Goal: Task Accomplishment & Management: Complete application form

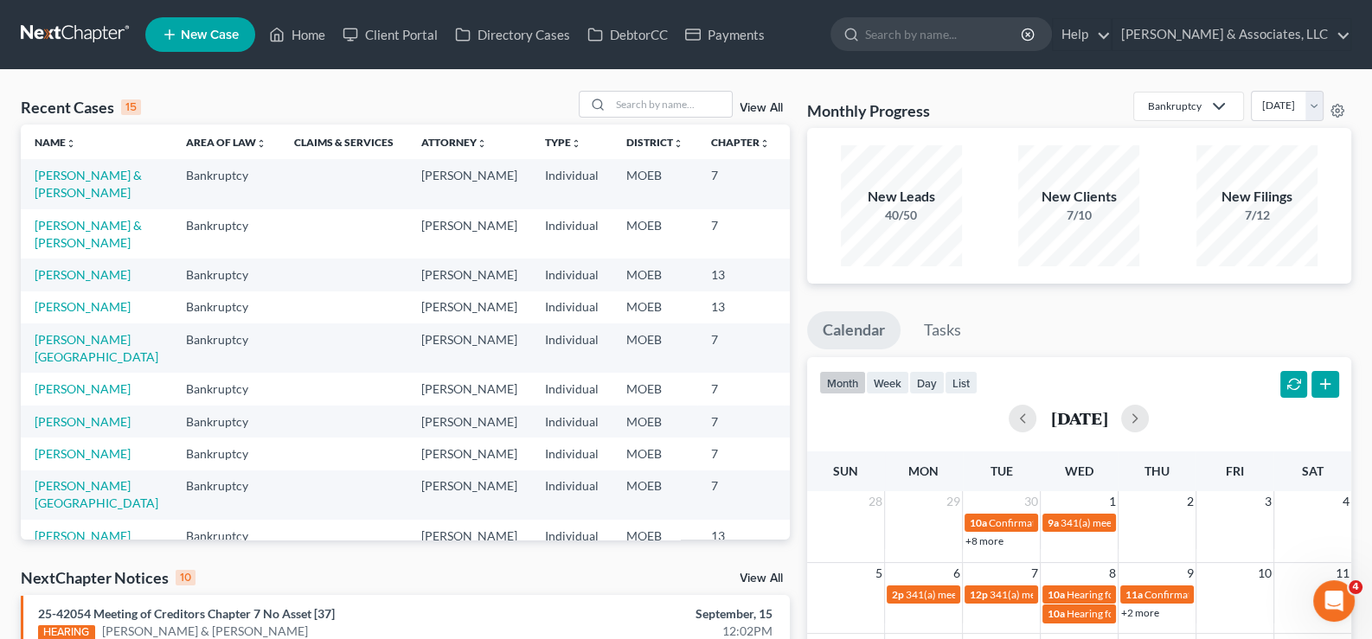
click at [212, 22] on link "New Case" at bounding box center [200, 34] width 110 height 35
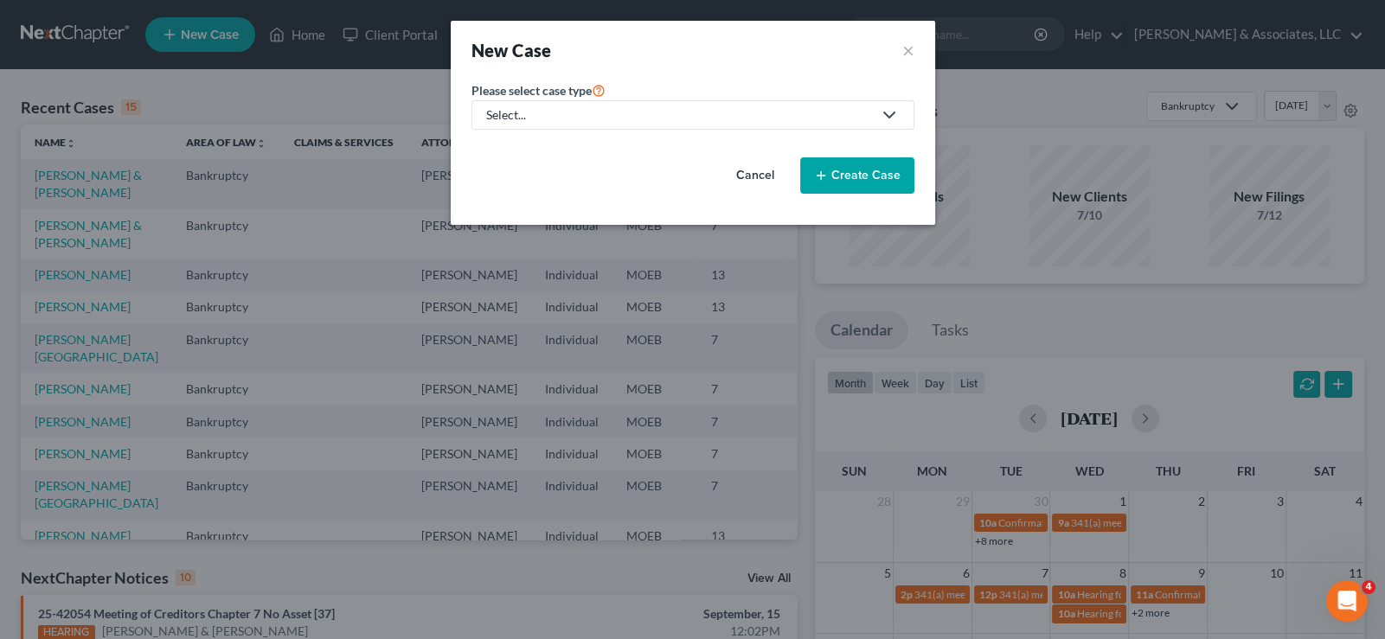
click at [548, 116] on div "Select..." at bounding box center [679, 114] width 386 height 17
click at [529, 144] on div "Bankruptcy" at bounding box center [563, 148] width 151 height 17
select select "45"
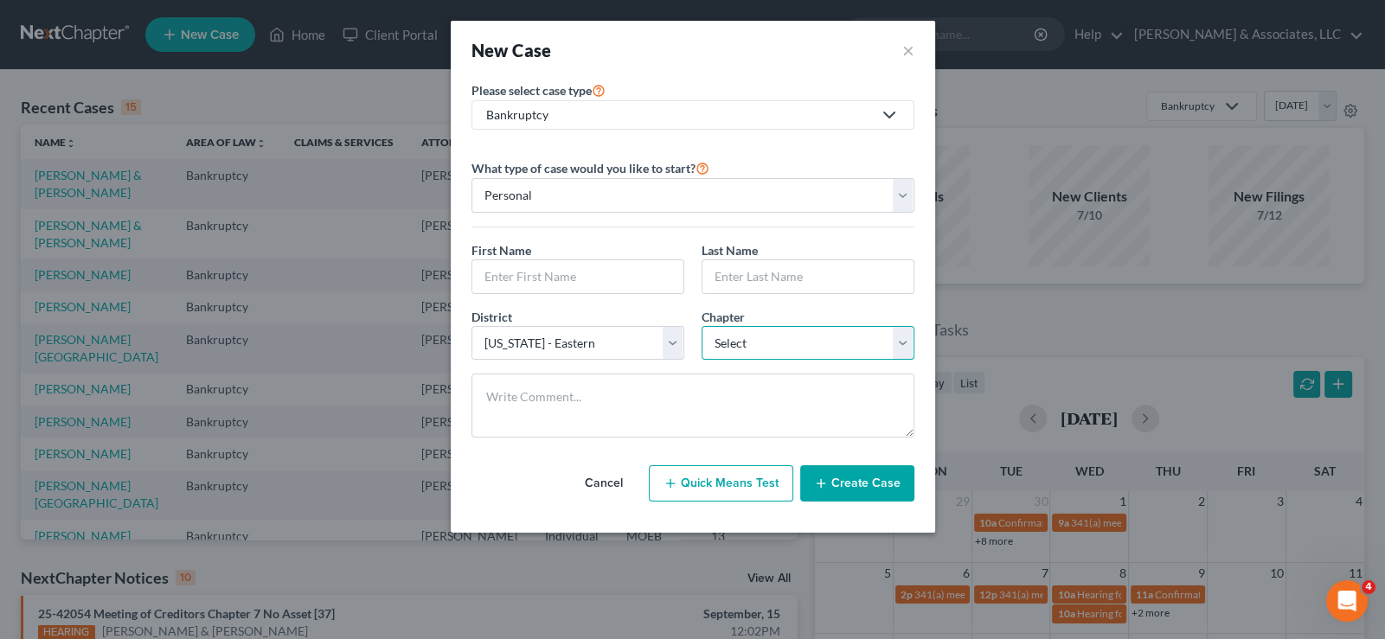
click at [754, 337] on select "Select 7 11 12 13" at bounding box center [808, 343] width 213 height 35
select select "0"
click at [702, 326] on select "Select 7 11 12 13" at bounding box center [808, 343] width 213 height 35
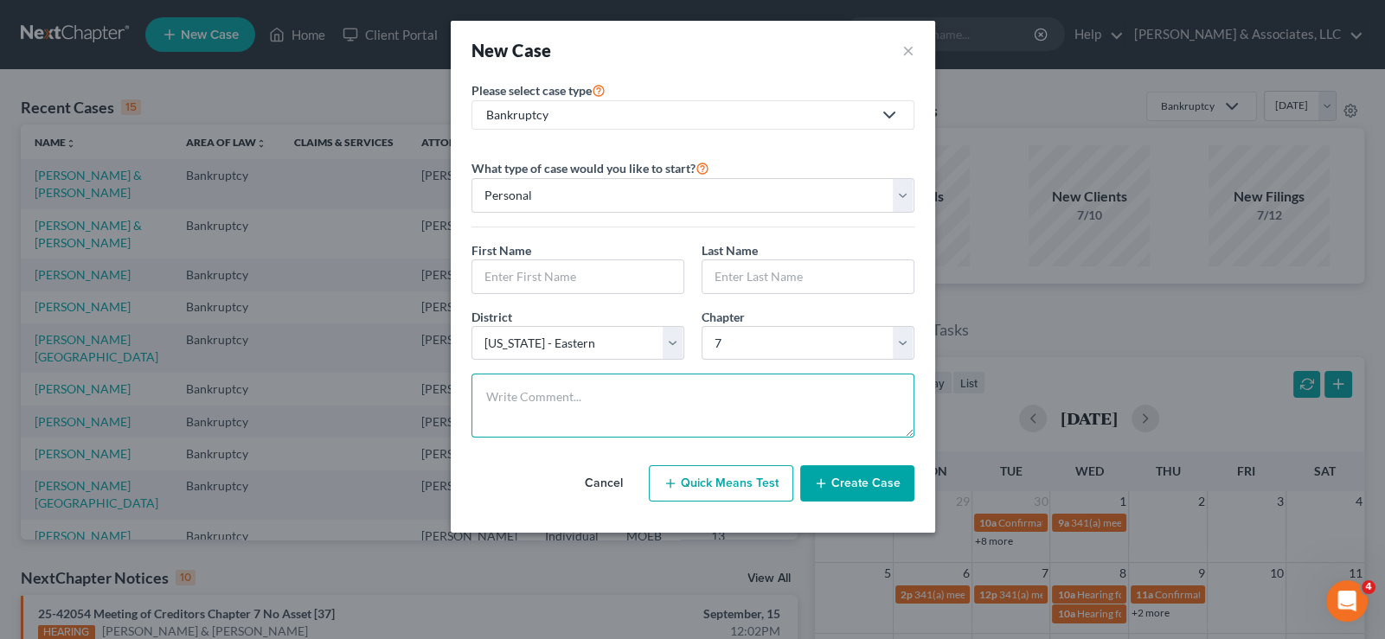
click at [664, 380] on textarea at bounding box center [692, 406] width 443 height 64
click at [552, 283] on input "text" at bounding box center [577, 276] width 211 height 33
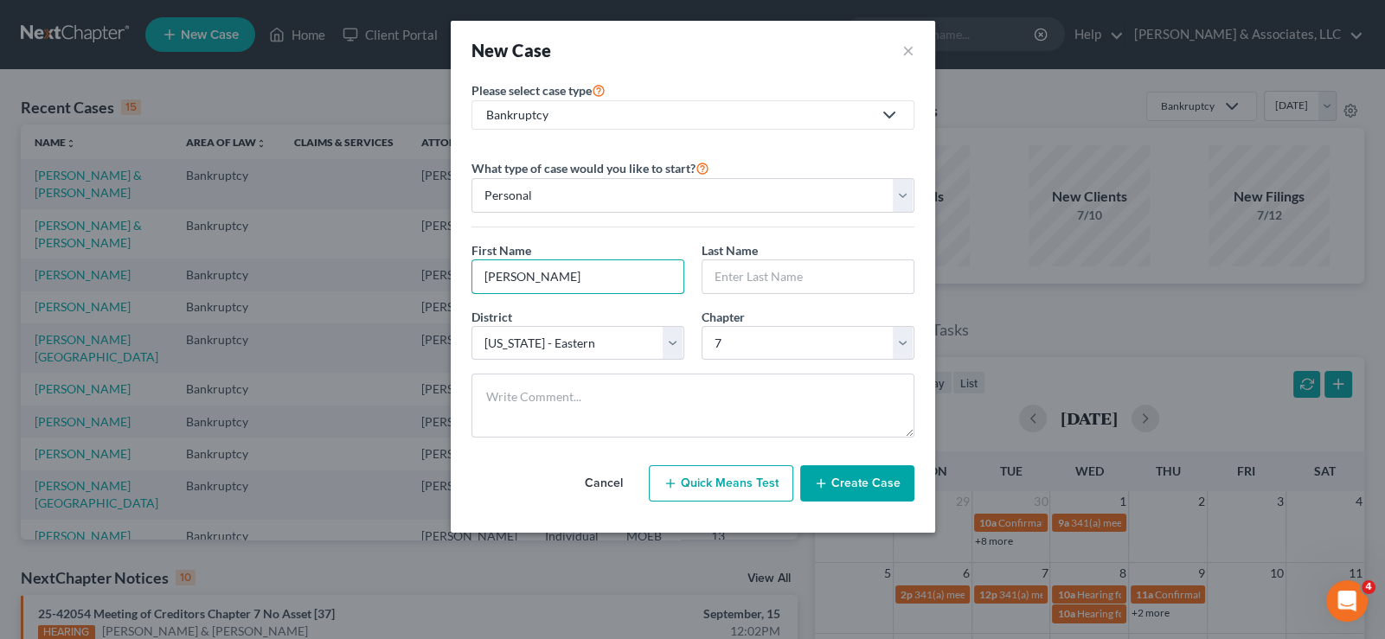
type input "Connor"
click at [797, 278] on input "text" at bounding box center [807, 276] width 211 height 33
type input "Belcher"
click at [852, 484] on button "Create Case" at bounding box center [857, 483] width 114 height 36
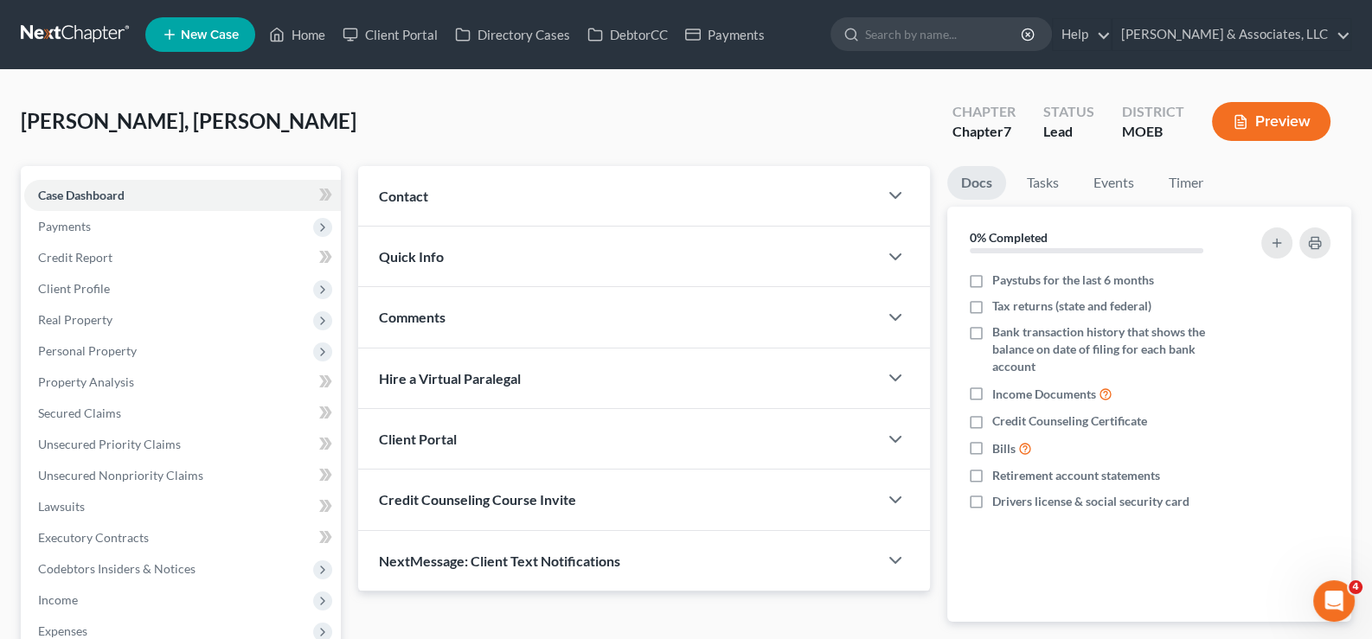
drag, startPoint x: 396, startPoint y: 188, endPoint x: 585, endPoint y: 241, distance: 196.1
click at [396, 188] on span "Contact" at bounding box center [403, 196] width 49 height 16
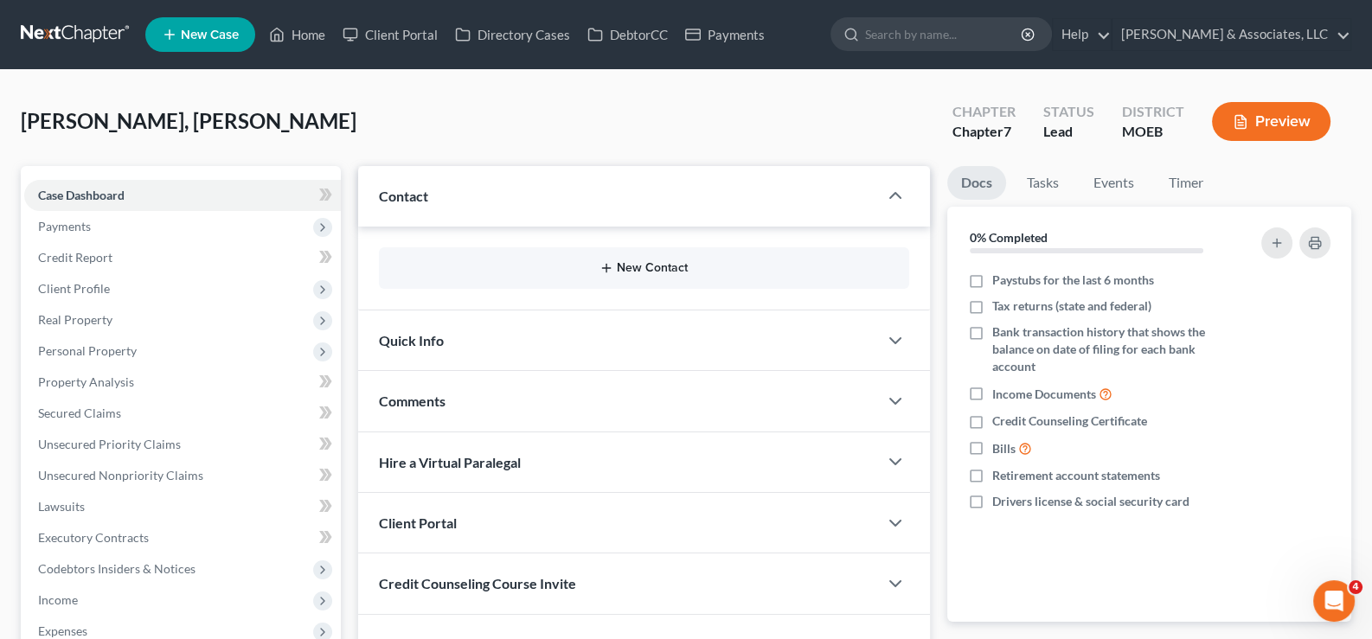
click at [630, 264] on button "New Contact" at bounding box center [644, 268] width 503 height 14
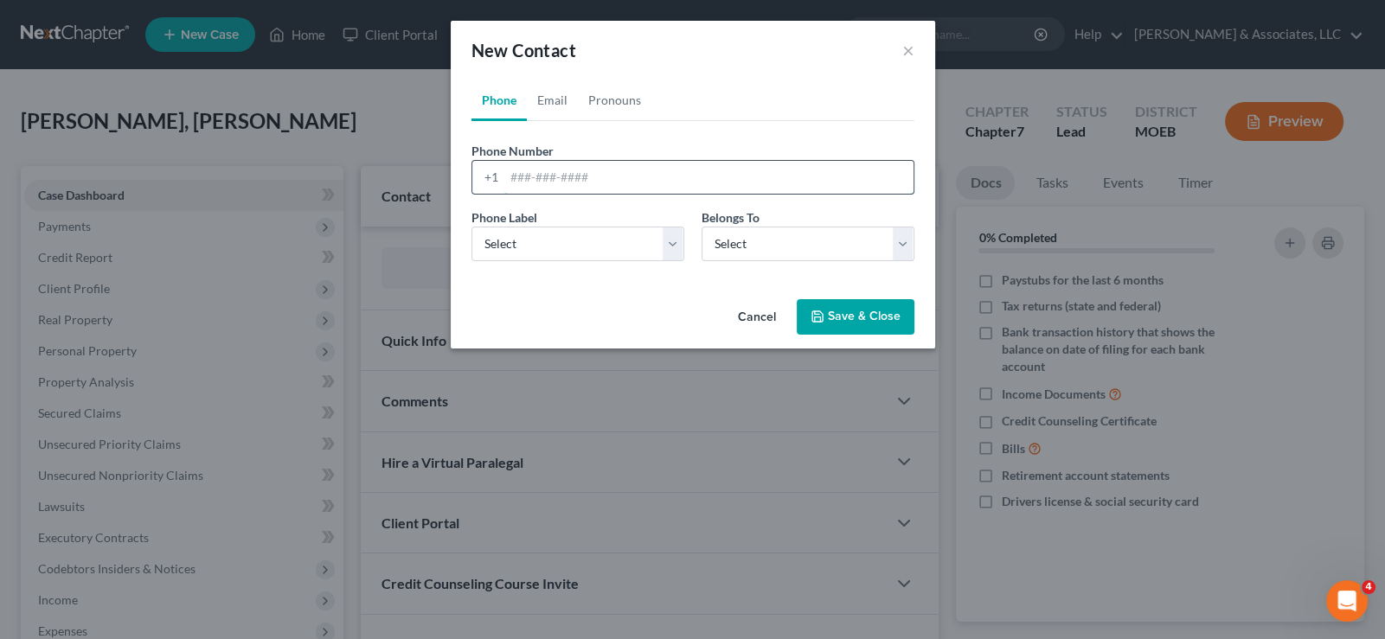
click at [553, 185] on input "tel" at bounding box center [708, 177] width 409 height 33
paste input "314-755-0098"
type input "314-755-0098"
click at [542, 258] on select "Select Mobile Home Work Other" at bounding box center [577, 244] width 213 height 35
select select "0"
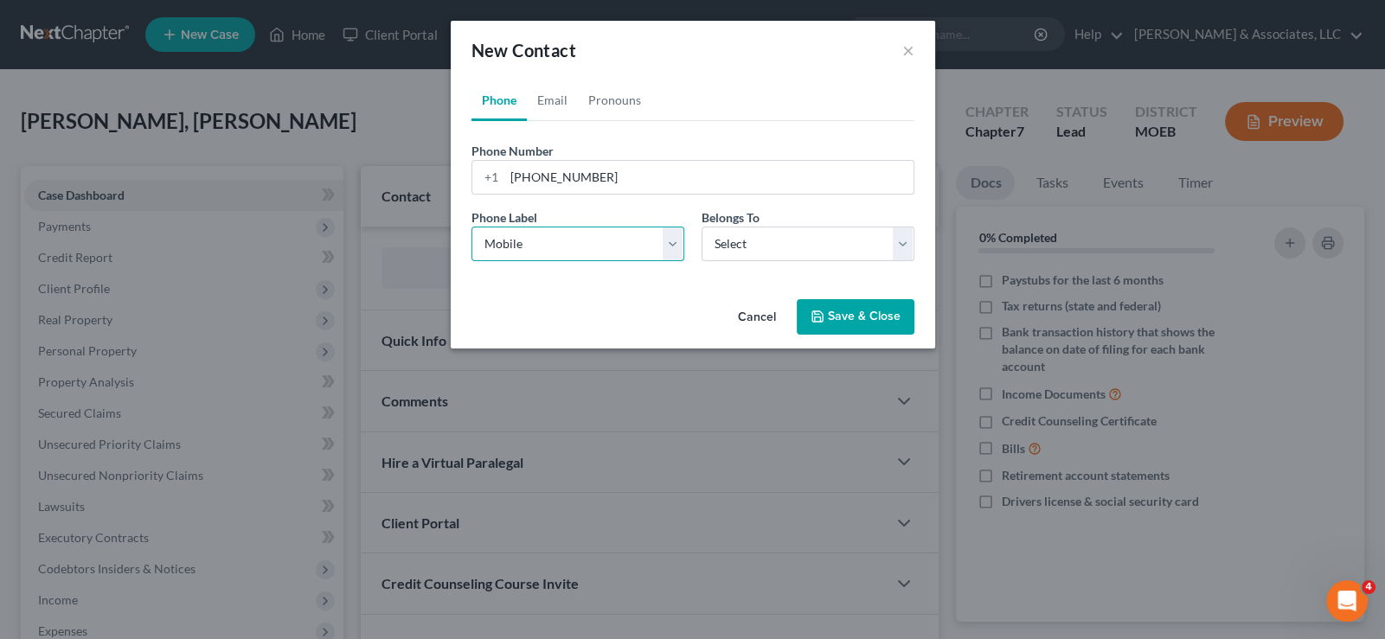
click at [471, 227] on select "Select Mobile Home Work Other" at bounding box center [577, 244] width 213 height 35
drag, startPoint x: 747, startPoint y: 241, endPoint x: 742, endPoint y: 258, distance: 17.2
click at [747, 241] on select "Select Client Other" at bounding box center [808, 244] width 213 height 35
select select "0"
click at [702, 227] on select "Select Client Other" at bounding box center [808, 244] width 213 height 35
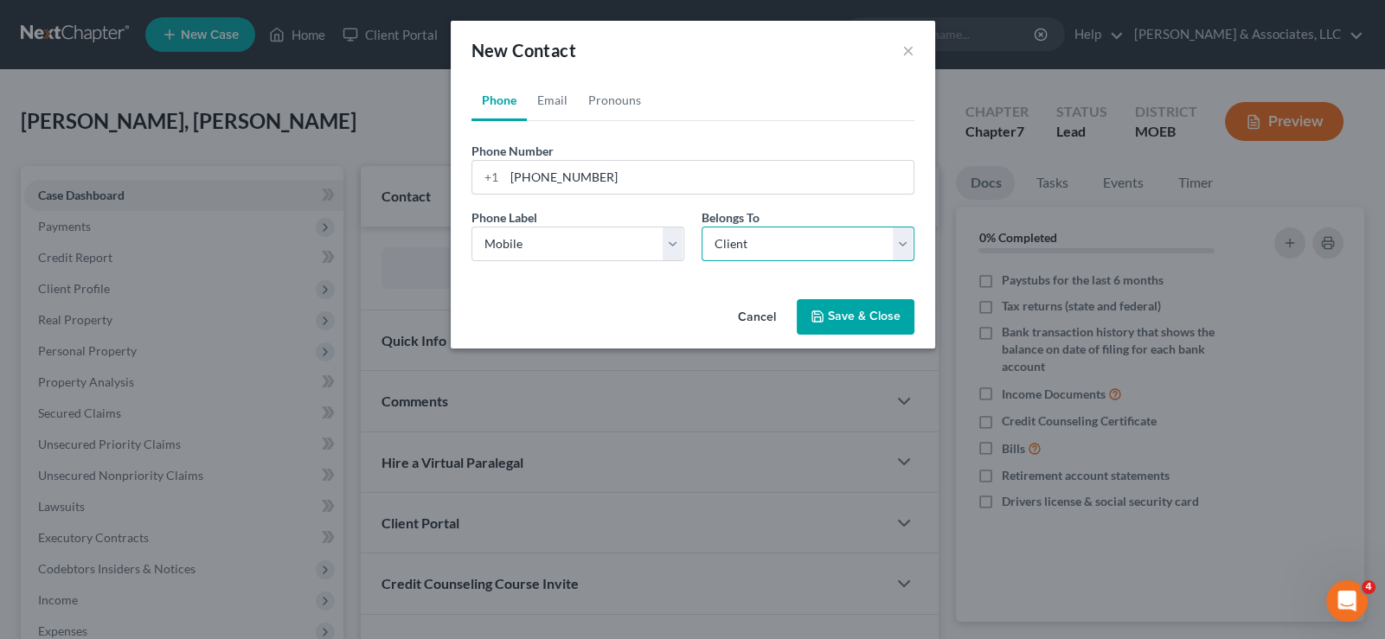
select select "0"
click at [546, 96] on link "Email" at bounding box center [552, 101] width 51 height 42
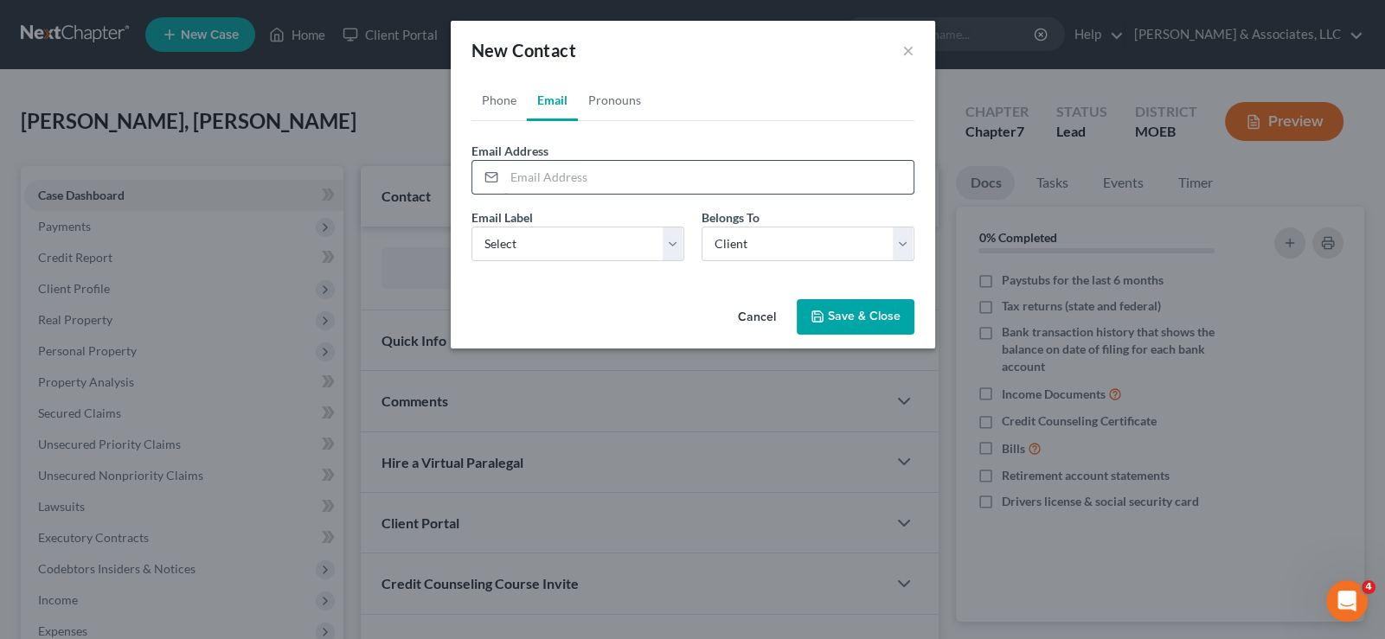
click at [540, 174] on input "email" at bounding box center [708, 177] width 409 height 33
paste input "314-755-0098"
drag, startPoint x: 587, startPoint y: 172, endPoint x: 618, endPoint y: 101, distance: 77.5
click at [490, 190] on div "314-755-0098" at bounding box center [692, 177] width 443 height 35
paste input "connorbelcher05@gmail.com"
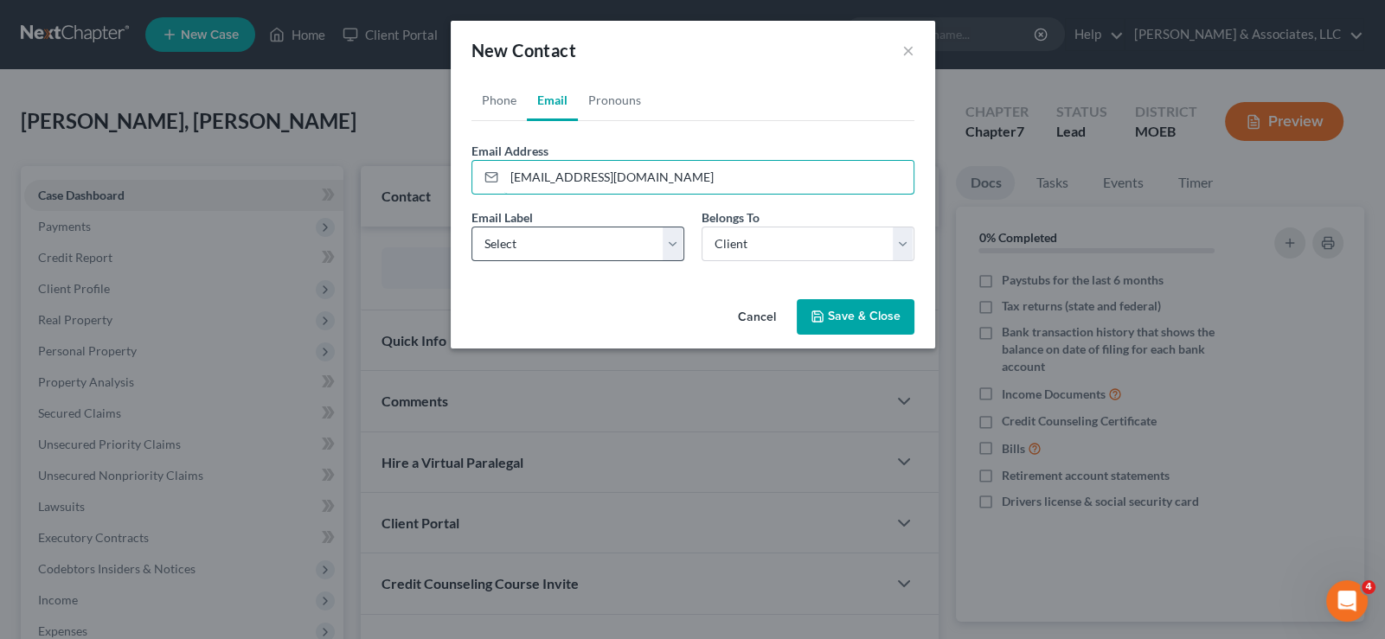
type input "connorbelcher05@gmail.com"
click at [548, 250] on select "Select Home Work Other" at bounding box center [577, 244] width 213 height 35
select select "0"
click at [471, 227] on select "Select Home Work Other" at bounding box center [577, 244] width 213 height 35
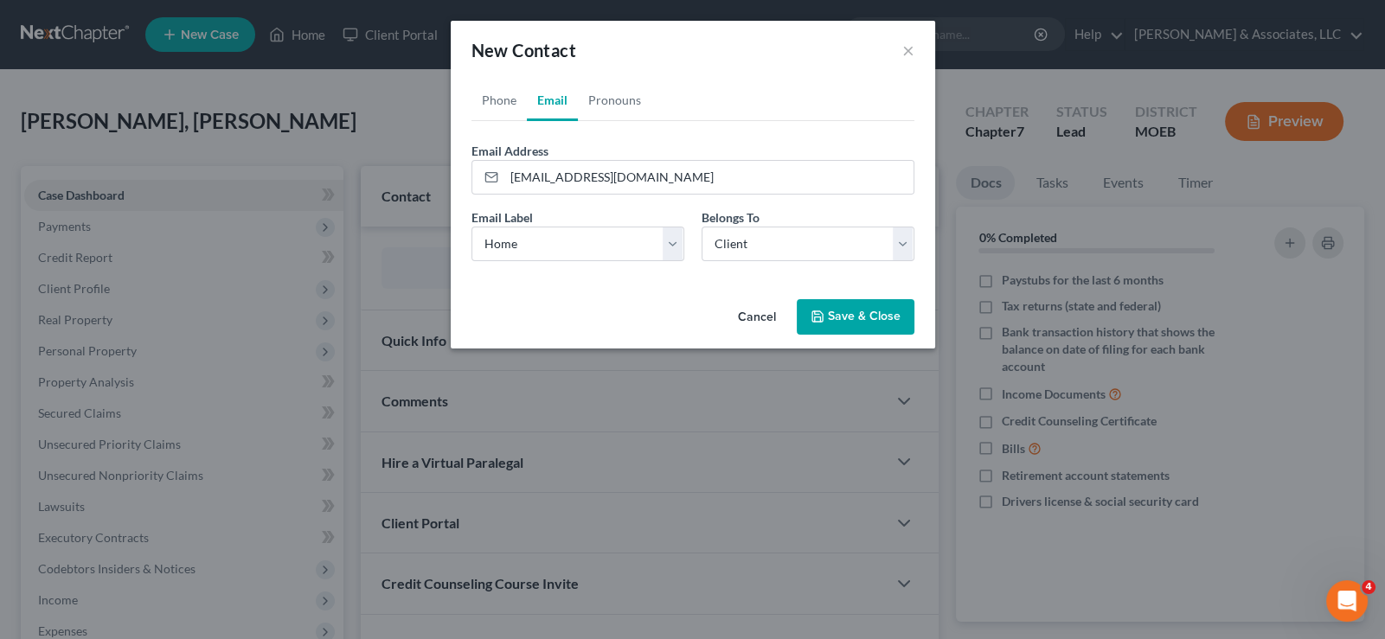
click at [841, 321] on button "Save & Close" at bounding box center [856, 317] width 118 height 36
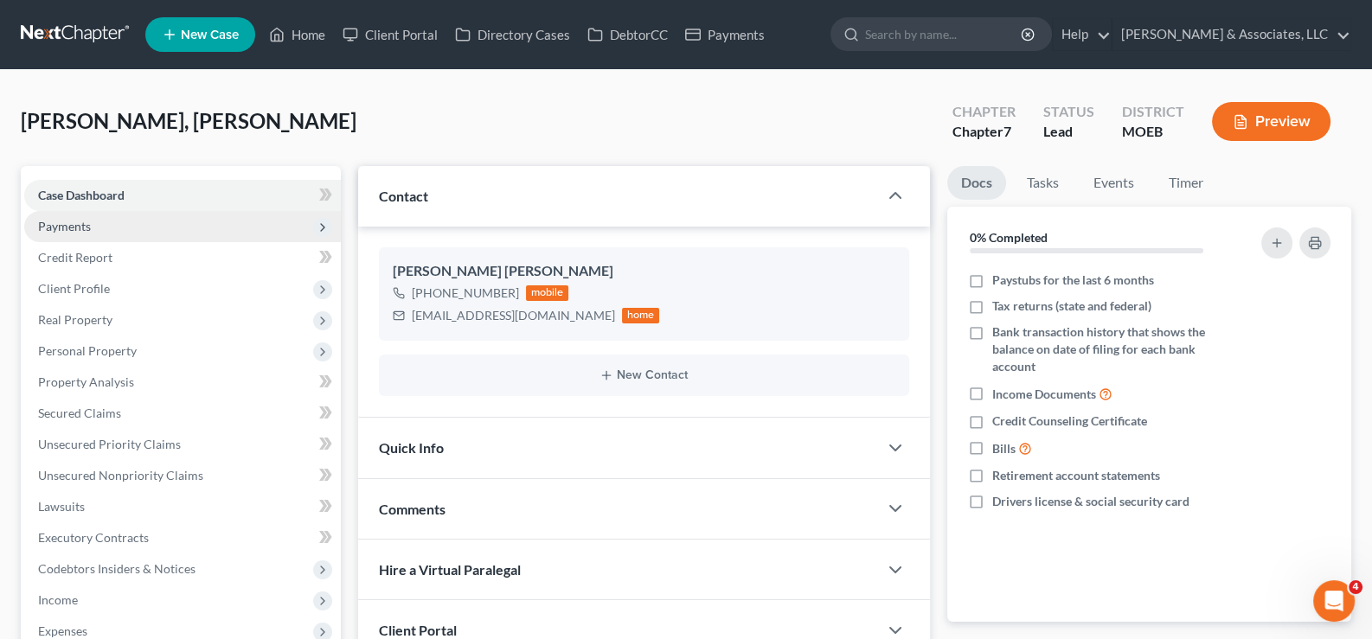
click at [65, 221] on span "Payments" at bounding box center [64, 226] width 53 height 15
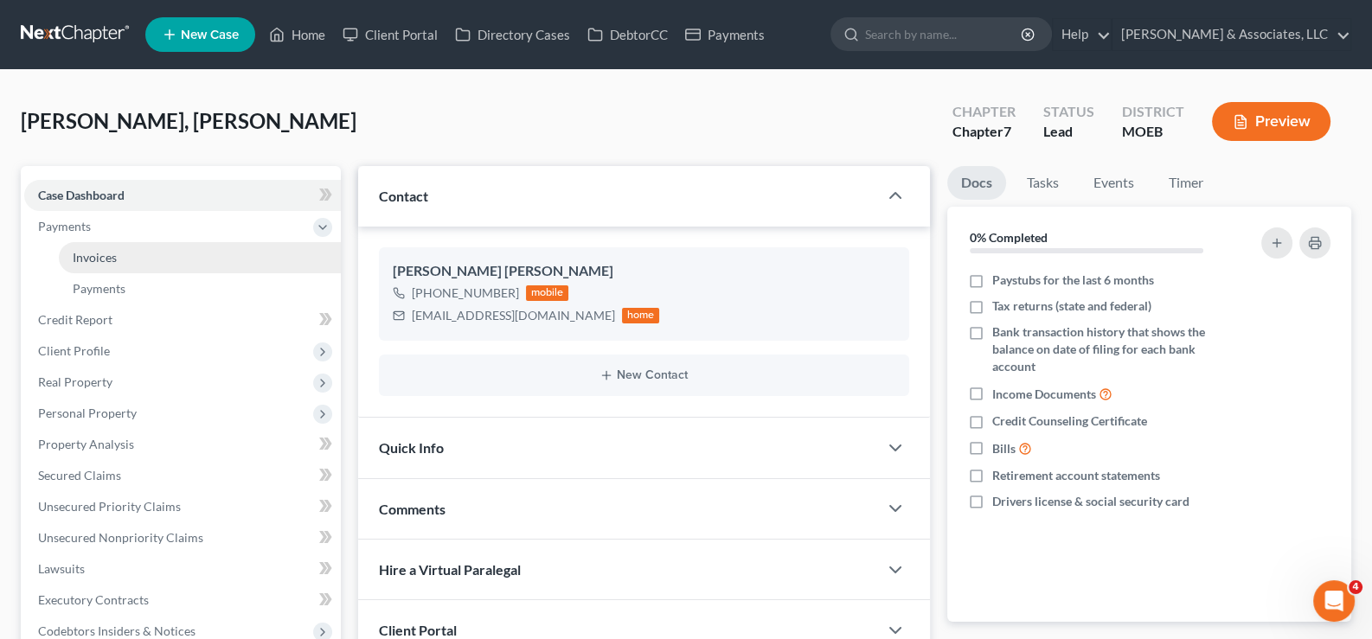
click at [106, 257] on span "Invoices" at bounding box center [95, 257] width 44 height 15
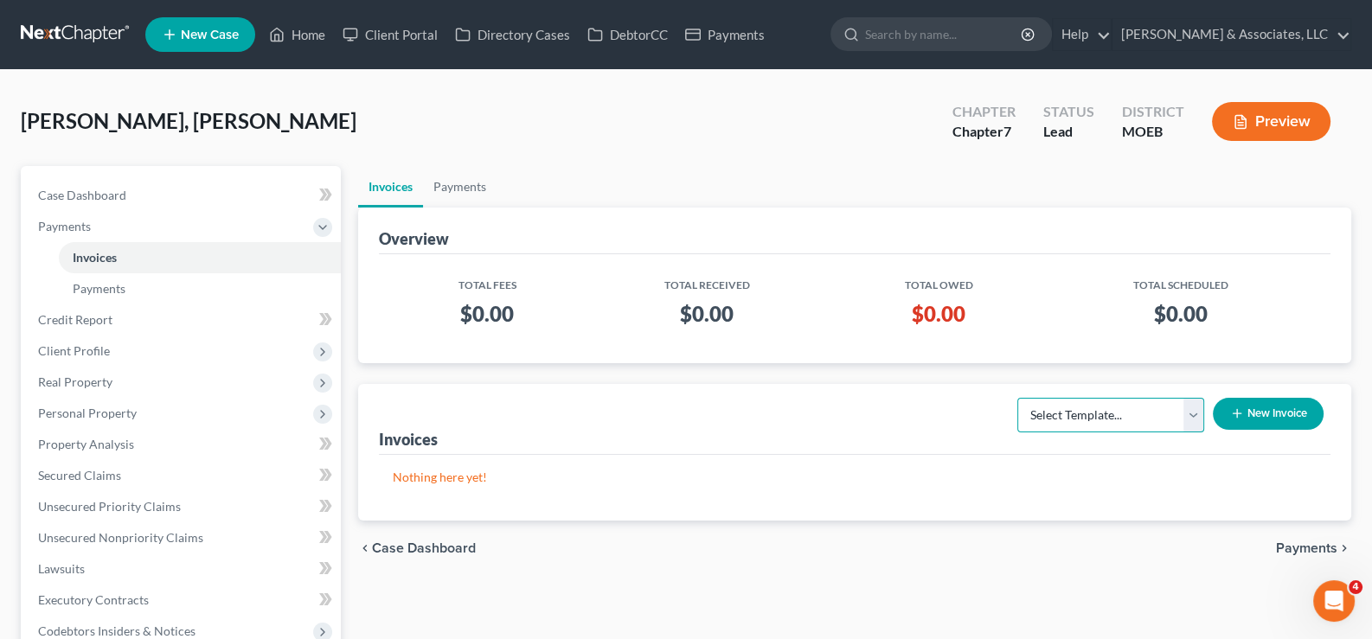
click at [1133, 410] on select "Select Template... Chapter 7 Template Chapter 13 Template Chapter 7 with legal …" at bounding box center [1110, 415] width 187 height 35
select select "0"
click at [1017, 398] on select "Select Template... Chapter 7 Template Chapter 13 Template Chapter 7 with legal …" at bounding box center [1110, 415] width 187 height 35
click at [1254, 410] on button "New Invoice" at bounding box center [1268, 414] width 111 height 32
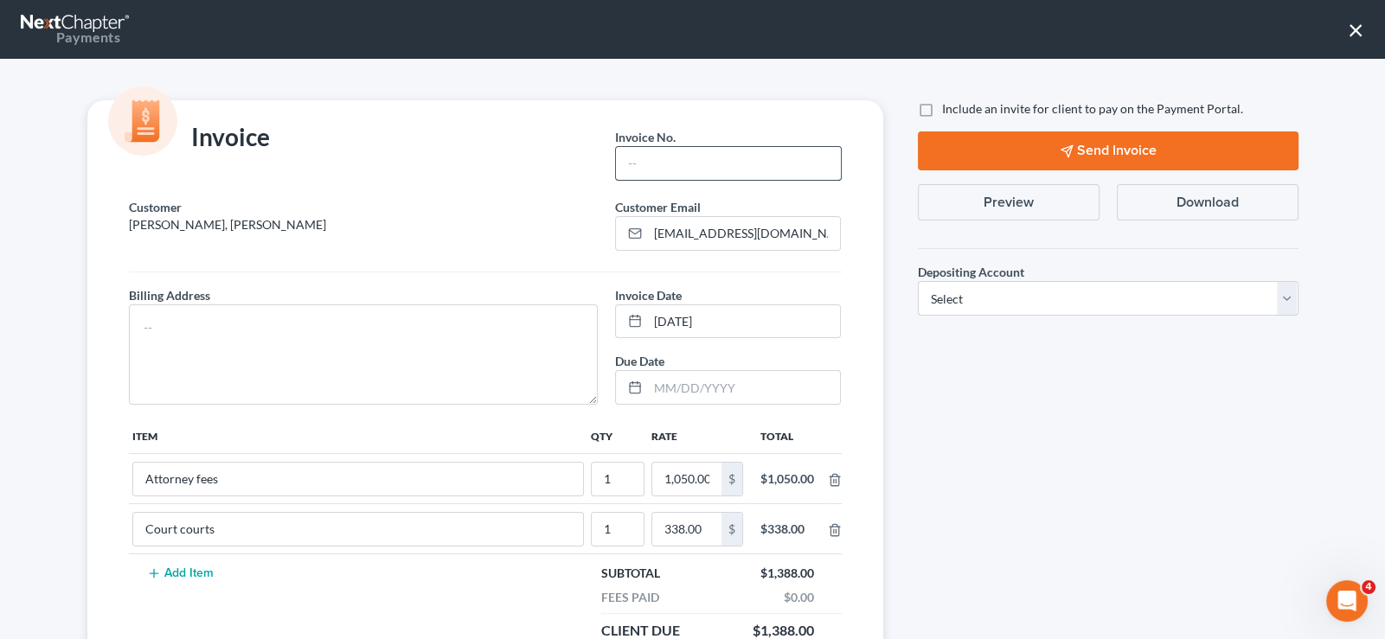
click at [701, 179] on input "text" at bounding box center [728, 163] width 224 height 33
type input "755"
click at [536, 322] on textarea at bounding box center [364, 355] width 470 height 100
type textarea "na"
click at [942, 107] on label "Include an invite for client to pay on the Payment Portal." at bounding box center [1092, 108] width 301 height 17
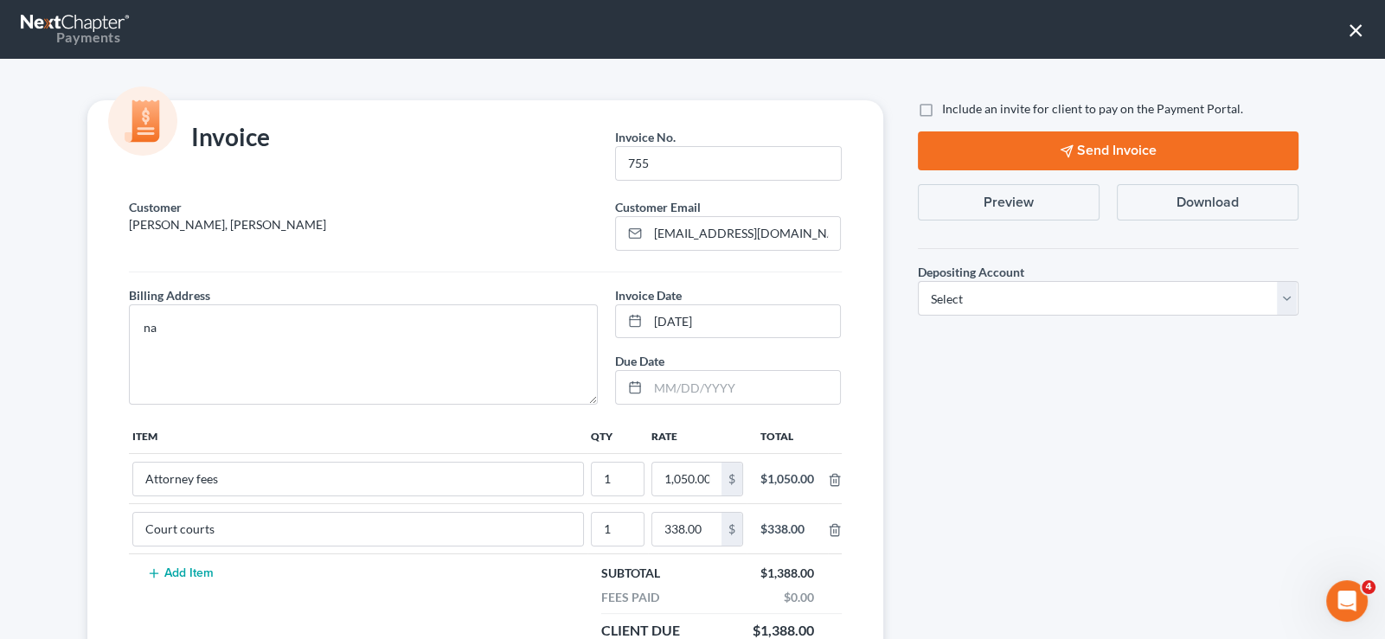
click at [949, 107] on input "Include an invite for client to pay on the Payment Portal." at bounding box center [954, 105] width 11 height 11
checkbox input "true"
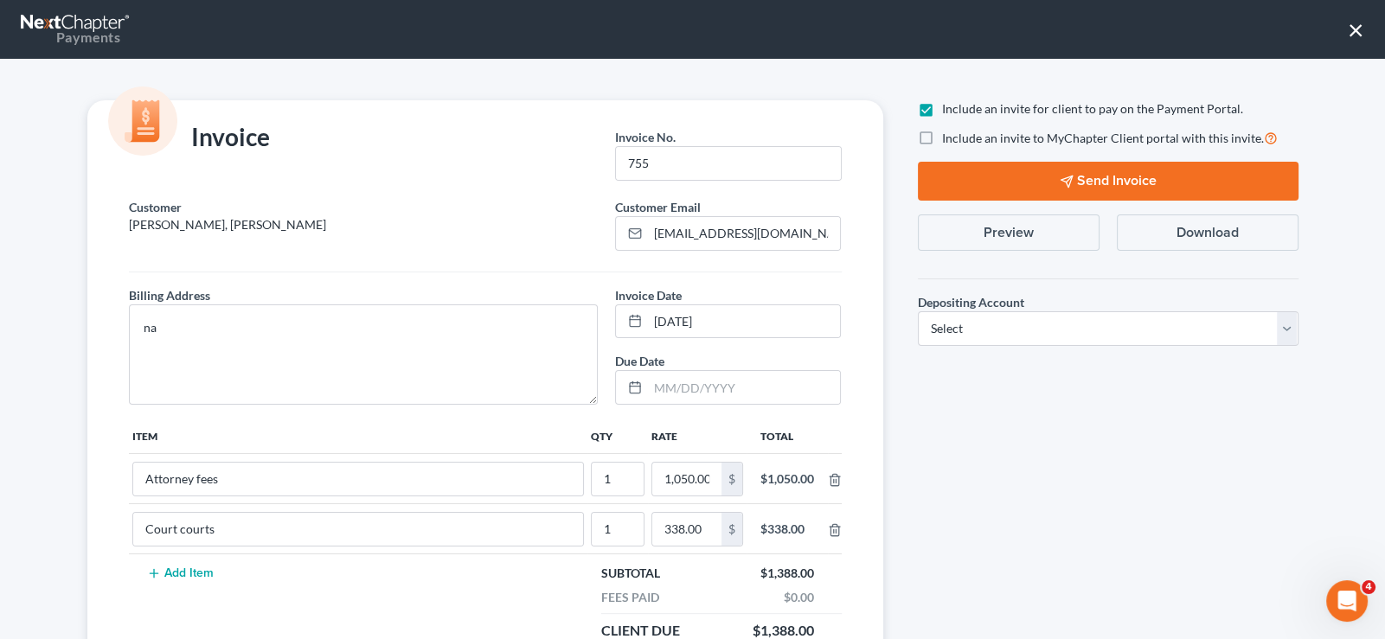
click at [942, 136] on label "Include an invite to MyChapter Client portal with this invite." at bounding box center [1110, 138] width 336 height 20
click at [949, 136] on input "Include an invite to MyChapter Client portal with this invite." at bounding box center [954, 133] width 11 height 11
checkbox input "true"
click at [963, 345] on div "Depositing Account * Select Operation Trust" at bounding box center [1108, 312] width 398 height 95
click at [965, 330] on select "Select Operation Trust" at bounding box center [1108, 328] width 381 height 35
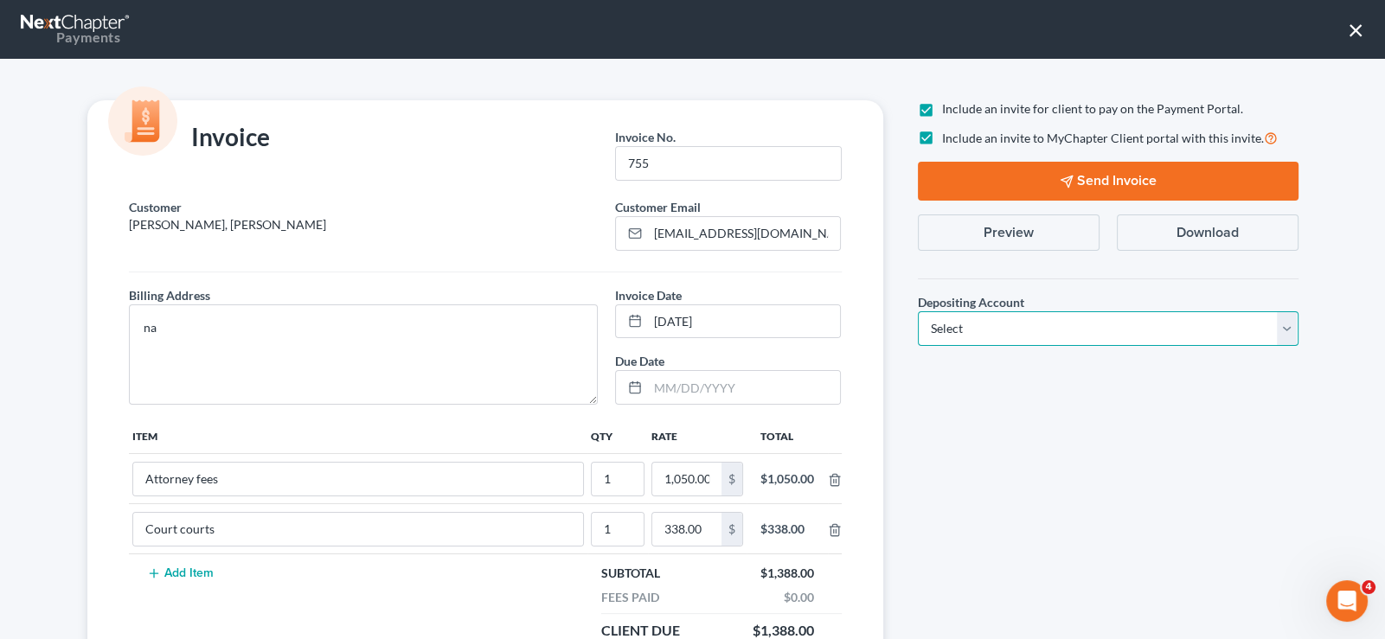
select select "1"
click at [918, 311] on select "Select Operation Trust" at bounding box center [1108, 328] width 381 height 35
click at [1144, 171] on button "Send Invoice" at bounding box center [1108, 181] width 381 height 39
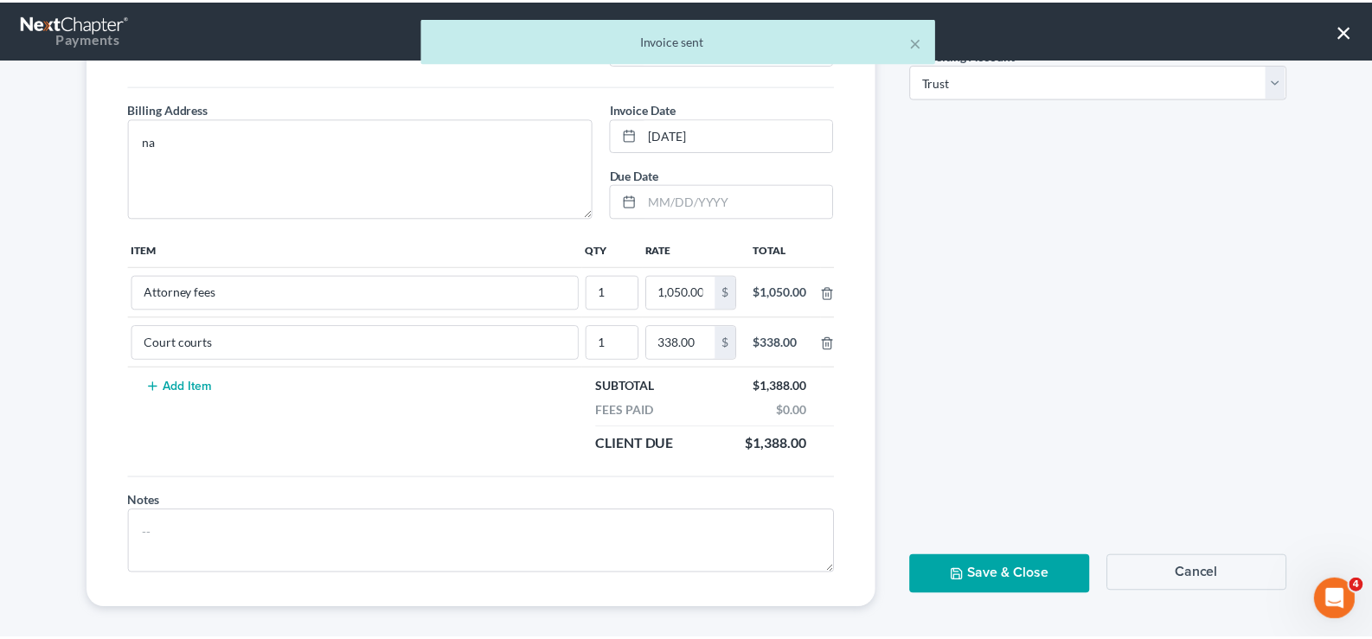
scroll to position [195, 0]
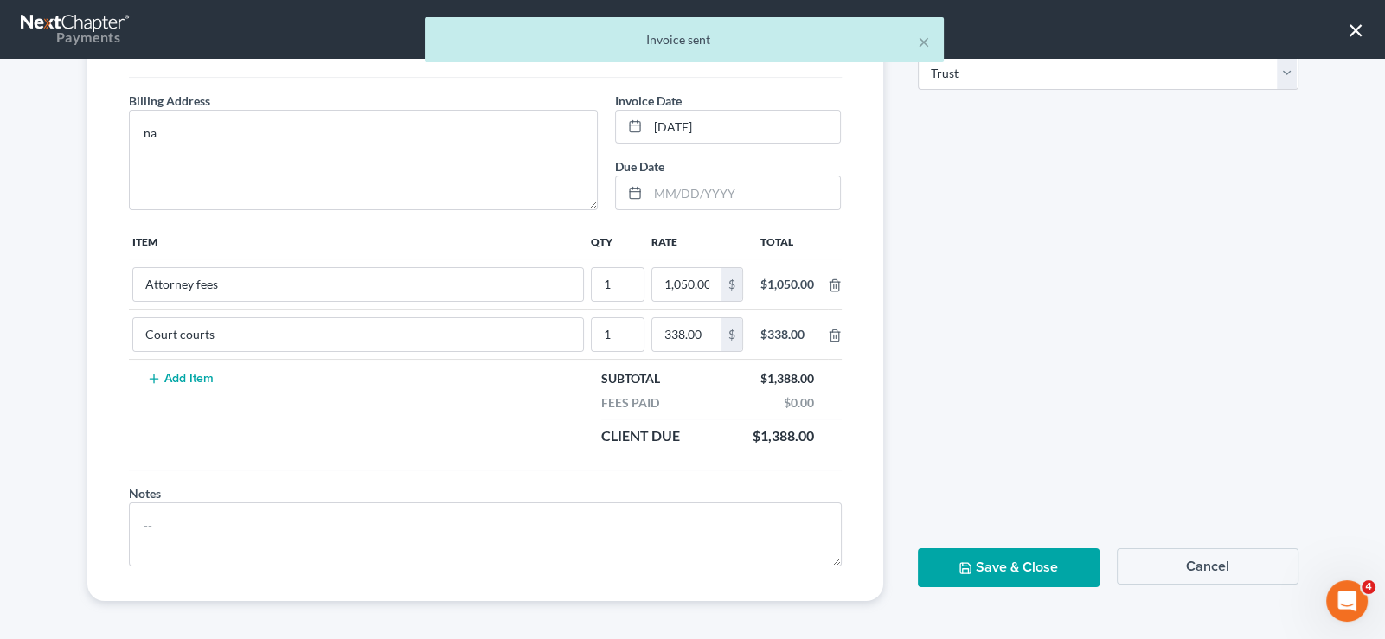
click at [984, 570] on button "Save & Close" at bounding box center [1009, 567] width 182 height 39
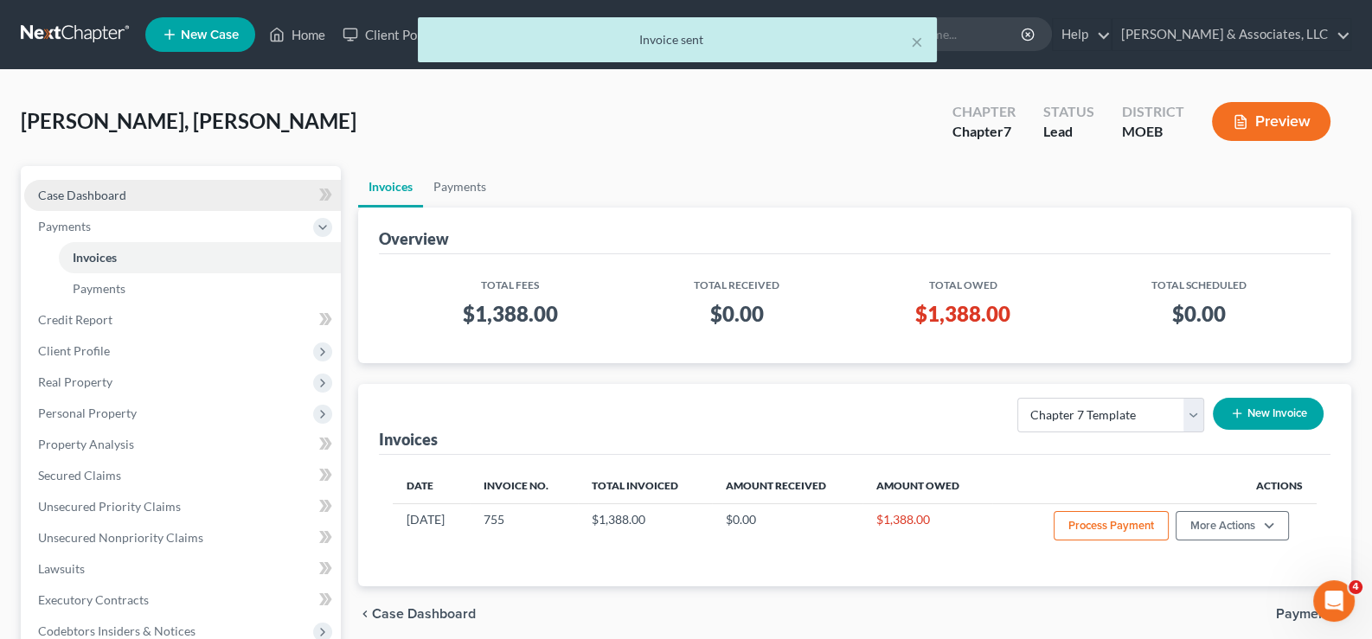
click at [75, 195] on span "Case Dashboard" at bounding box center [82, 195] width 88 height 15
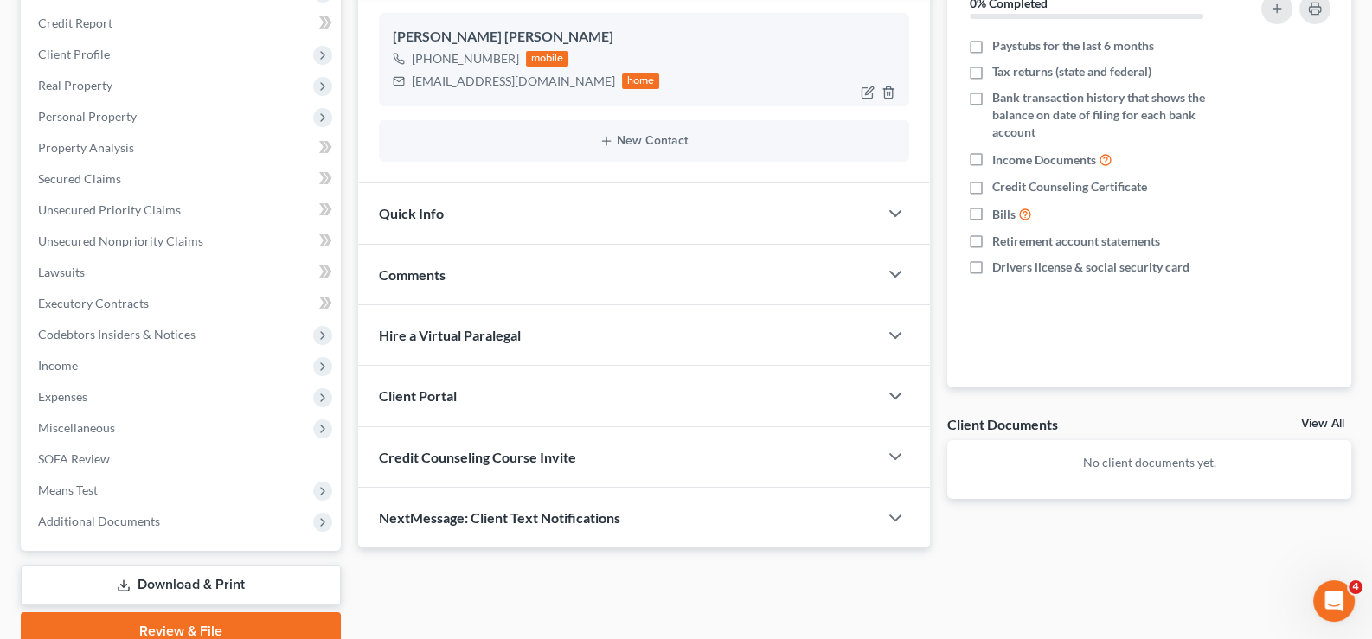
scroll to position [260, 0]
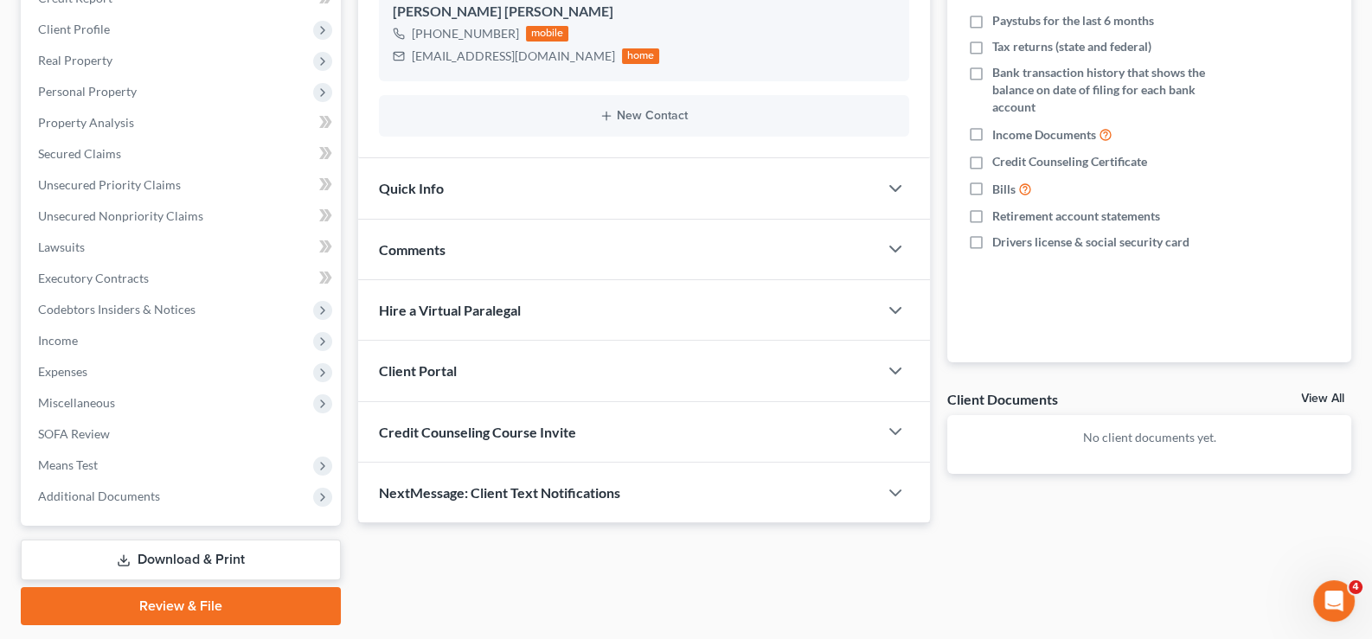
click at [433, 369] on span "Client Portal" at bounding box center [418, 370] width 78 height 16
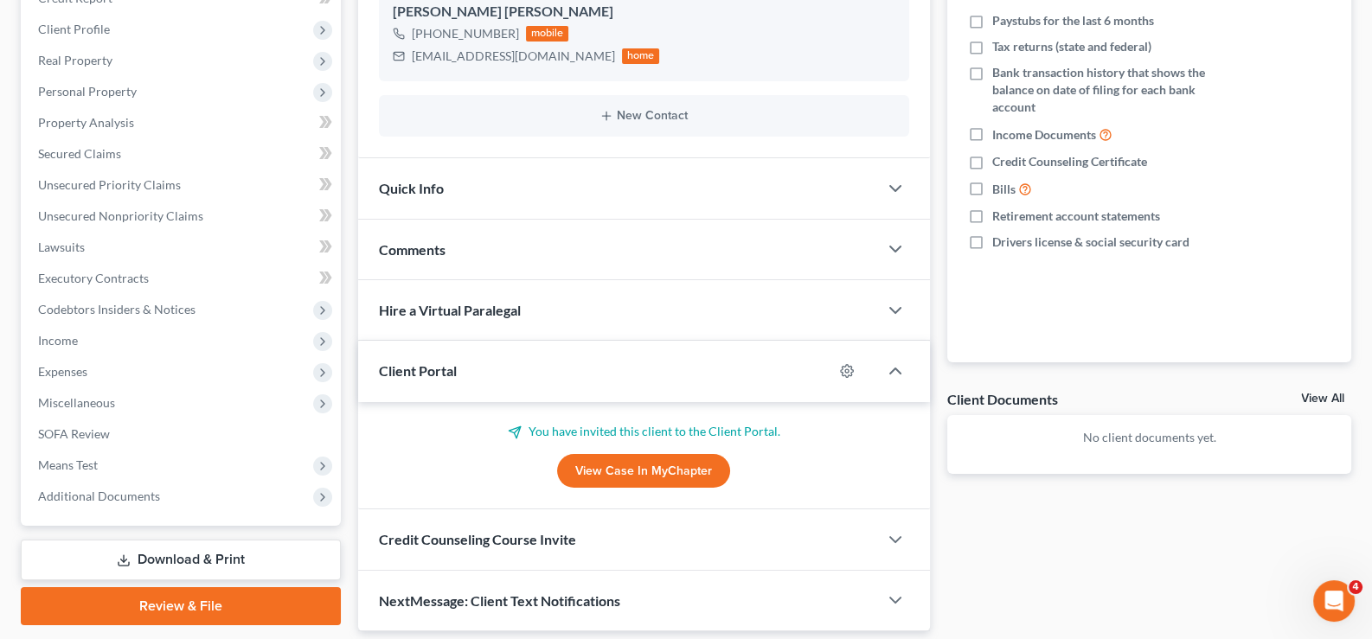
click at [433, 369] on span "Client Portal" at bounding box center [418, 370] width 78 height 16
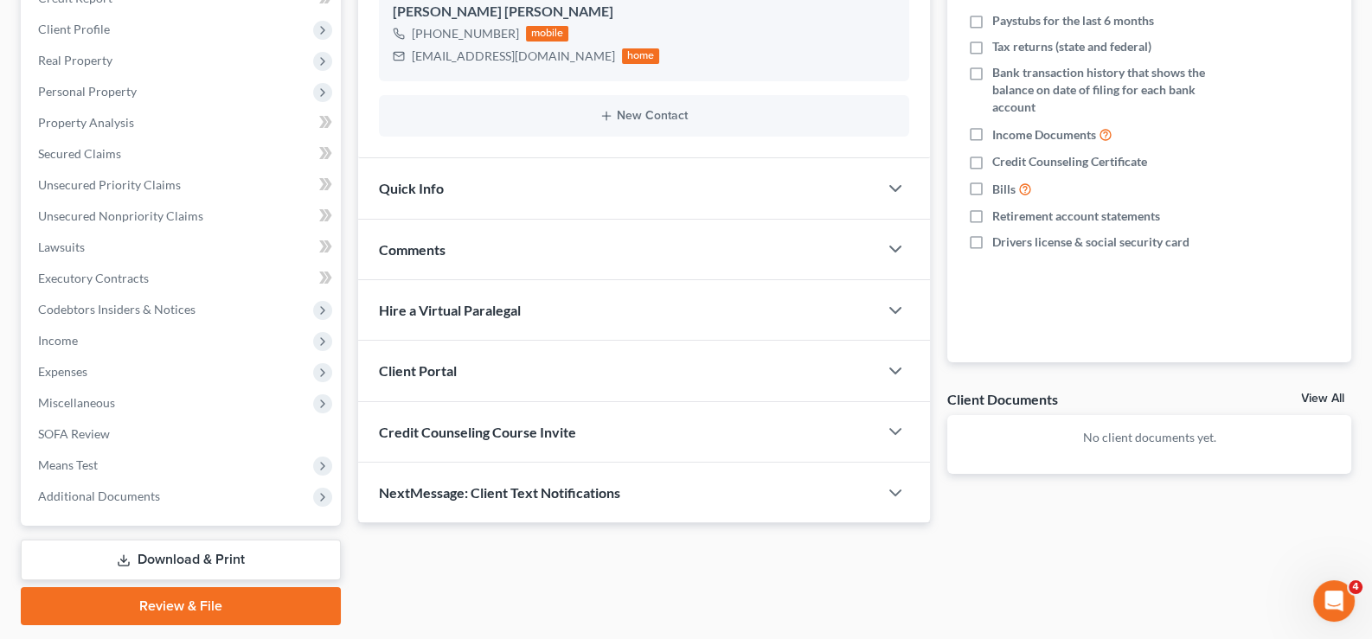
click at [450, 440] on div "Credit Counseling Course Invite" at bounding box center [618, 432] width 521 height 60
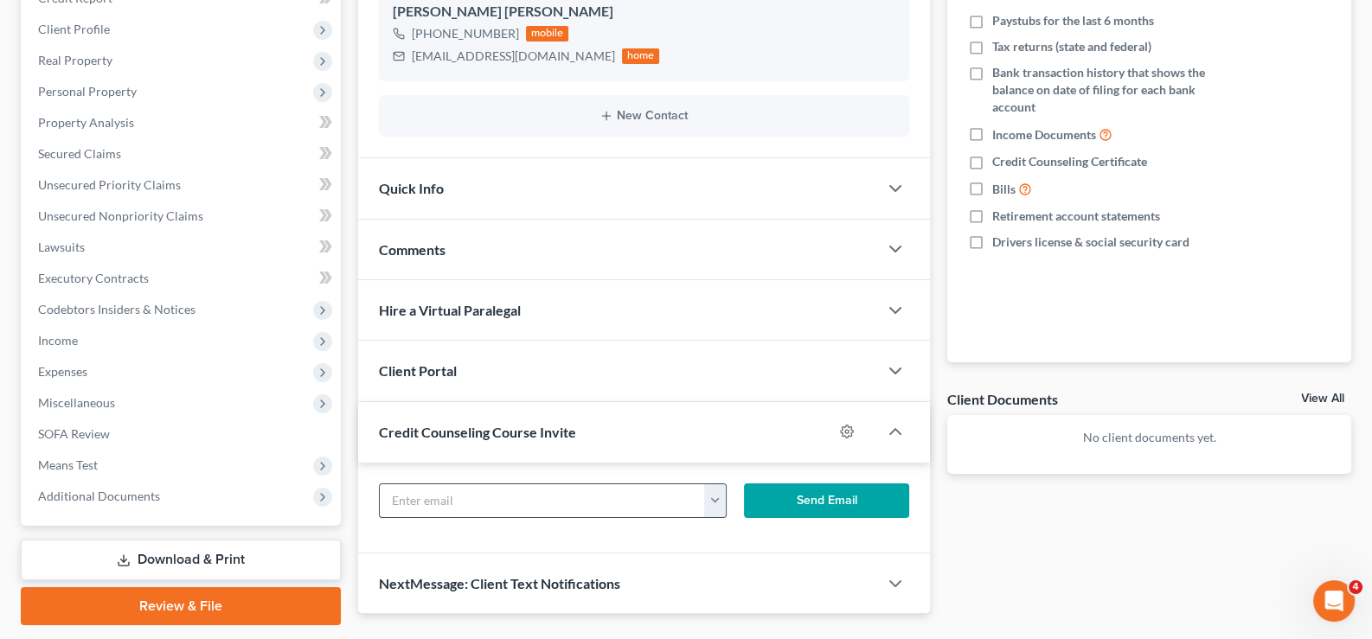
drag, startPoint x: 470, startPoint y: 497, endPoint x: 661, endPoint y: 497, distance: 191.2
click at [470, 497] on input "text" at bounding box center [543, 500] width 326 height 33
paste input "connorbelcher05@gmail.com"
type input "connorbelcher05@gmail.com"
click at [800, 501] on button "Send Email" at bounding box center [826, 501] width 165 height 35
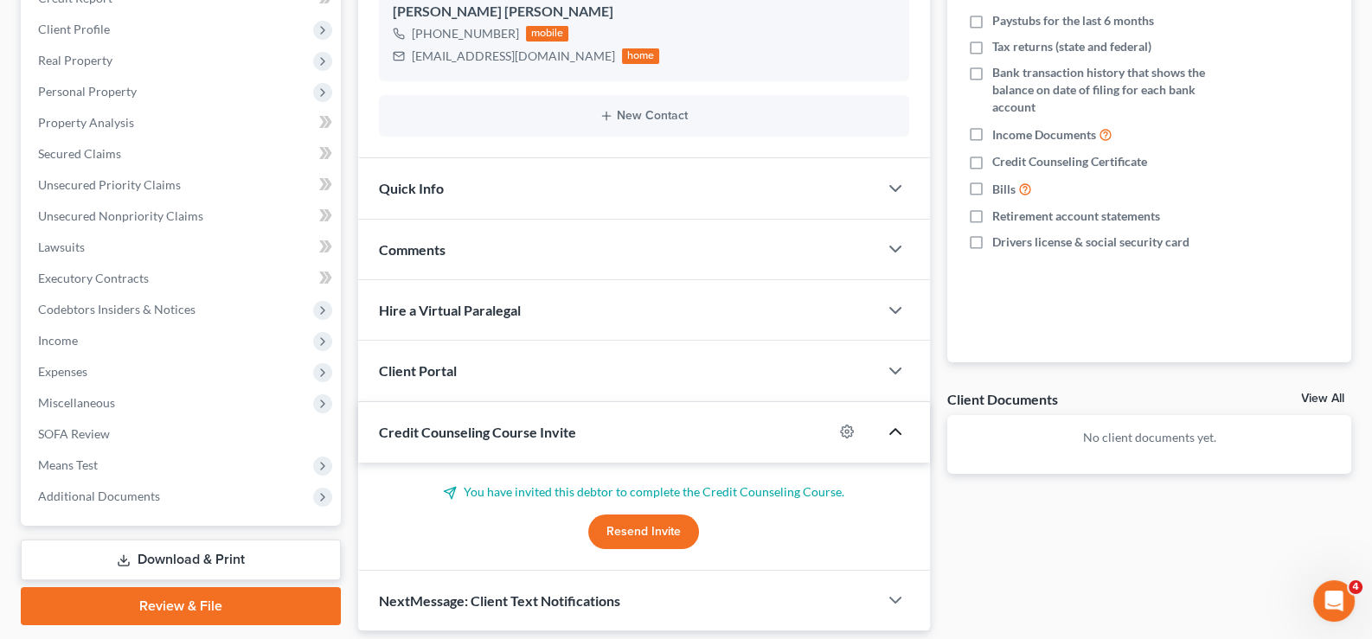
click at [897, 431] on icon "button" at bounding box center [895, 431] width 21 height 21
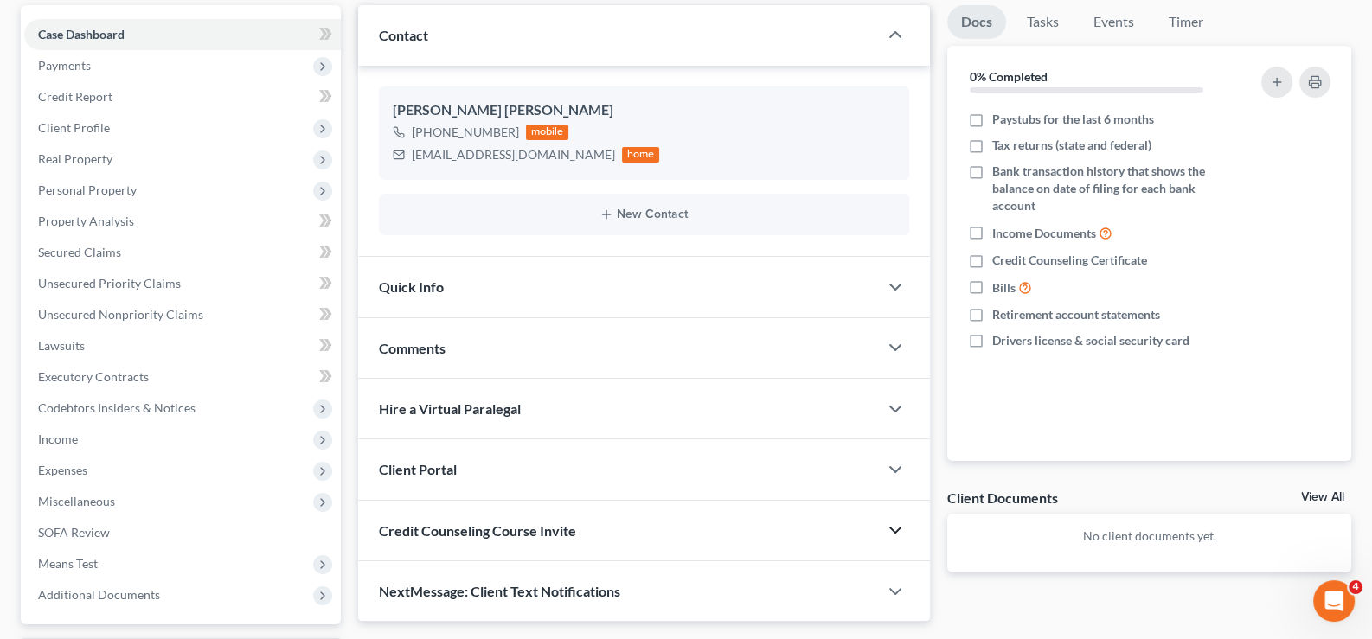
scroll to position [0, 0]
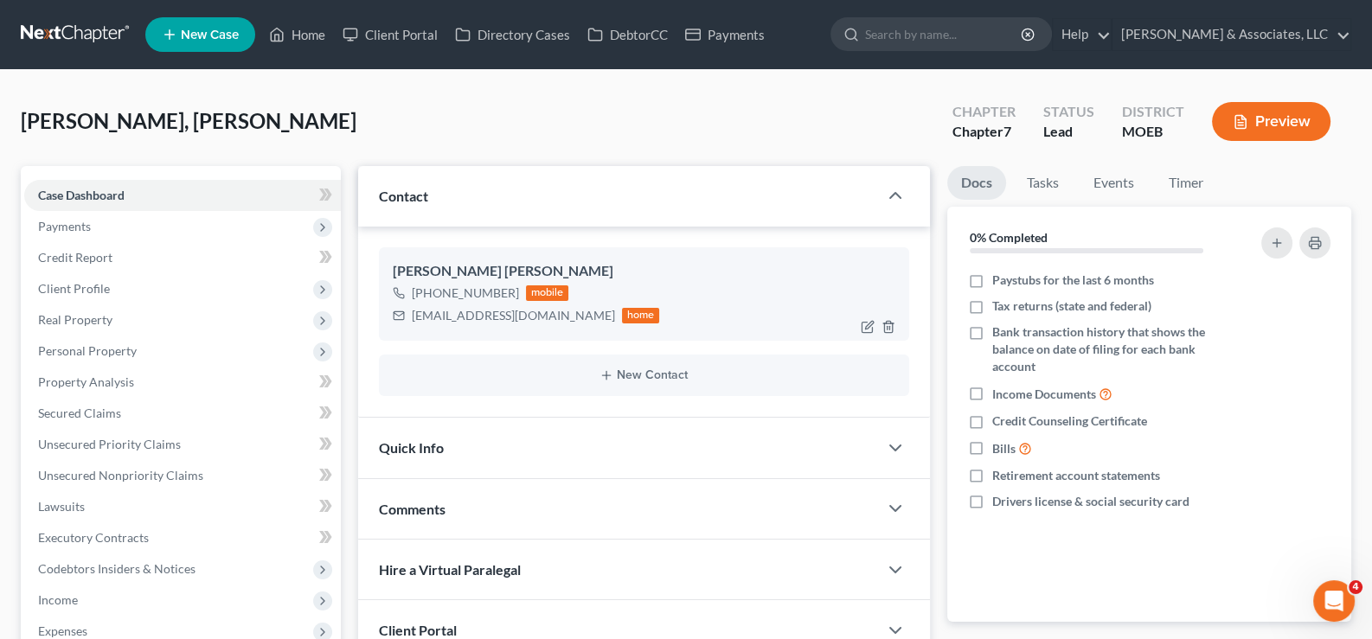
drag, startPoint x: 510, startPoint y: 293, endPoint x: 436, endPoint y: 298, distance: 74.5
click at [436, 298] on div "+1 (314) 755-0098" at bounding box center [465, 293] width 107 height 17
copy div "(314) 755-0098"
drag, startPoint x: 302, startPoint y: 34, endPoint x: 499, endPoint y: 157, distance: 232.4
click at [302, 34] on link "Home" at bounding box center [297, 34] width 74 height 31
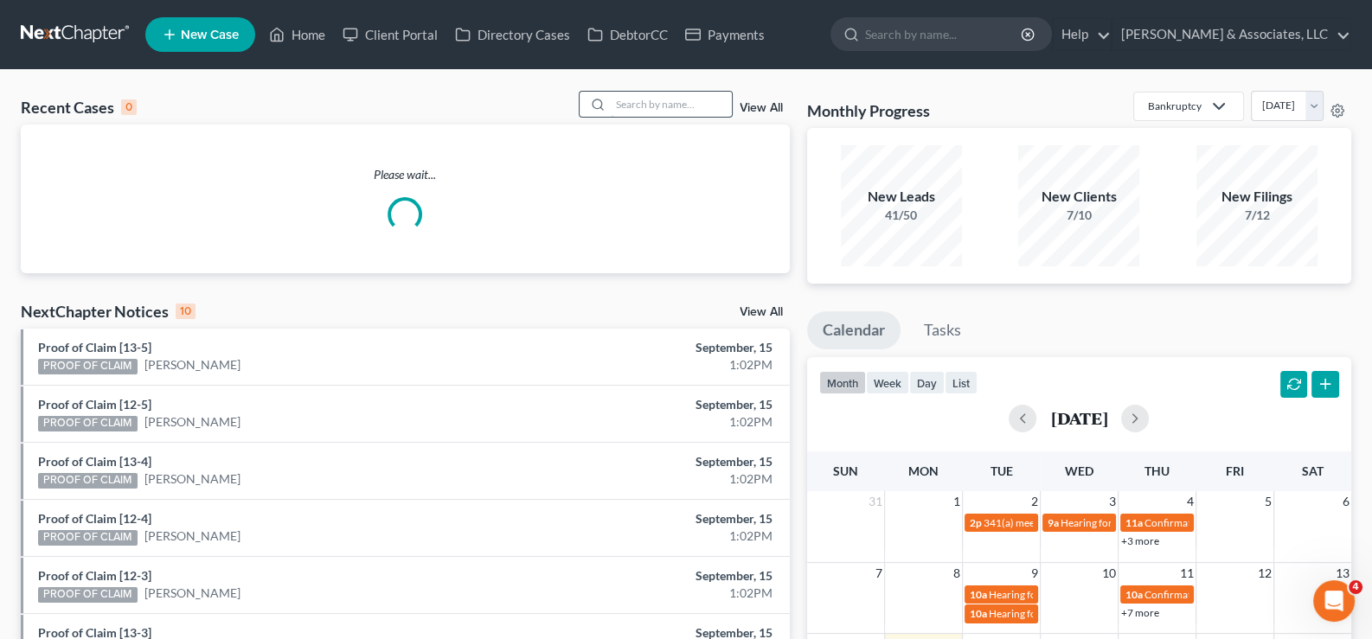
click at [688, 104] on input "search" at bounding box center [671, 104] width 121 height 25
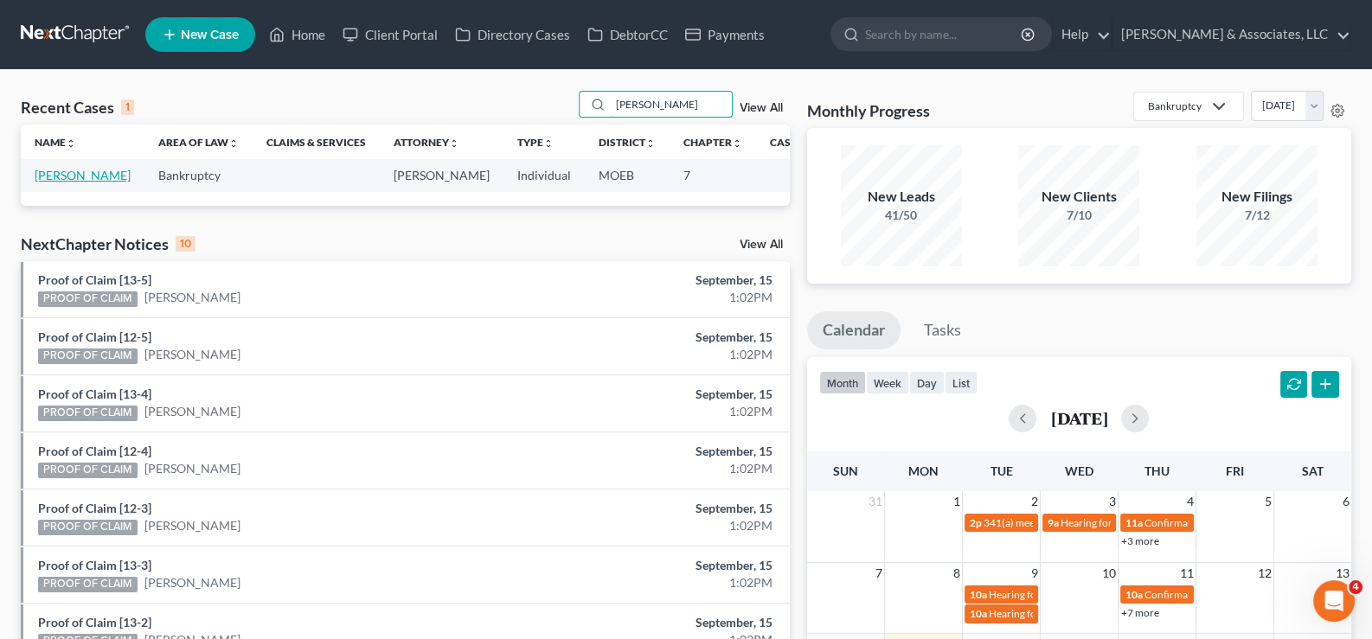
type input "leonard"
click at [71, 183] on link "Leonard, Christine" at bounding box center [83, 175] width 96 height 15
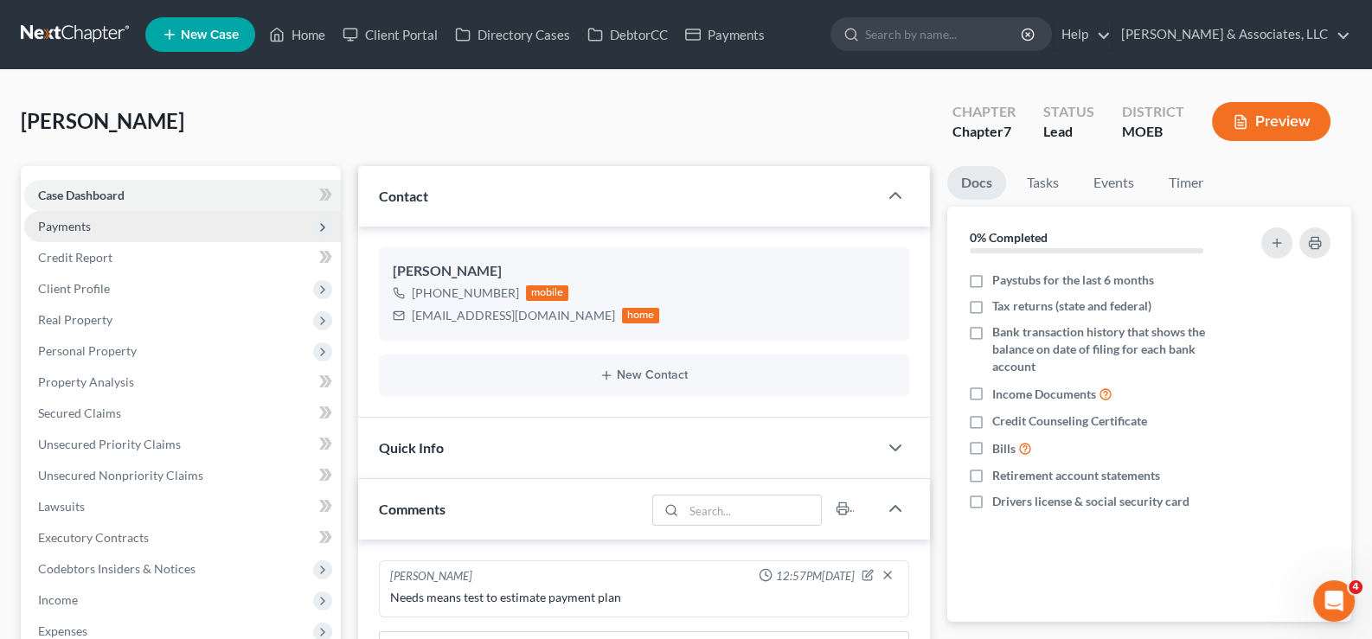
click at [69, 227] on span "Payments" at bounding box center [64, 226] width 53 height 15
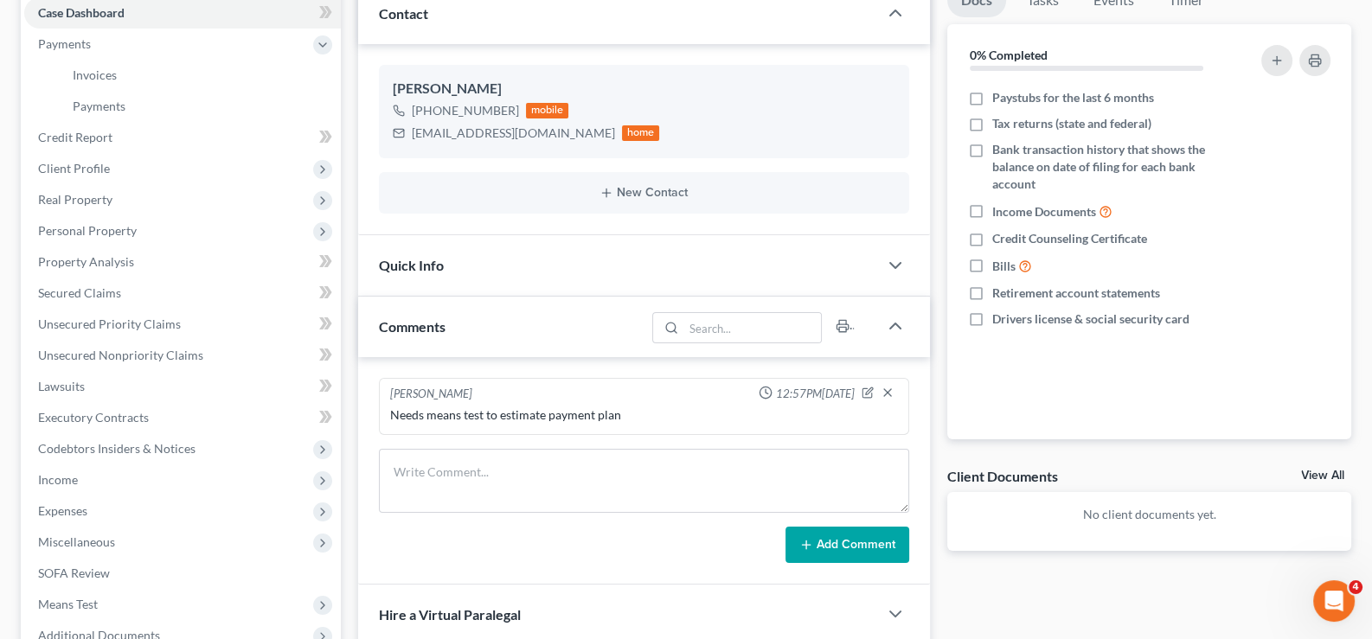
scroll to position [432, 0]
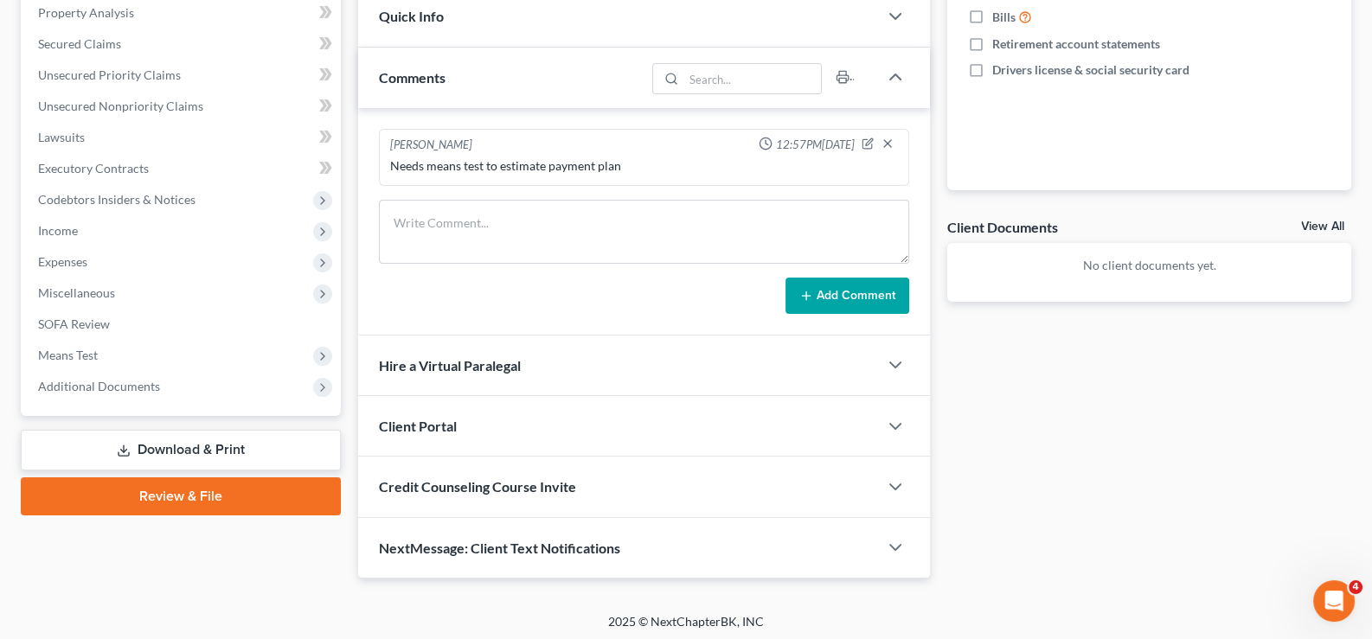
click at [426, 426] on span "Client Portal" at bounding box center [418, 426] width 78 height 16
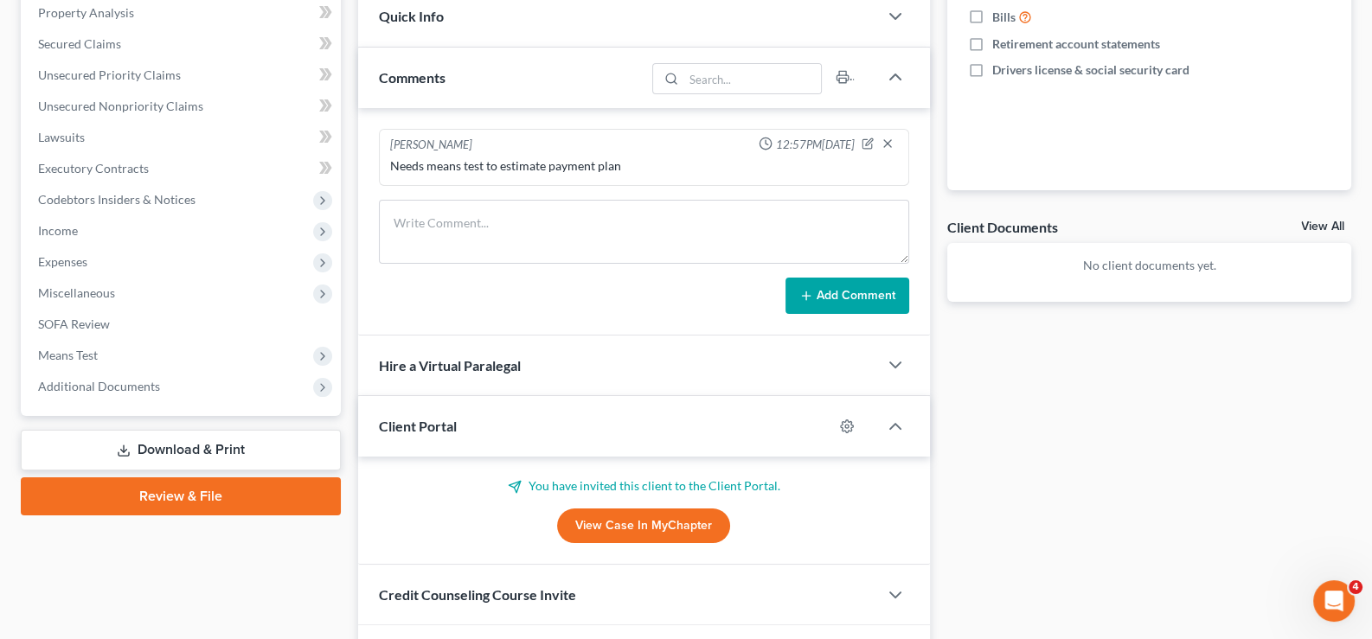
click at [426, 426] on span "Client Portal" at bounding box center [418, 426] width 78 height 16
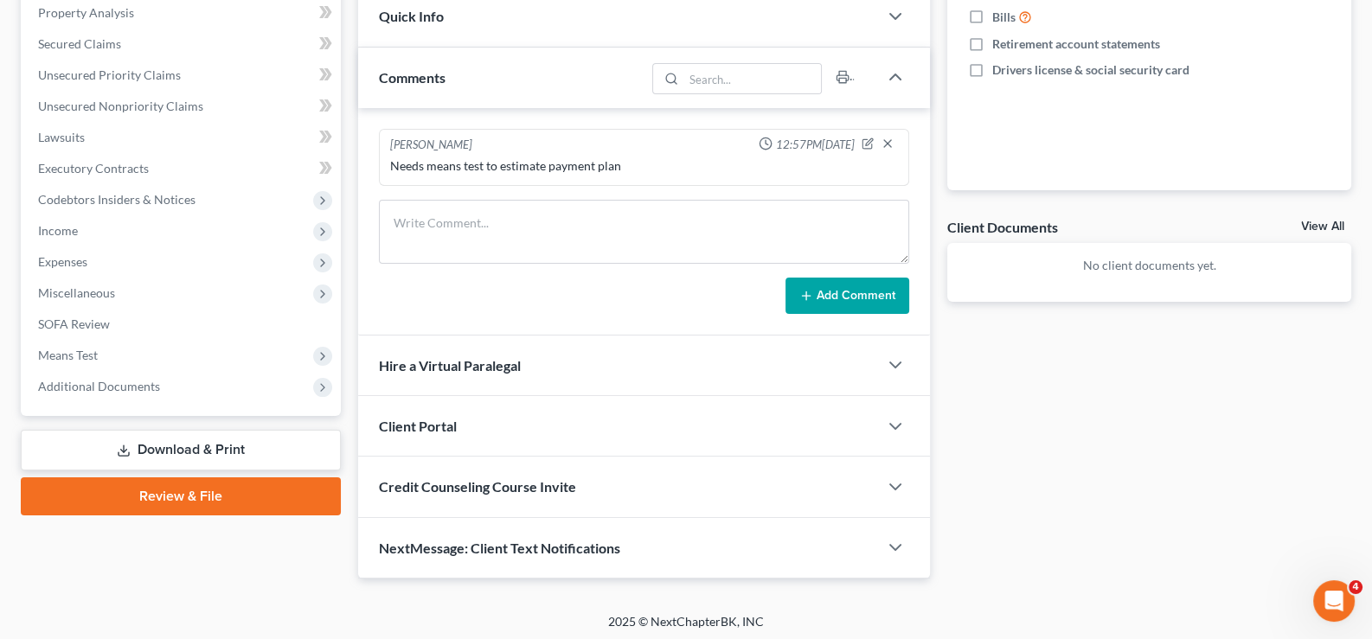
click at [451, 488] on span "Credit Counseling Course Invite" at bounding box center [477, 486] width 197 height 16
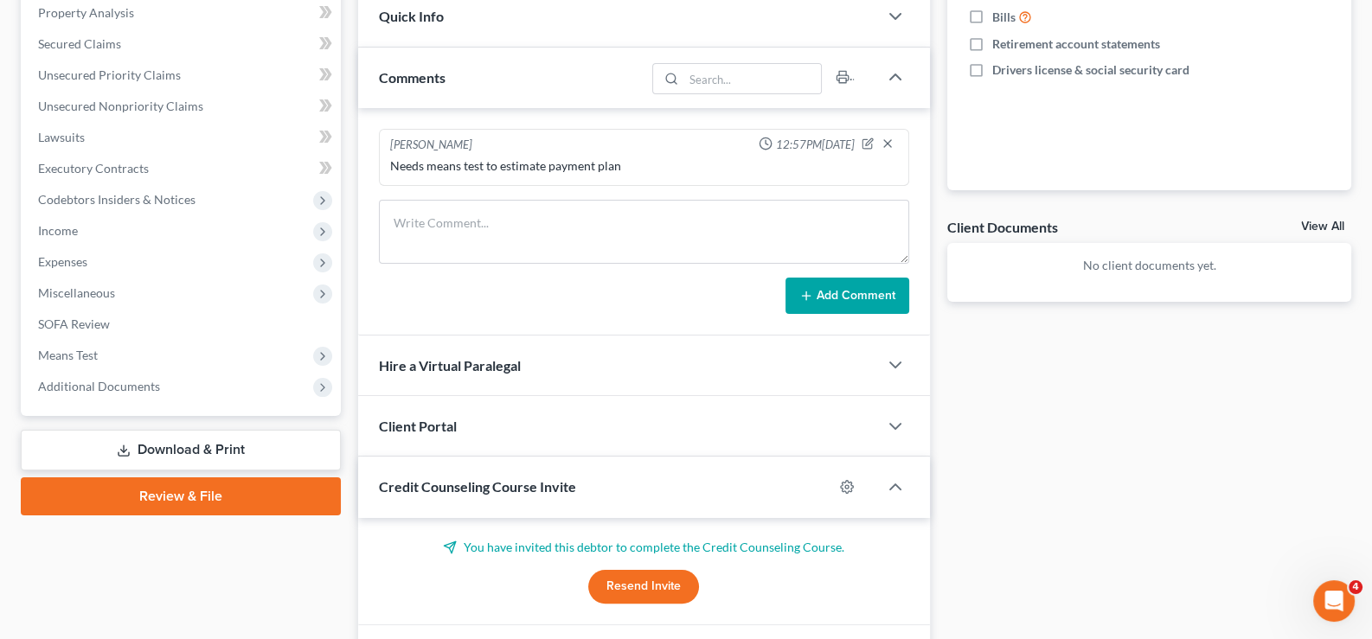
click at [451, 488] on span "Credit Counseling Course Invite" at bounding box center [477, 486] width 197 height 16
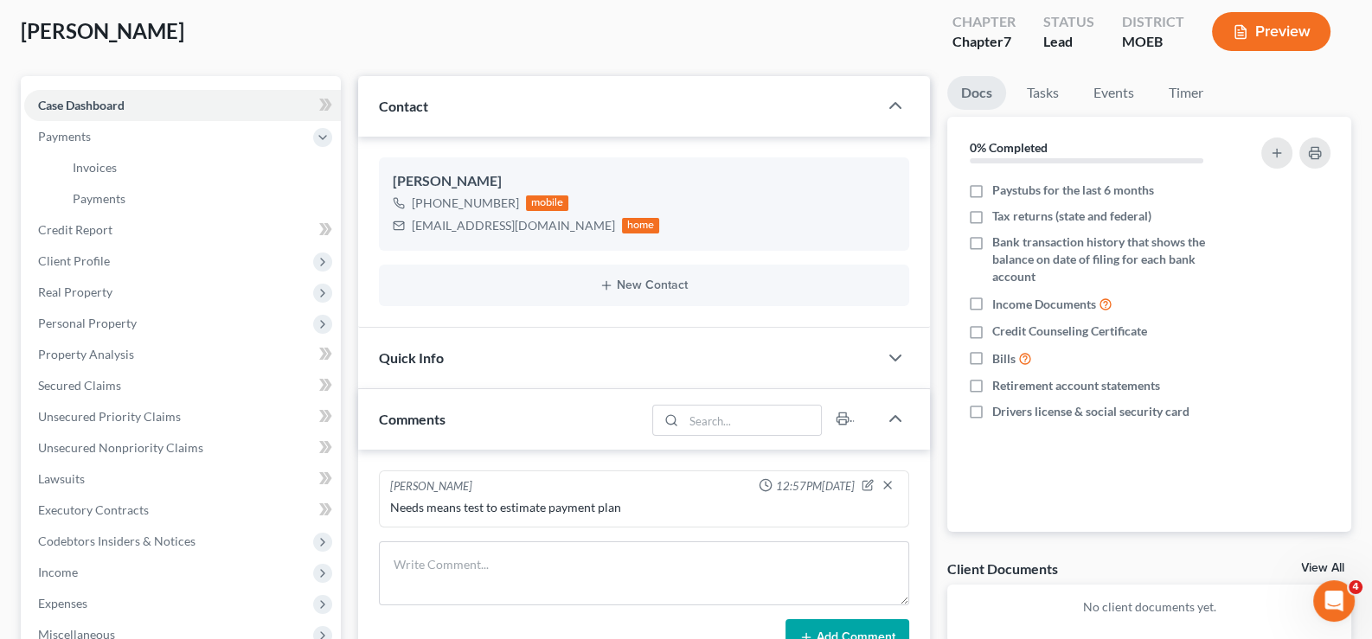
scroll to position [0, 0]
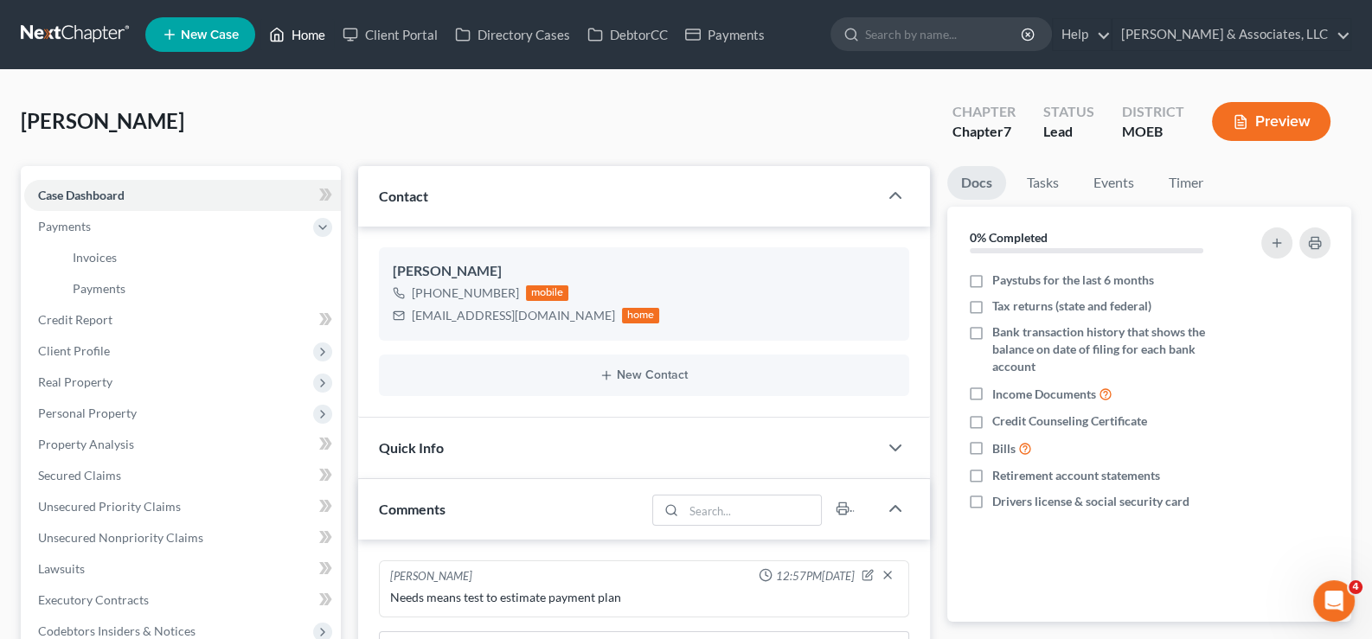
drag, startPoint x: 298, startPoint y: 30, endPoint x: 773, endPoint y: 2, distance: 474.9
click at [298, 30] on link "Home" at bounding box center [297, 34] width 74 height 31
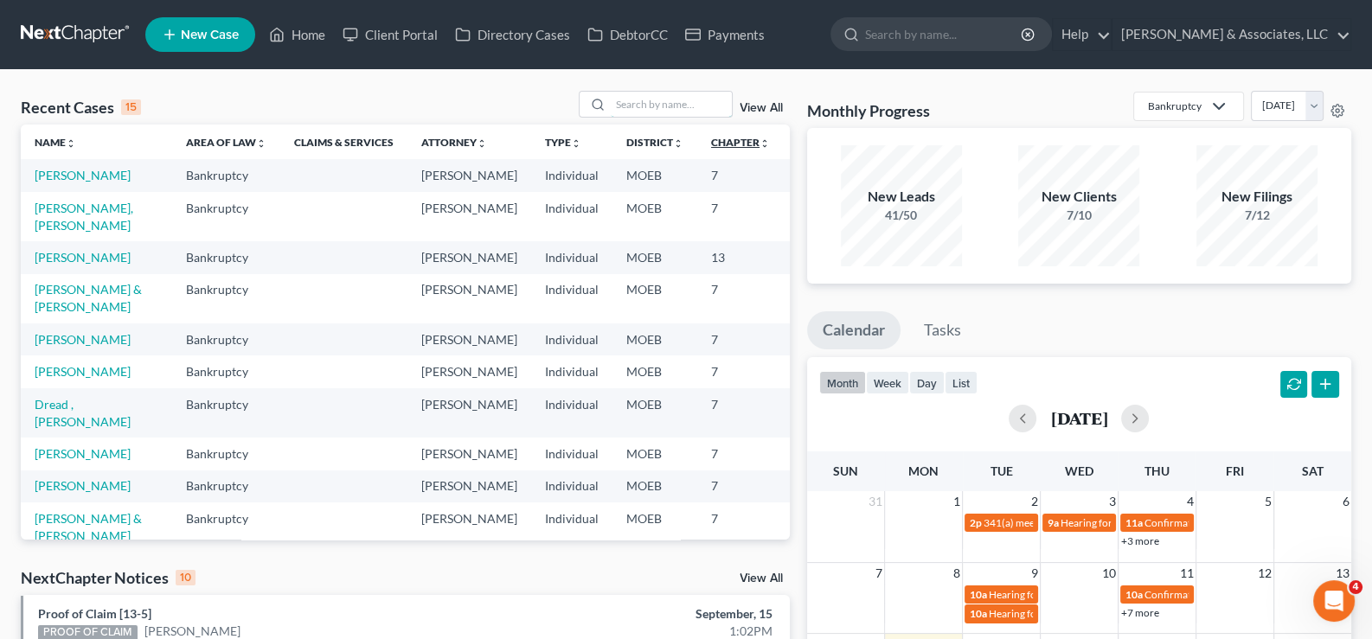
drag, startPoint x: 648, startPoint y: 106, endPoint x: 657, endPoint y: 136, distance: 30.9
click at [648, 106] on input "search" at bounding box center [671, 104] width 121 height 25
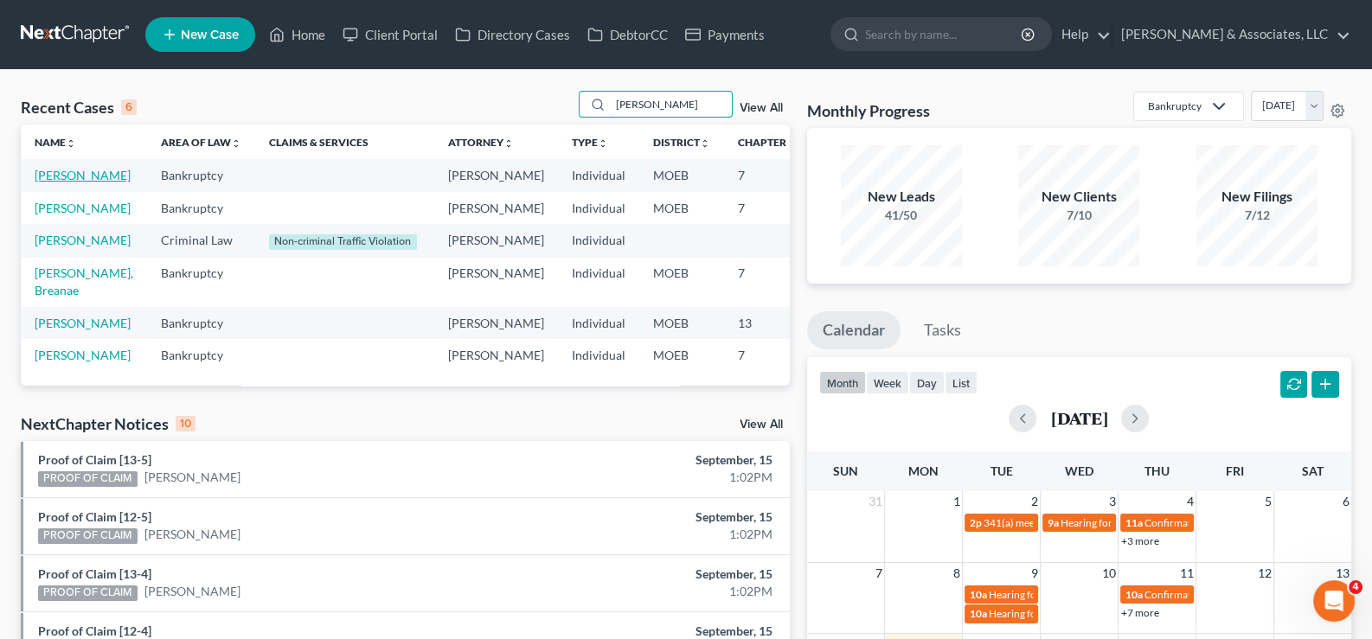
type input "campbell"
click at [63, 183] on link "Campbell, Ephrom" at bounding box center [83, 175] width 96 height 15
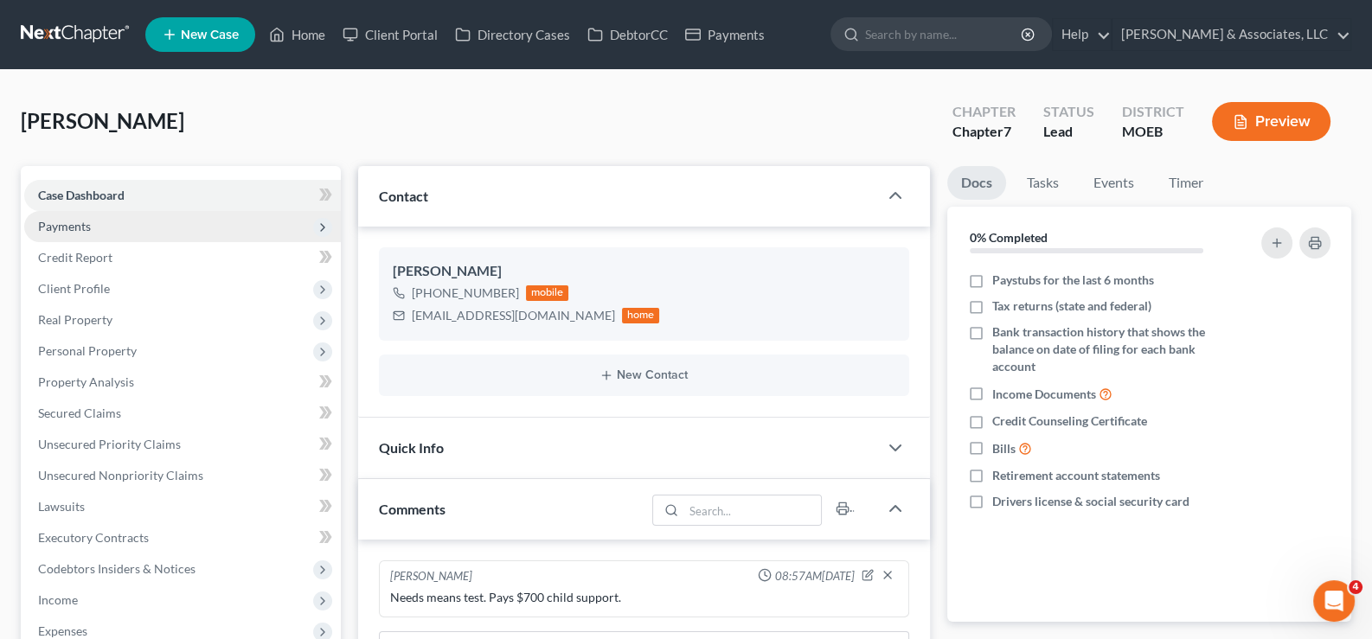
click at [74, 231] on span "Payments" at bounding box center [64, 226] width 53 height 15
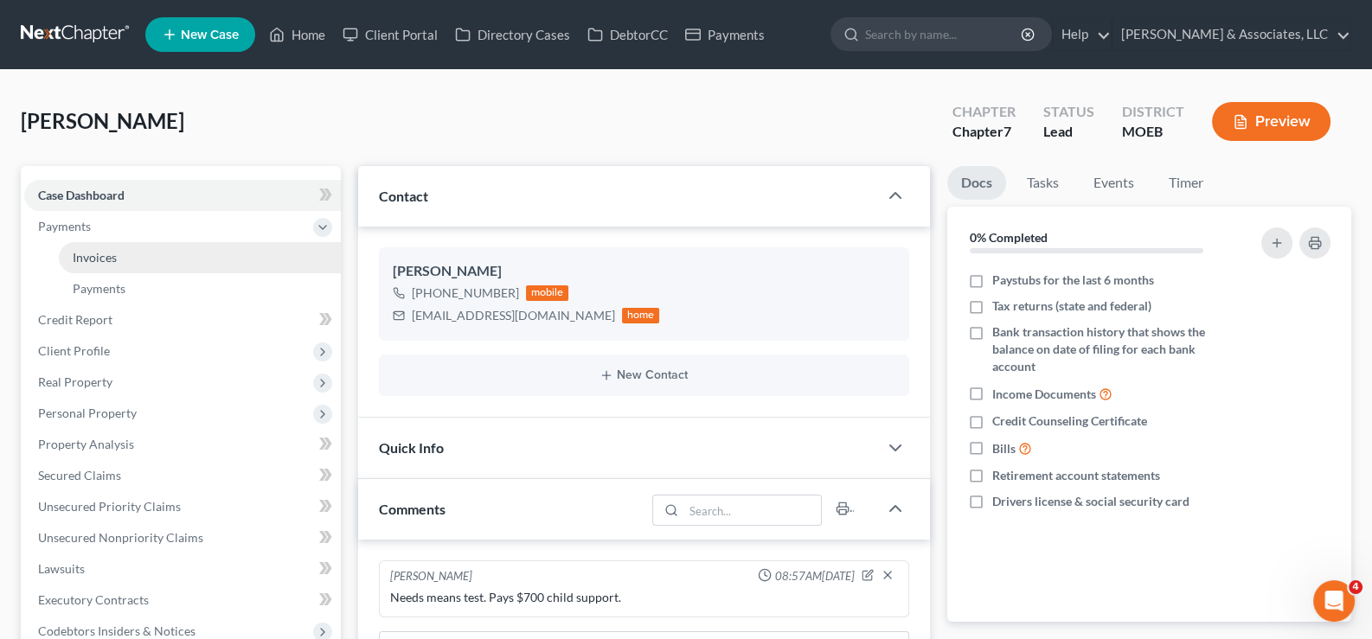
click at [86, 258] on span "Invoices" at bounding box center [95, 257] width 44 height 15
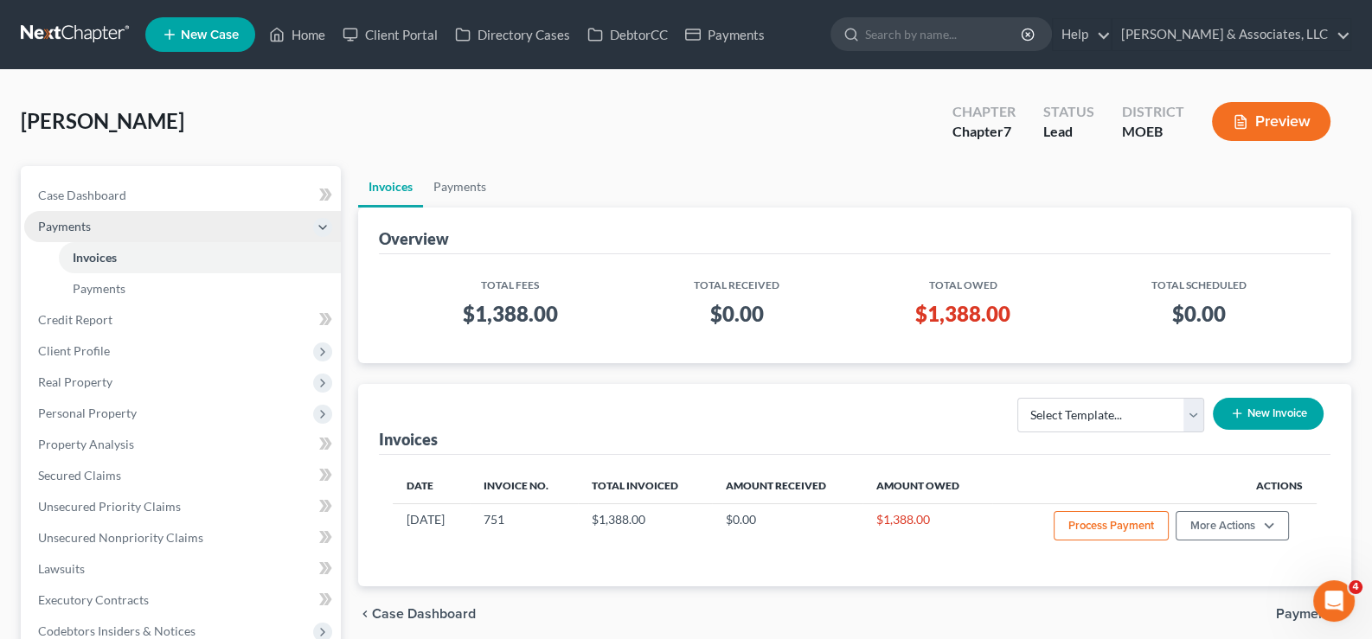
click at [81, 227] on span "Payments" at bounding box center [64, 226] width 53 height 15
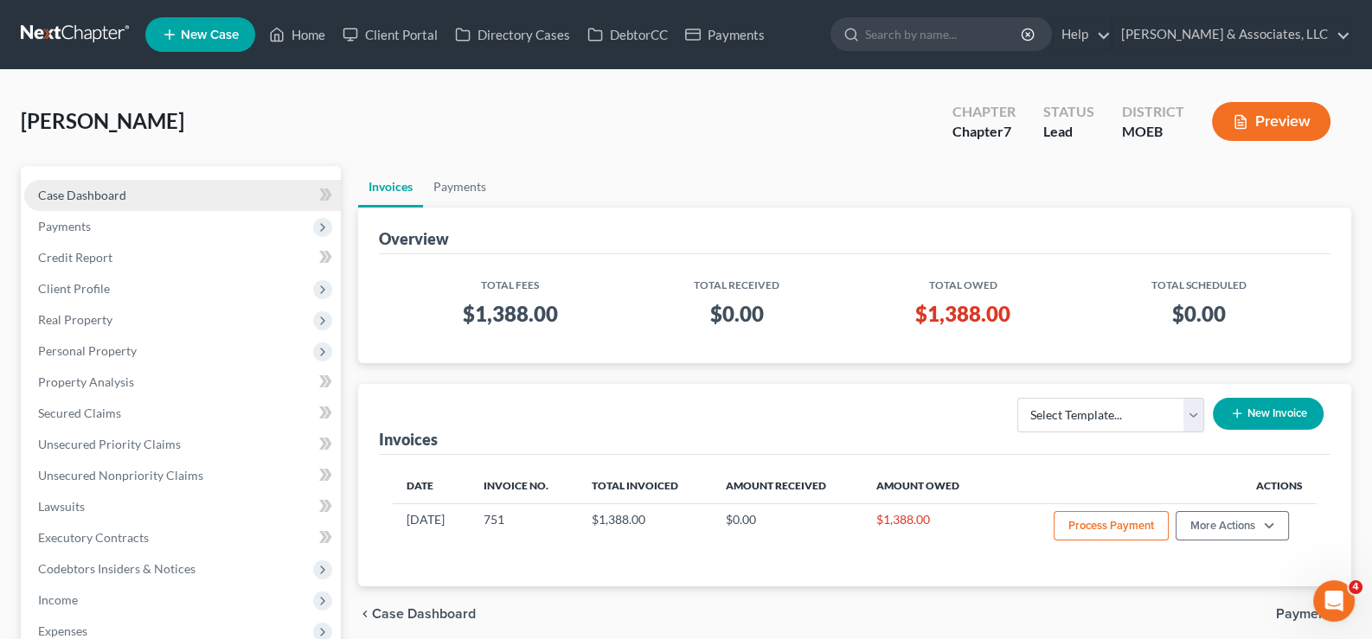
click at [79, 192] on span "Case Dashboard" at bounding box center [82, 195] width 88 height 15
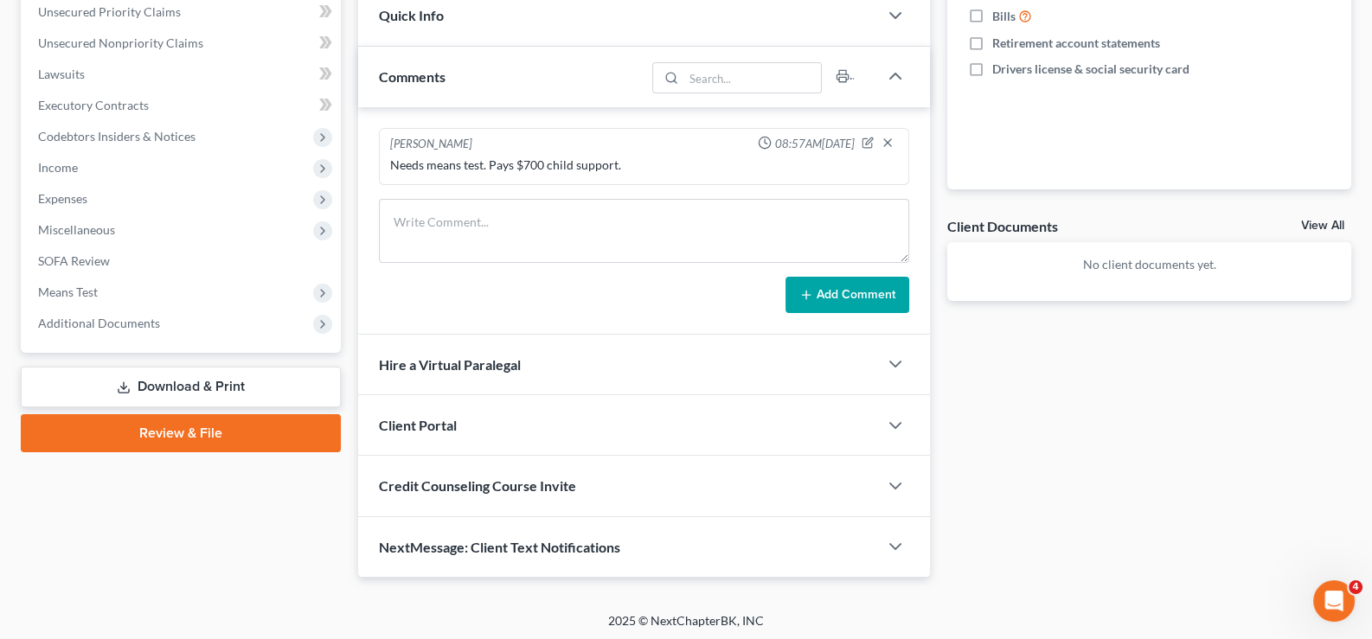
scroll to position [433, 0]
click at [430, 420] on span "Client Portal" at bounding box center [418, 424] width 78 height 16
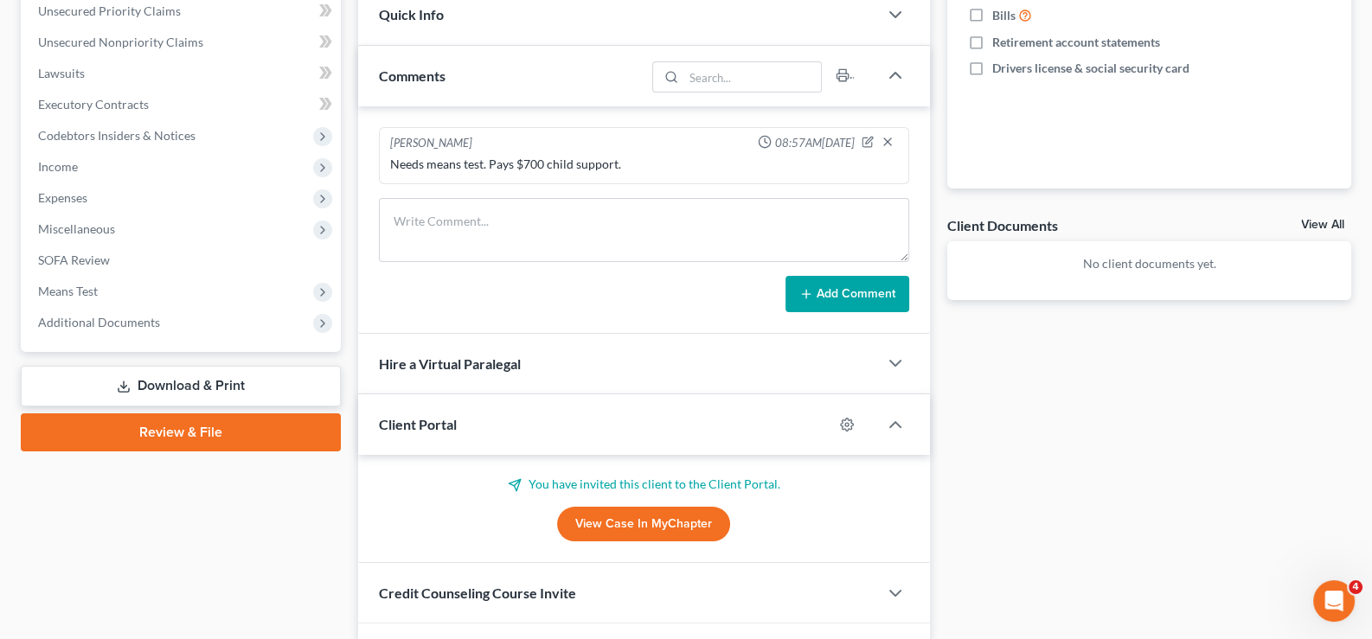
click at [430, 420] on span "Client Portal" at bounding box center [418, 424] width 78 height 16
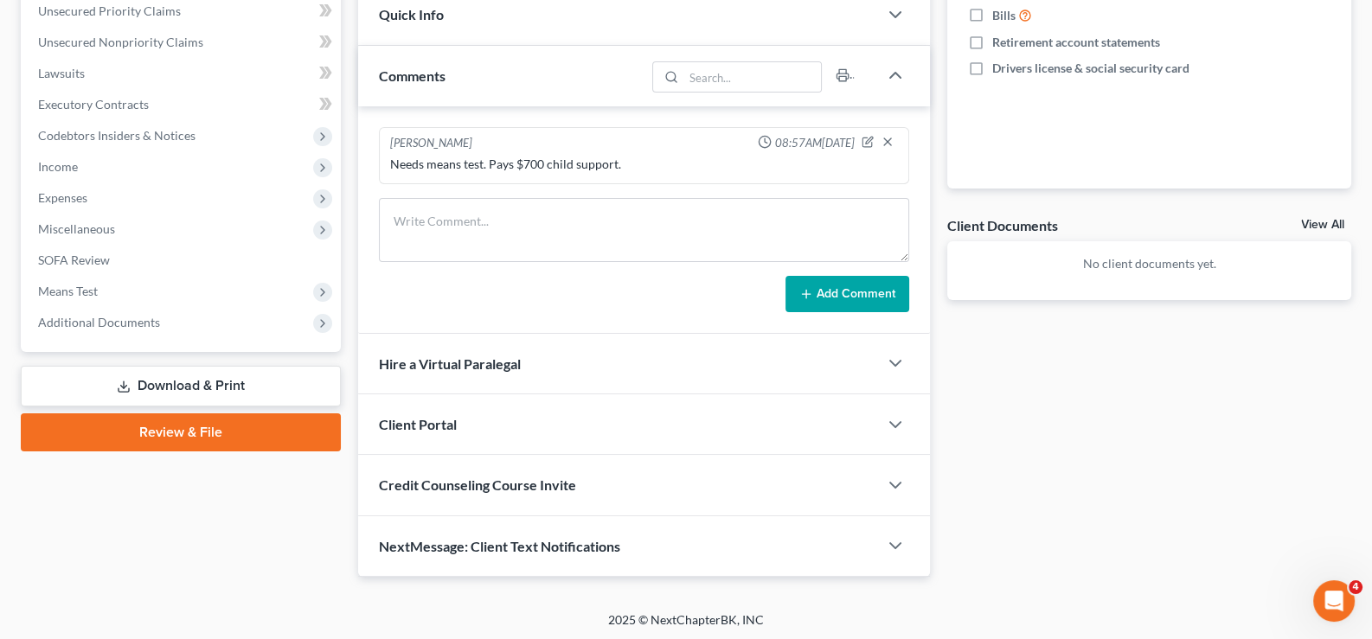
click at [417, 483] on span "Credit Counseling Course Invite" at bounding box center [477, 485] width 197 height 16
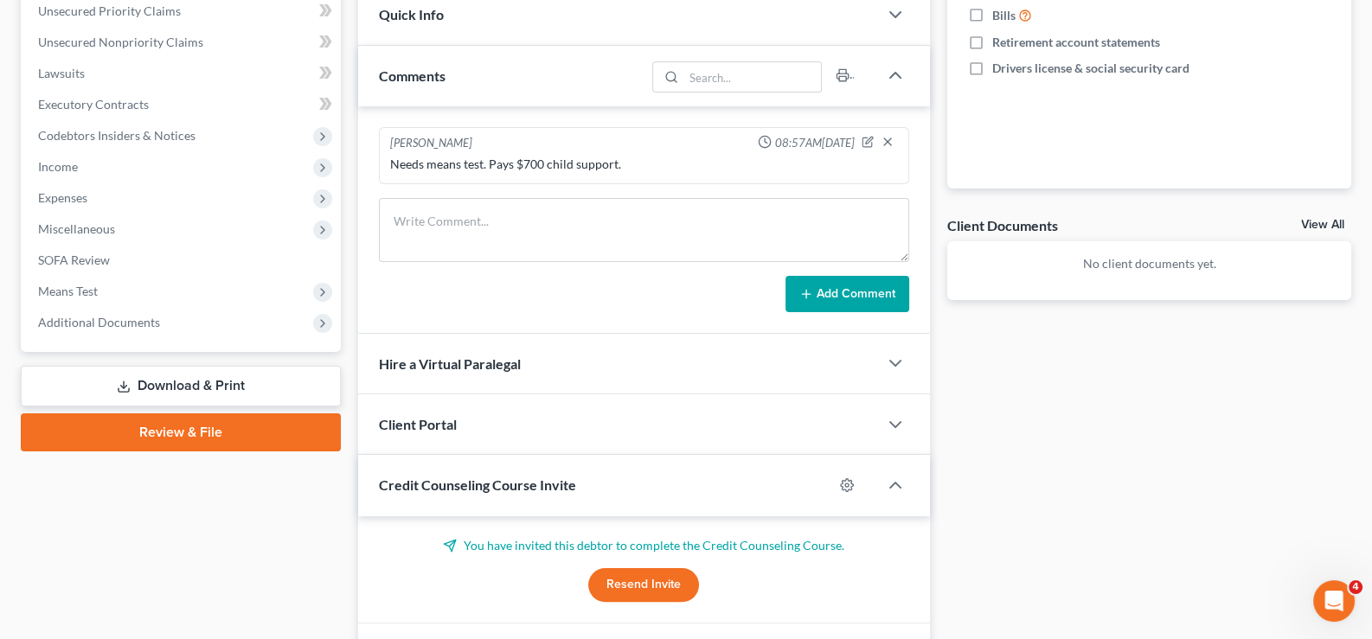
click at [417, 483] on span "Credit Counseling Course Invite" at bounding box center [477, 485] width 197 height 16
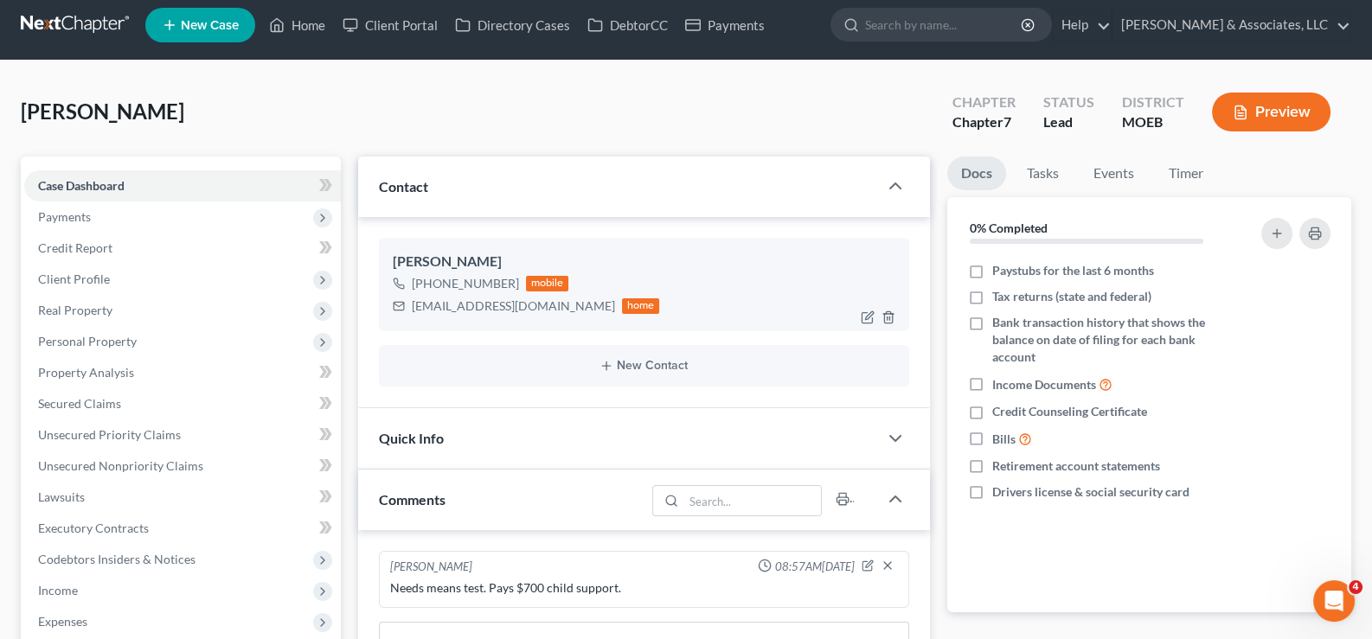
scroll to position [1, 0]
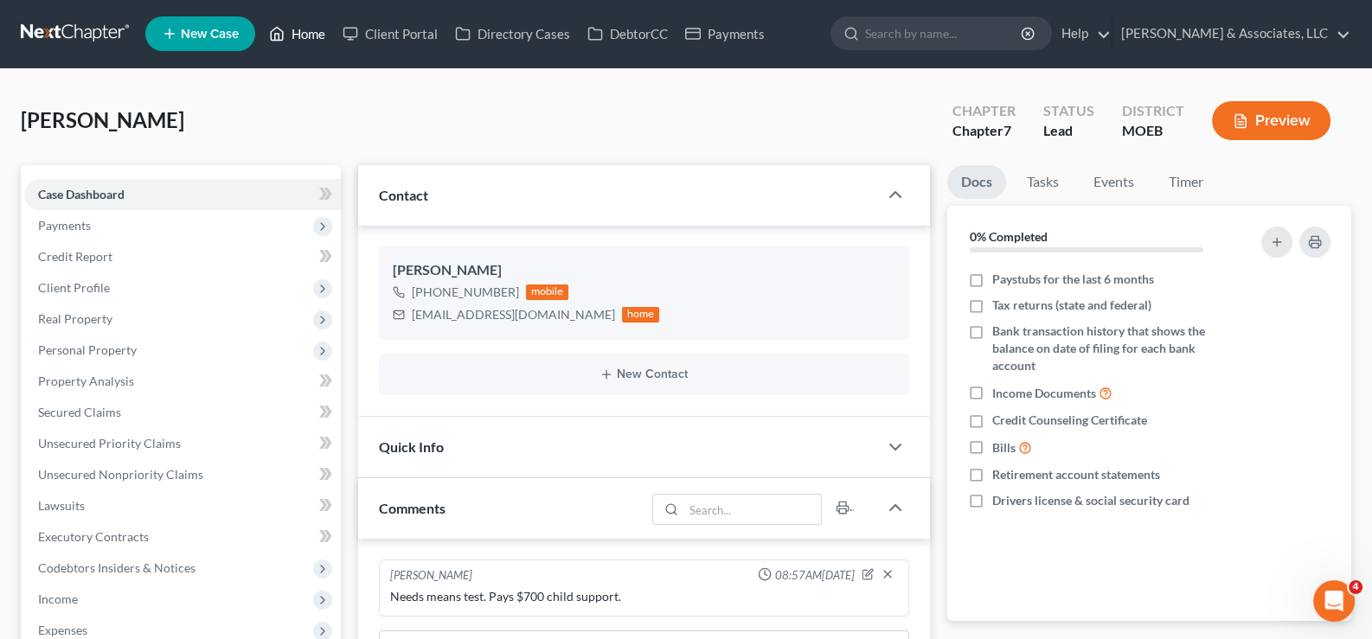
drag, startPoint x: 319, startPoint y: 41, endPoint x: 629, endPoint y: 138, distance: 324.5
click at [319, 41] on link "Home" at bounding box center [297, 33] width 74 height 31
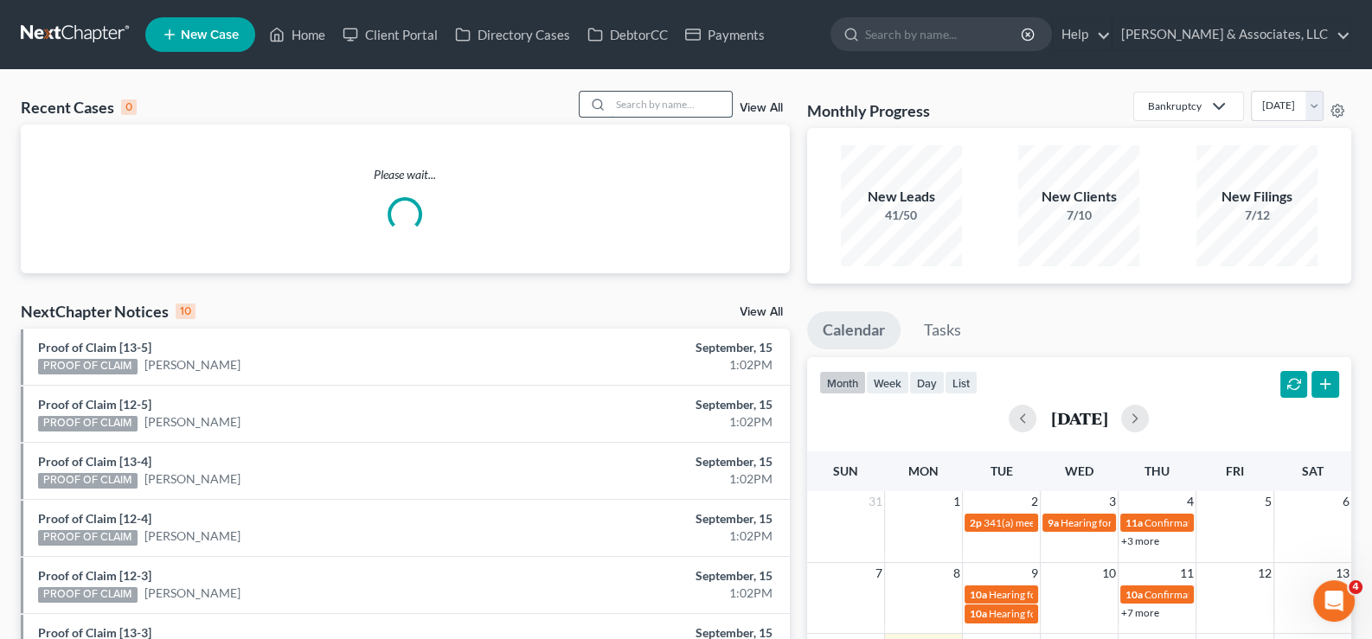
click at [718, 110] on input "search" at bounding box center [671, 104] width 121 height 25
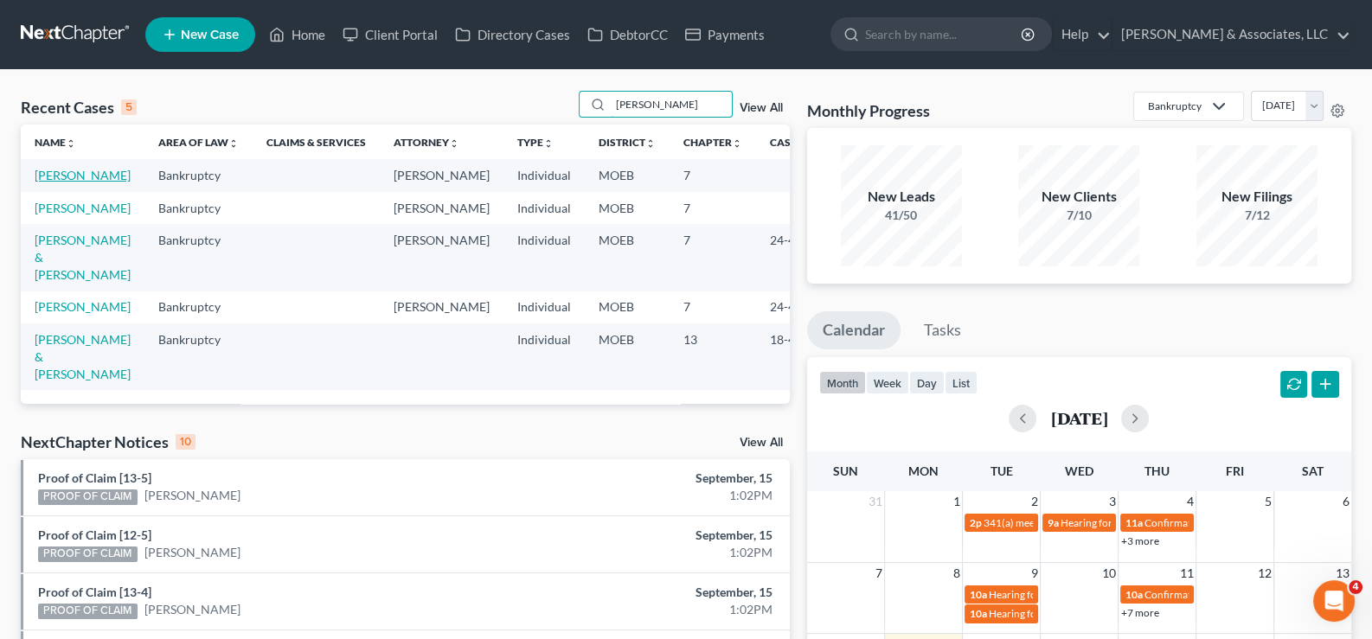
type input "russell"
click at [44, 176] on link "Russell, Hali" at bounding box center [83, 175] width 96 height 15
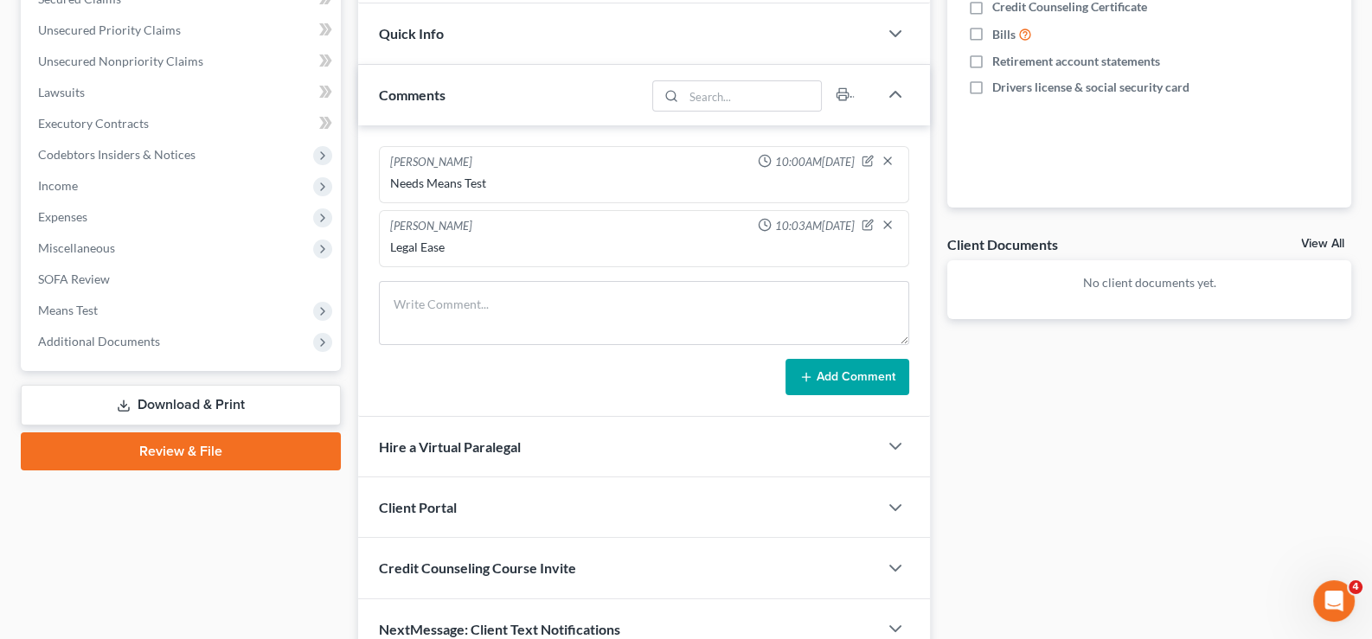
scroll to position [497, 0]
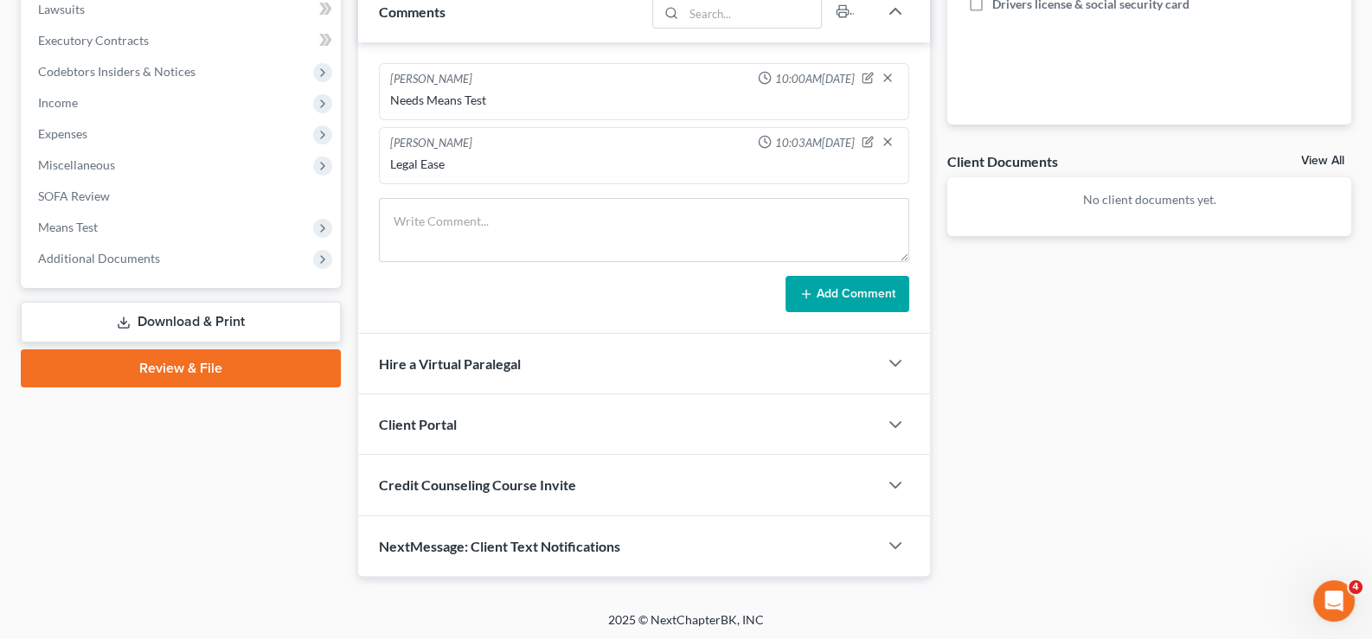
click at [419, 419] on span "Client Portal" at bounding box center [418, 424] width 78 height 16
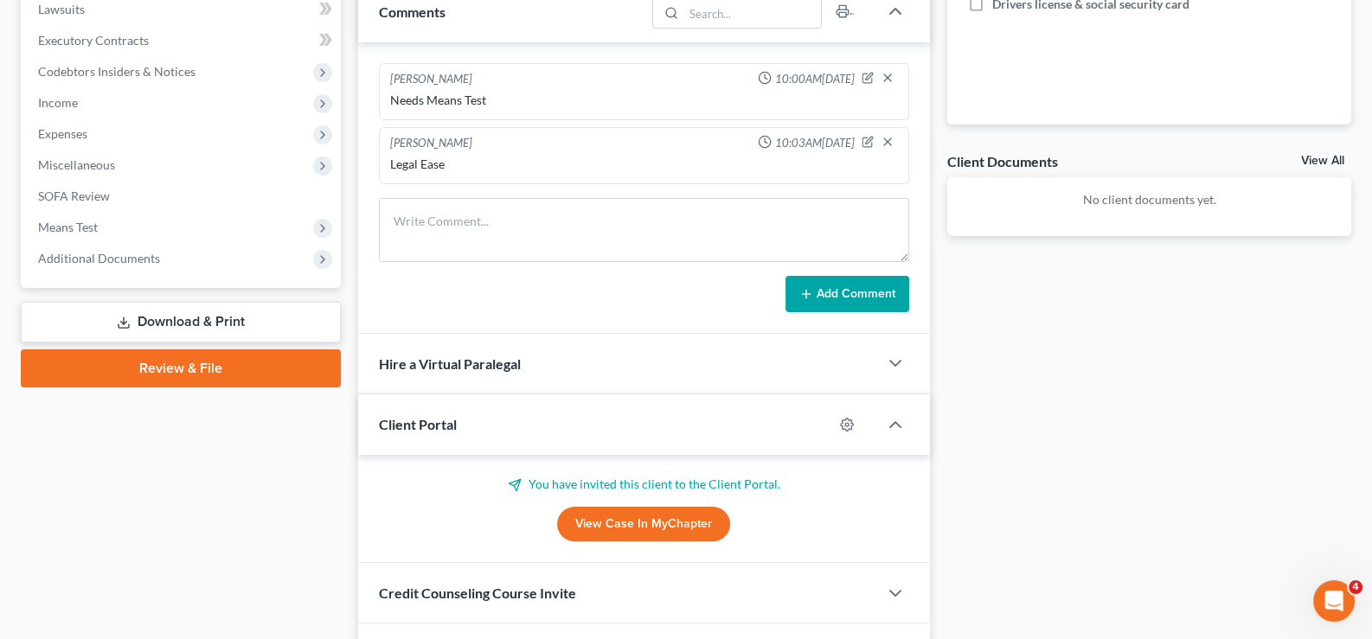
click at [419, 419] on span "Client Portal" at bounding box center [418, 424] width 78 height 16
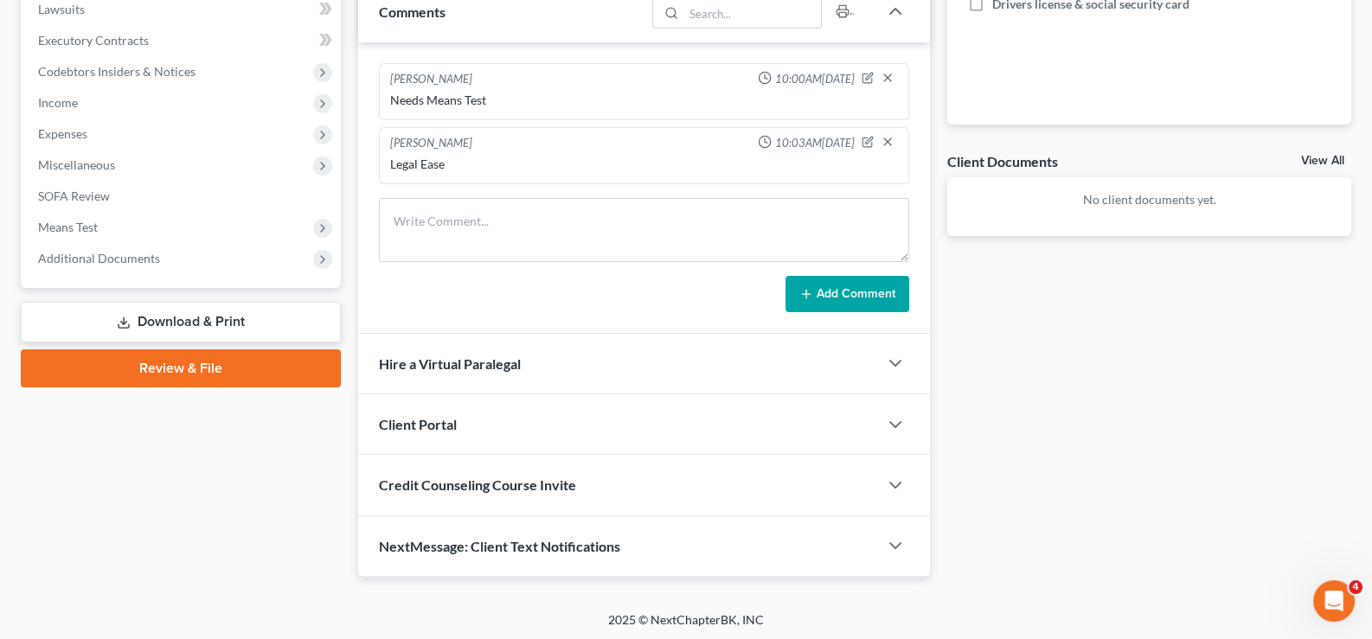
click at [418, 490] on span "Credit Counseling Course Invite" at bounding box center [477, 485] width 197 height 16
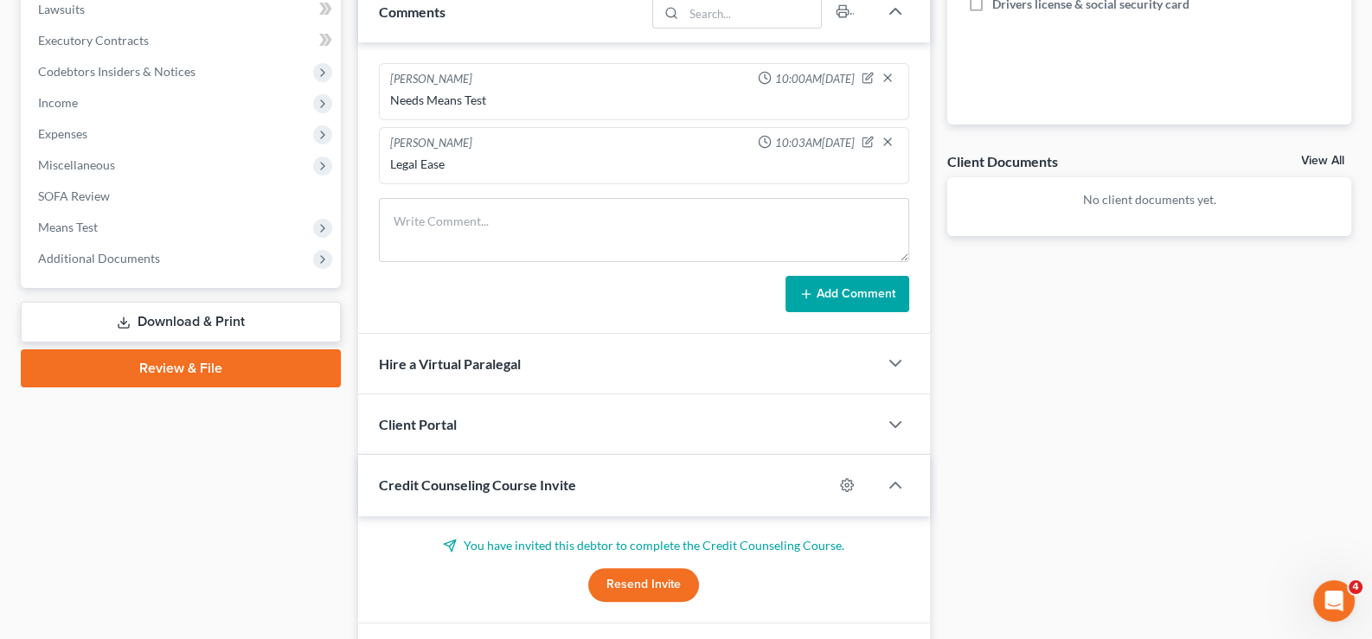
click at [418, 485] on span "Credit Counseling Course Invite" at bounding box center [477, 485] width 197 height 16
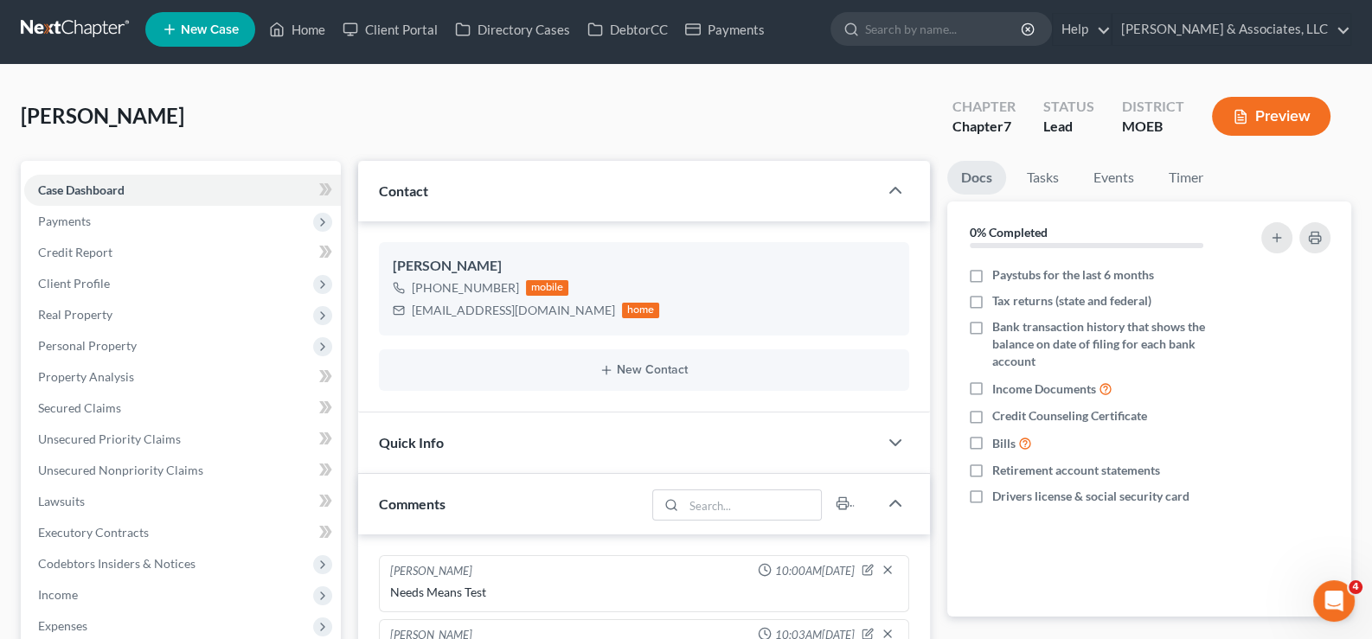
scroll to position [0, 0]
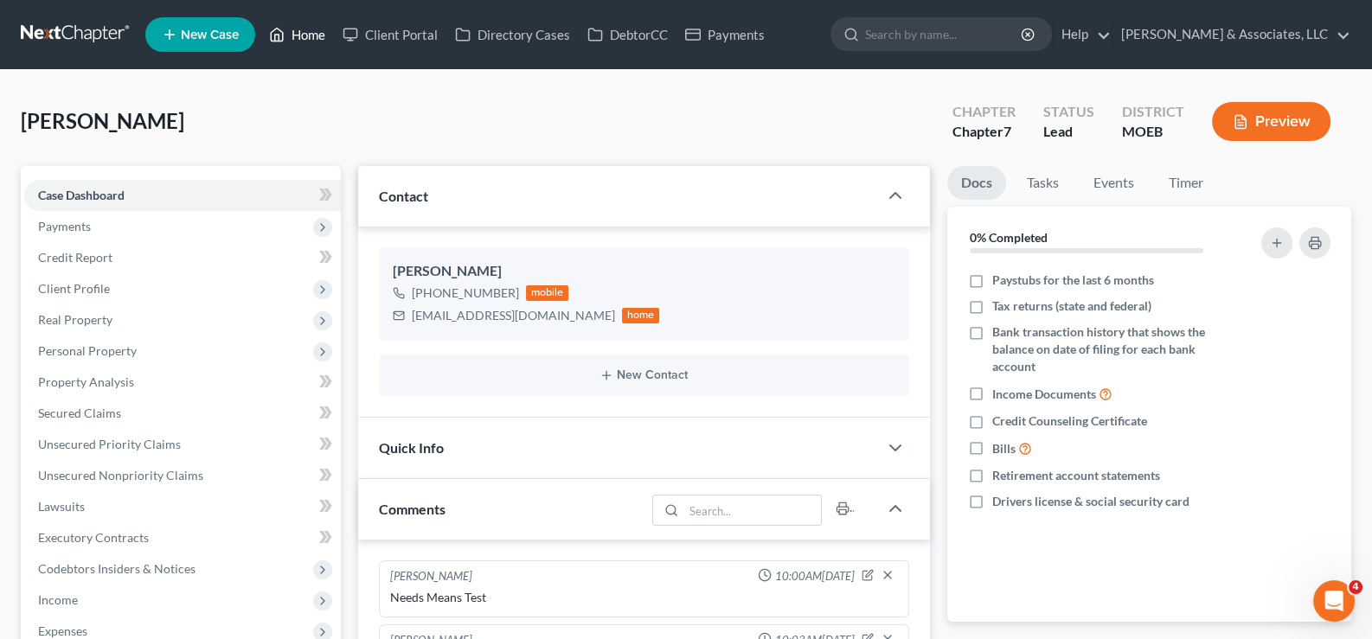
drag, startPoint x: 292, startPoint y: 29, endPoint x: 359, endPoint y: 61, distance: 74.7
click at [292, 29] on link "Home" at bounding box center [297, 34] width 74 height 31
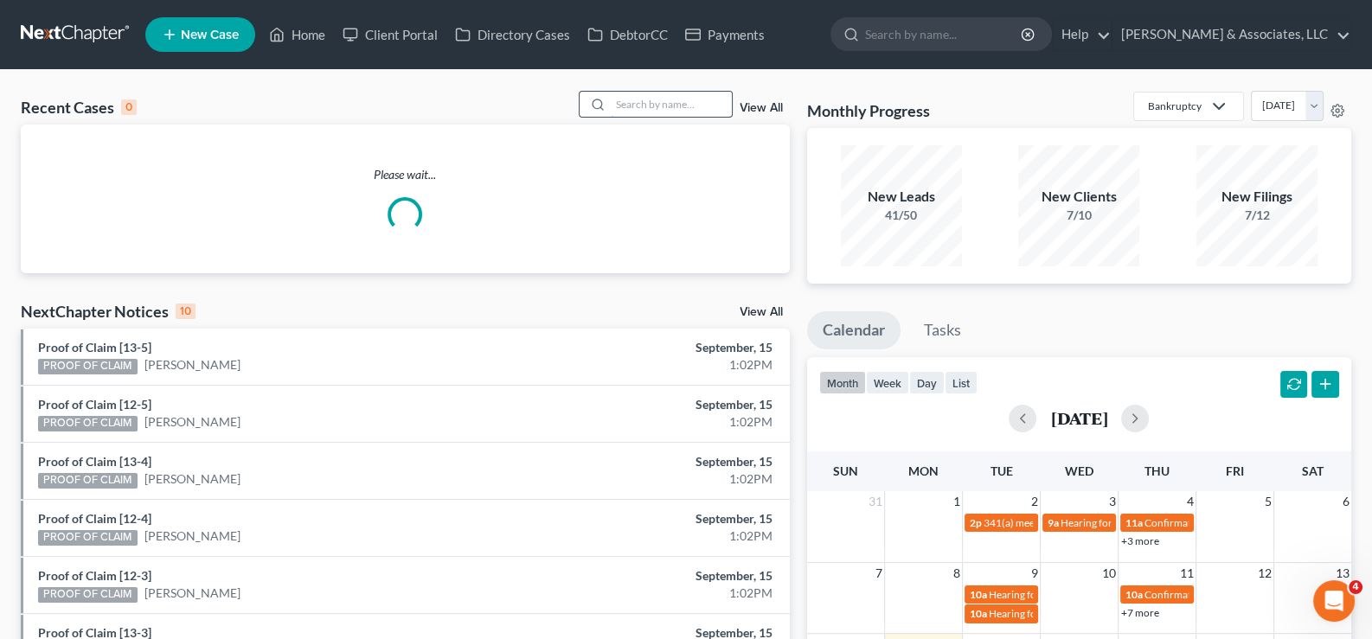
click at [675, 102] on input "search" at bounding box center [671, 104] width 121 height 25
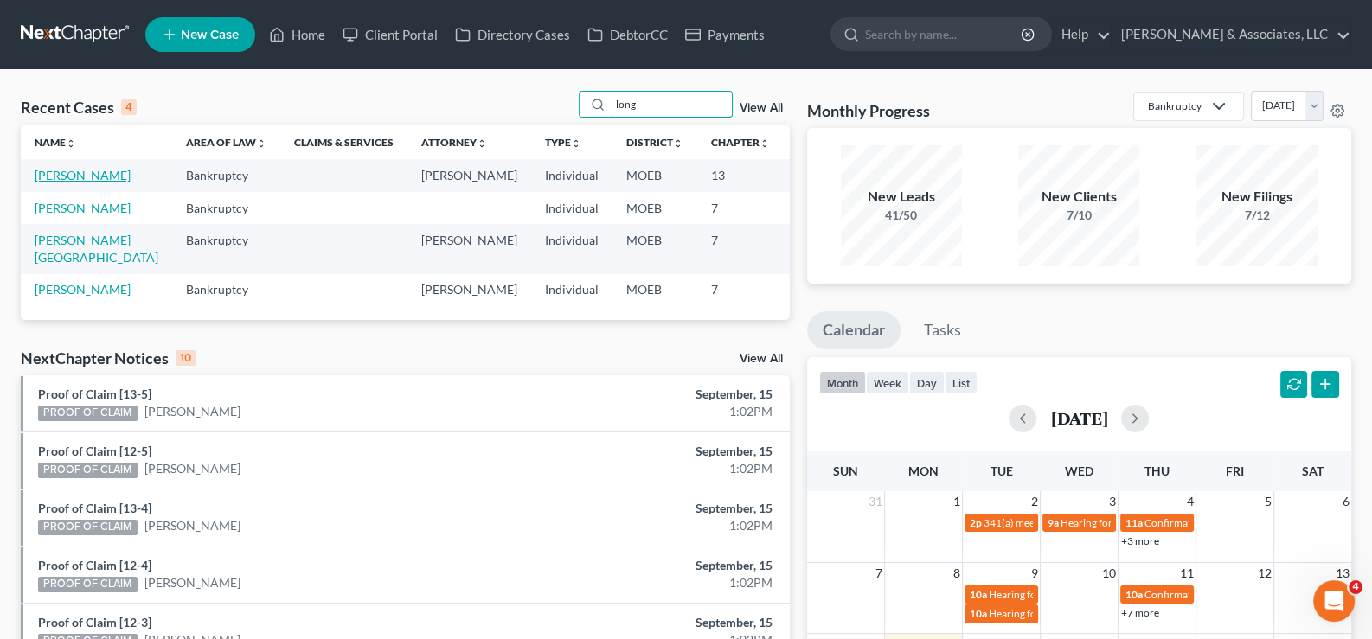
type input "long"
click at [49, 177] on link "Long, Kathy" at bounding box center [83, 175] width 96 height 15
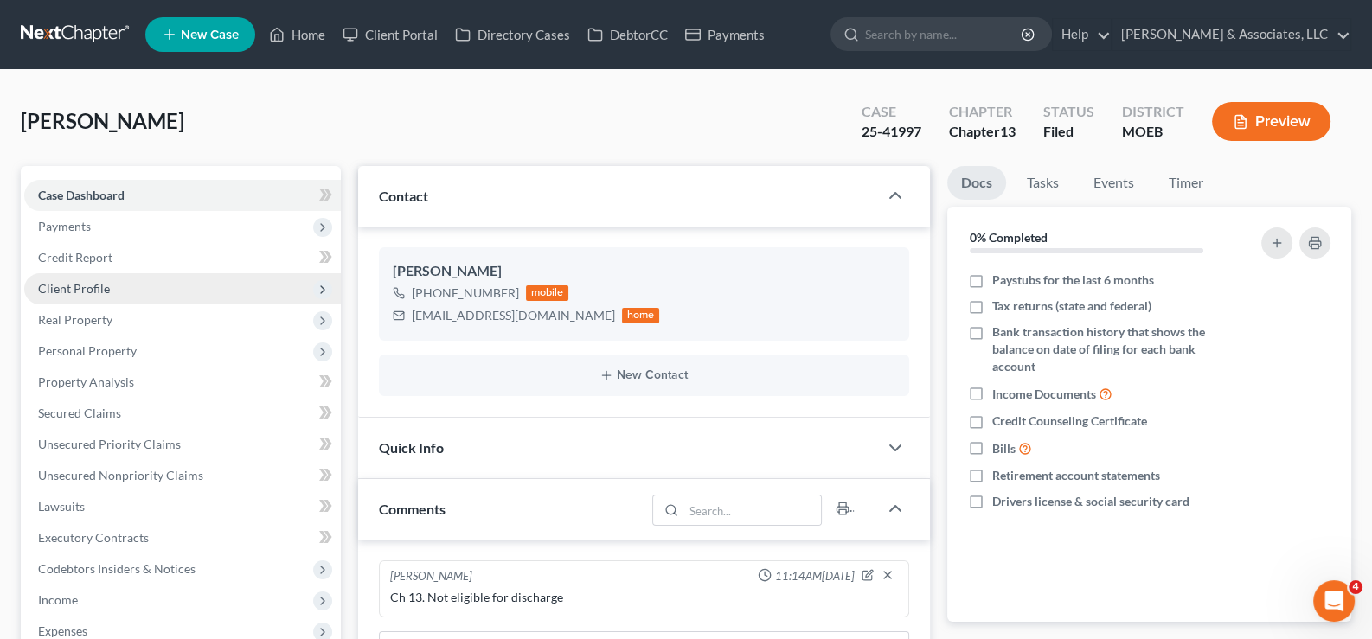
click at [79, 285] on span "Client Profile" at bounding box center [74, 288] width 72 height 15
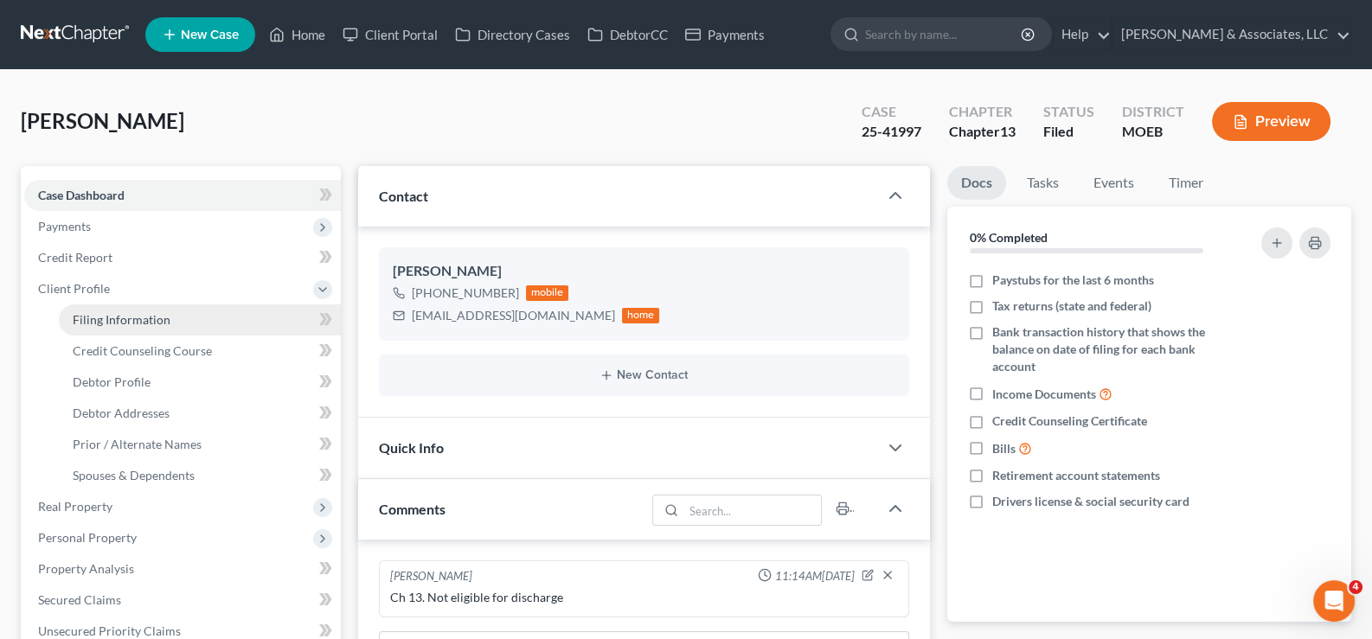
click at [120, 317] on span "Filing Information" at bounding box center [122, 319] width 98 height 15
select select "1"
select select "0"
select select "3"
select select "45"
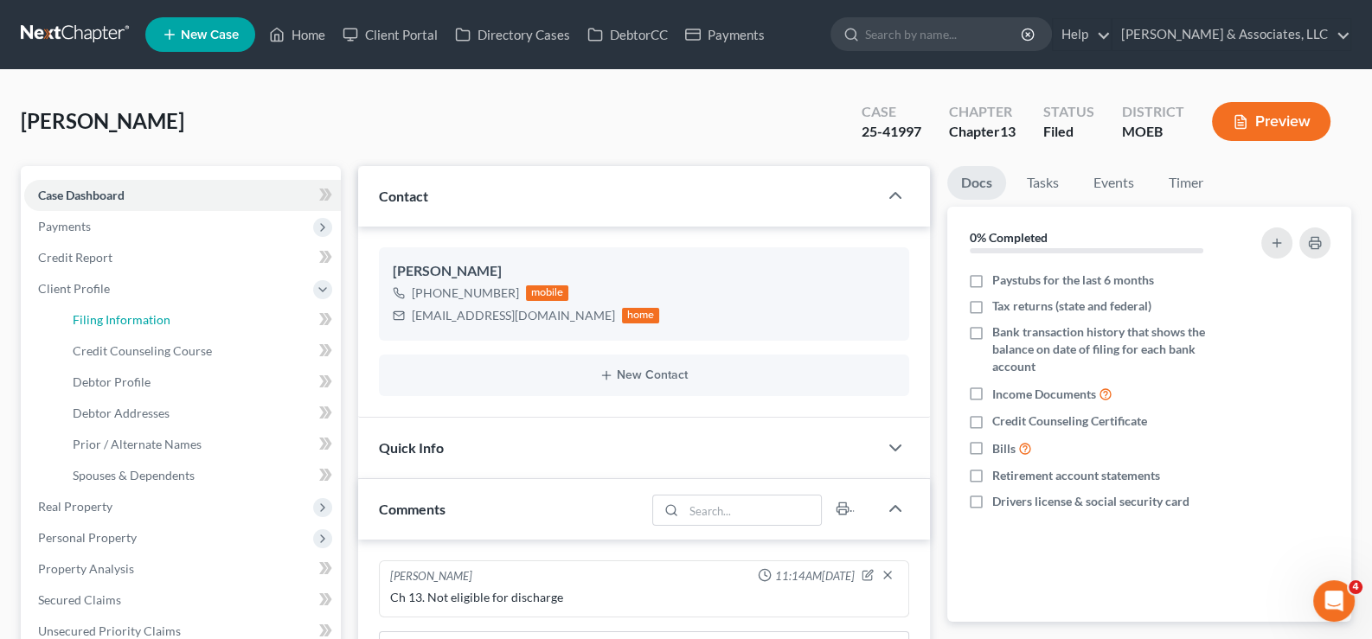
select select "0"
select select "26"
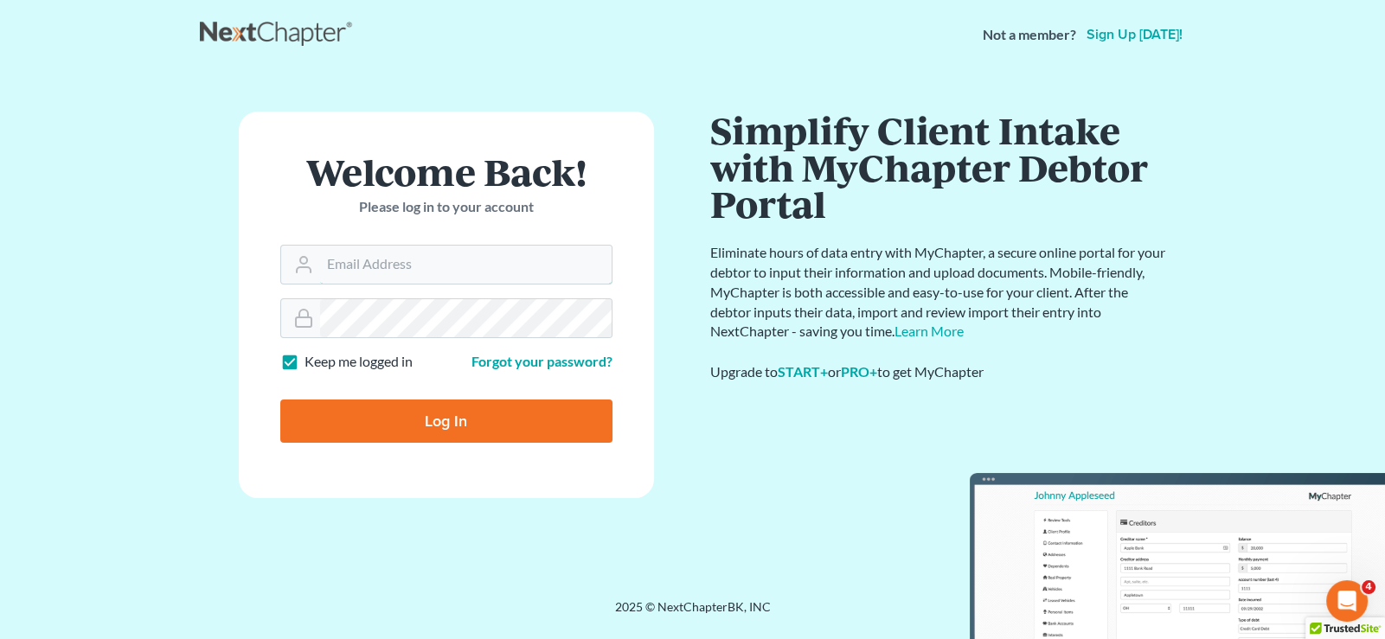
type input "[EMAIL_ADDRESS][DOMAIN_NAME]"
click at [364, 412] on input "Log In" at bounding box center [446, 421] width 332 height 43
type input "Thinking..."
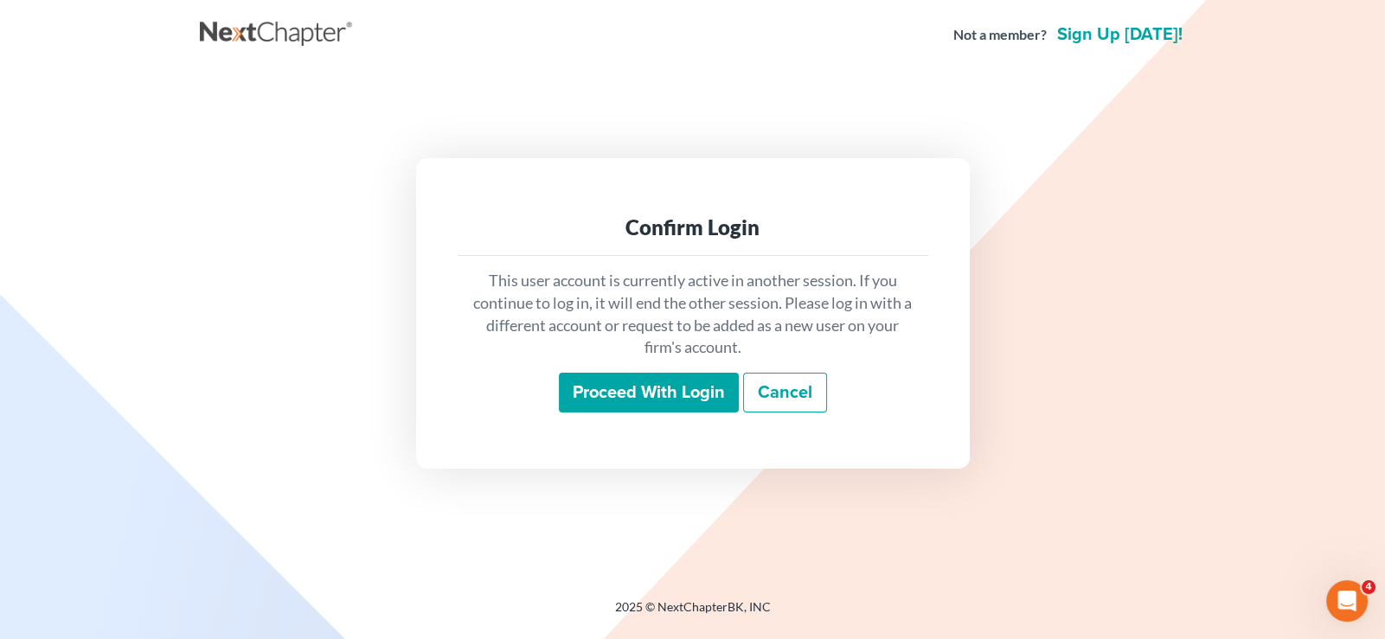
click at [670, 388] on input "Proceed with login" at bounding box center [649, 393] width 180 height 40
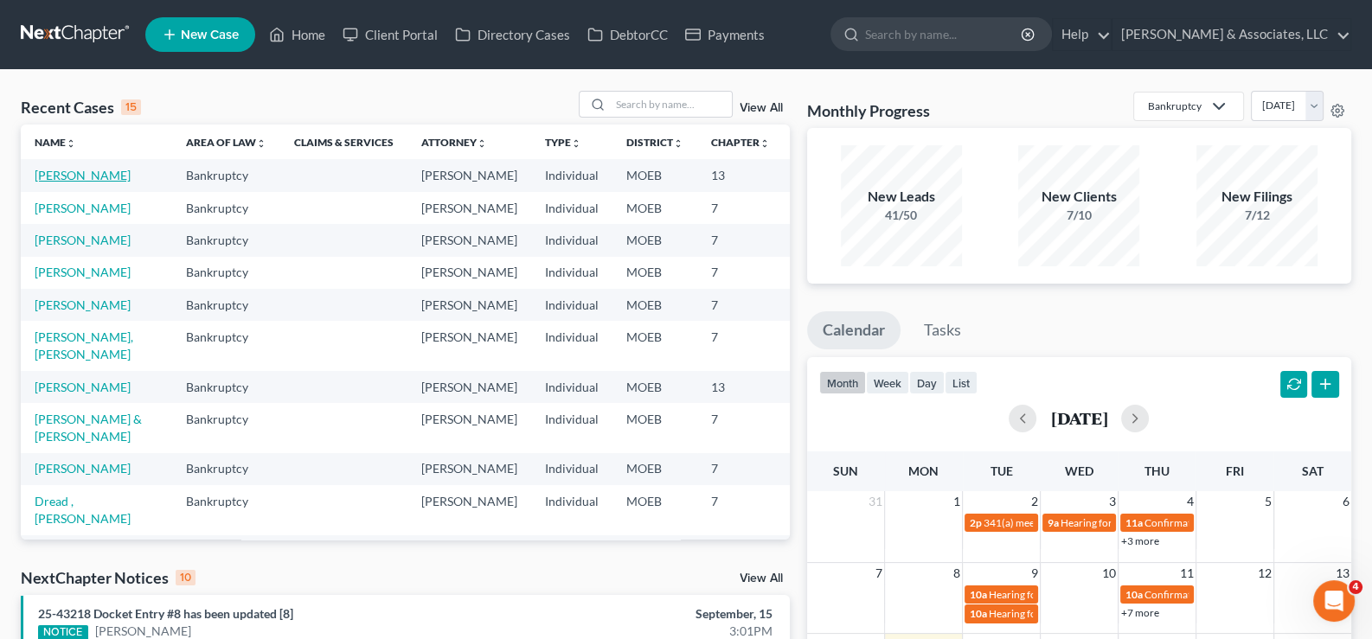
click at [48, 183] on link "Long, Kathy" at bounding box center [83, 175] width 96 height 15
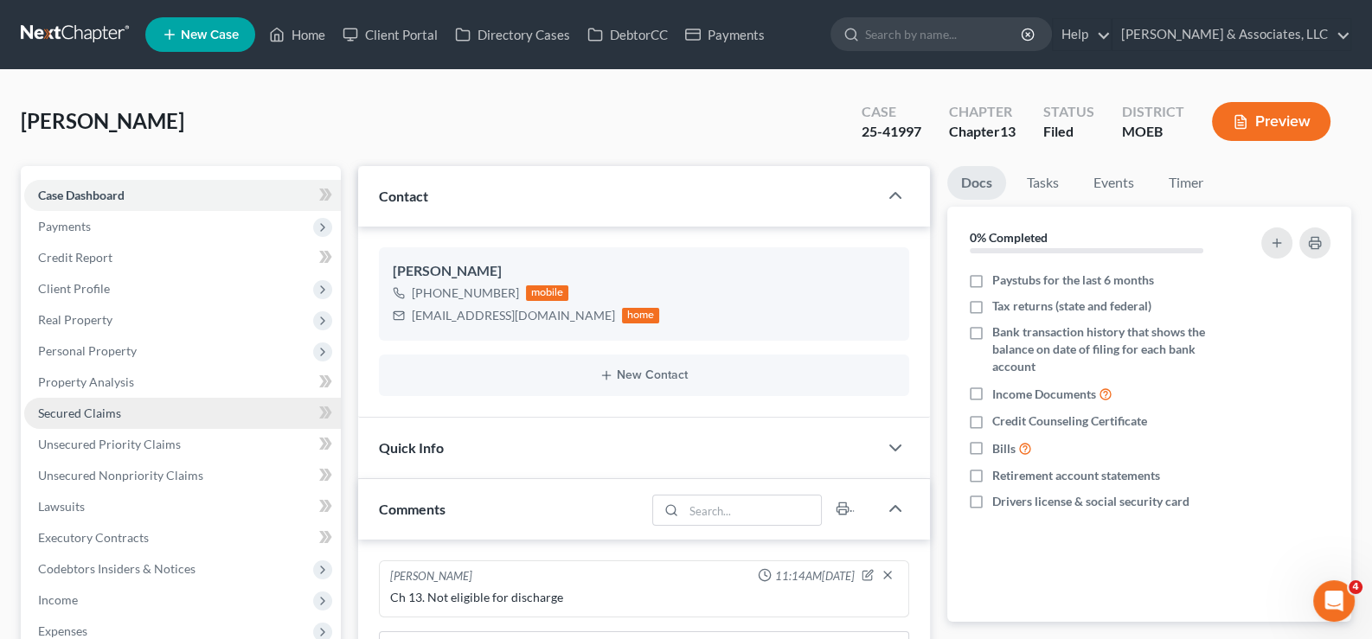
click at [70, 412] on span "Secured Claims" at bounding box center [79, 413] width 83 height 15
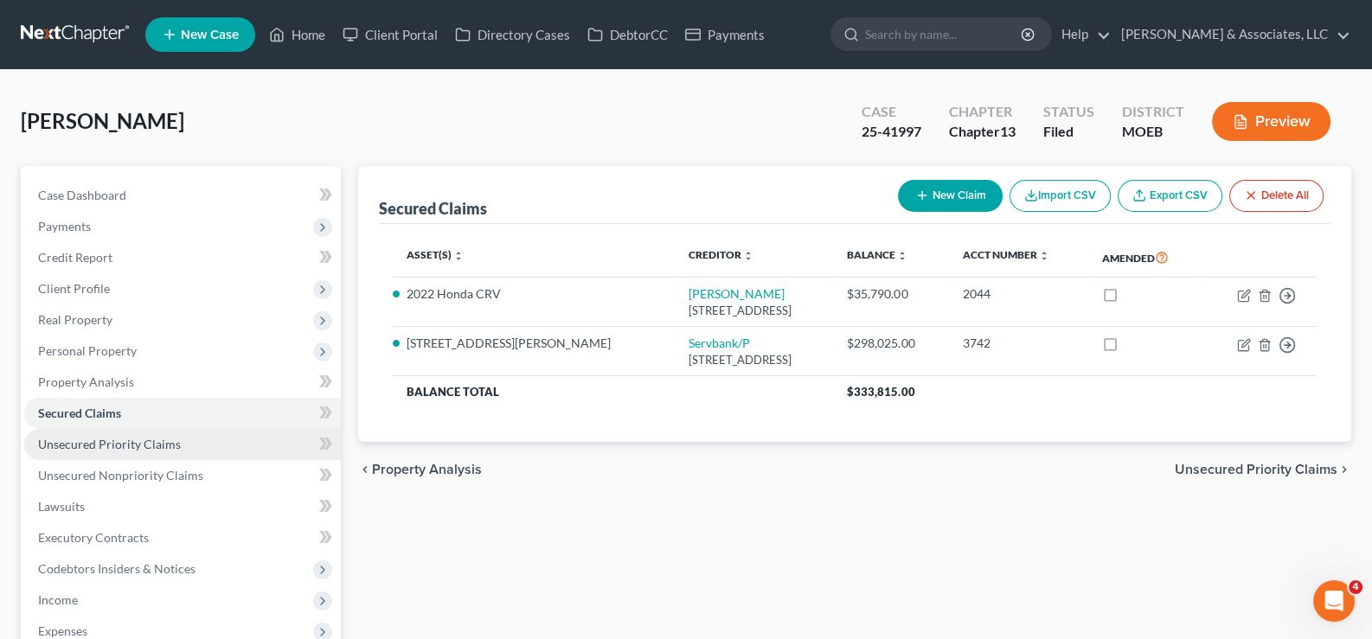
click at [72, 440] on span "Unsecured Priority Claims" at bounding box center [109, 444] width 143 height 15
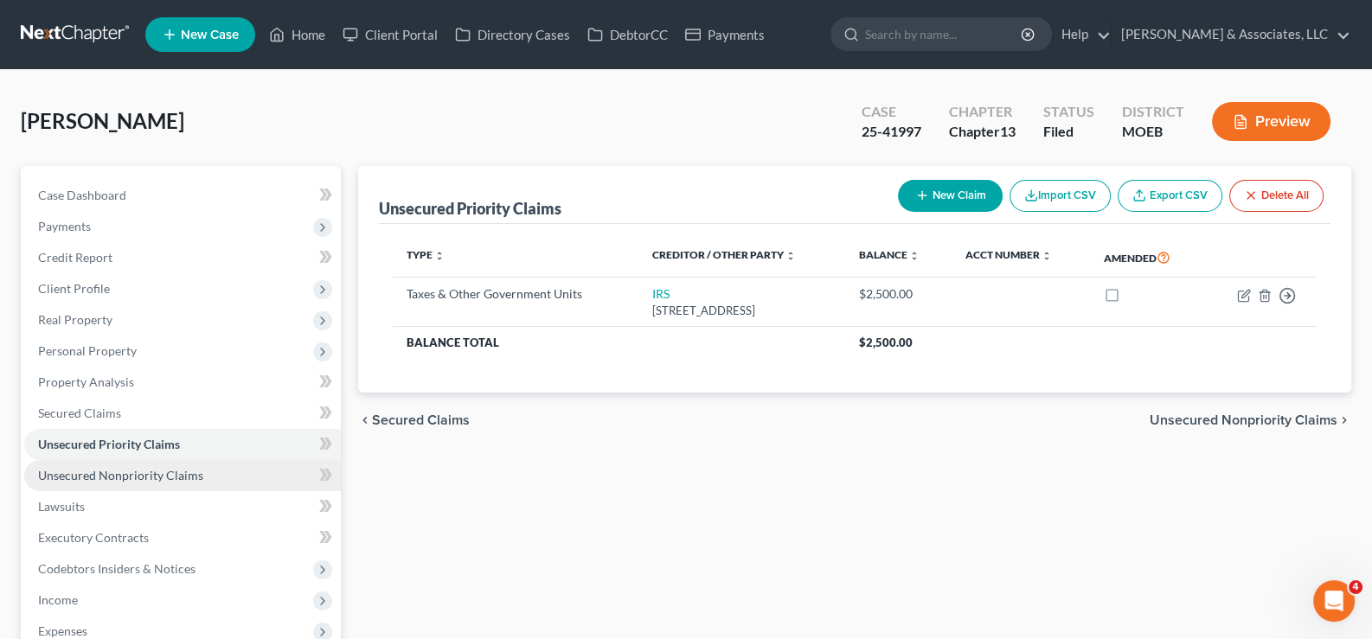
click at [131, 471] on span "Unsecured Nonpriority Claims" at bounding box center [120, 475] width 165 height 15
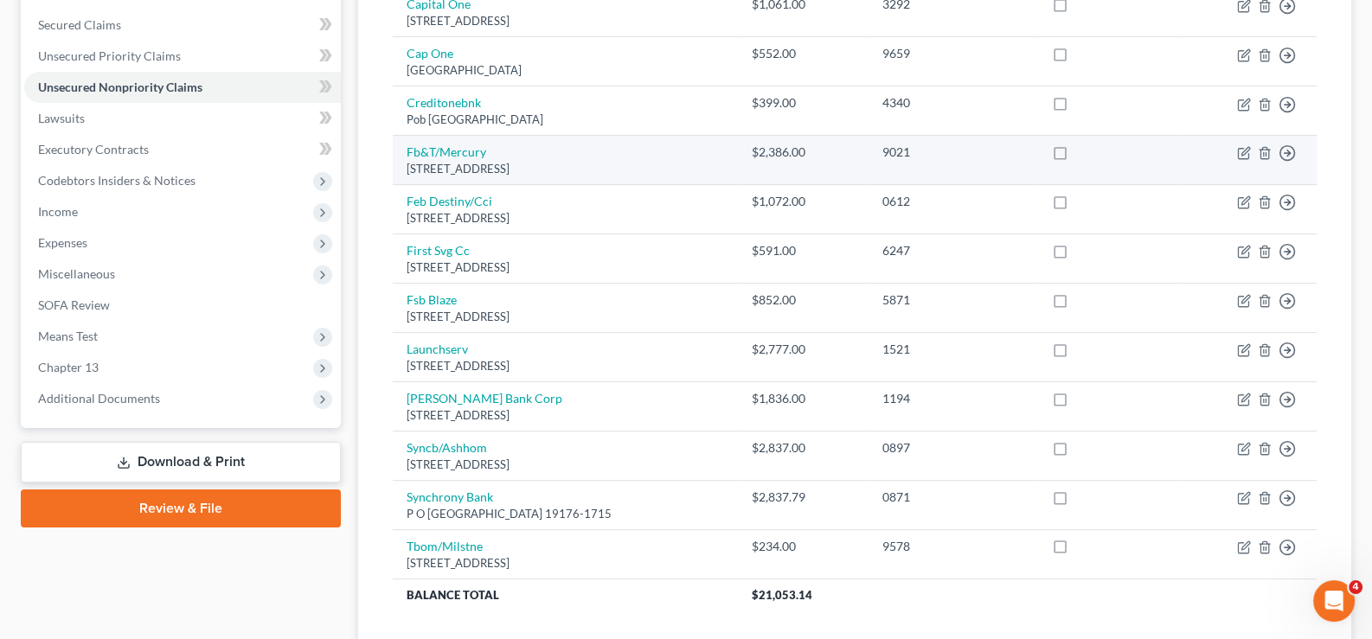
scroll to position [165, 0]
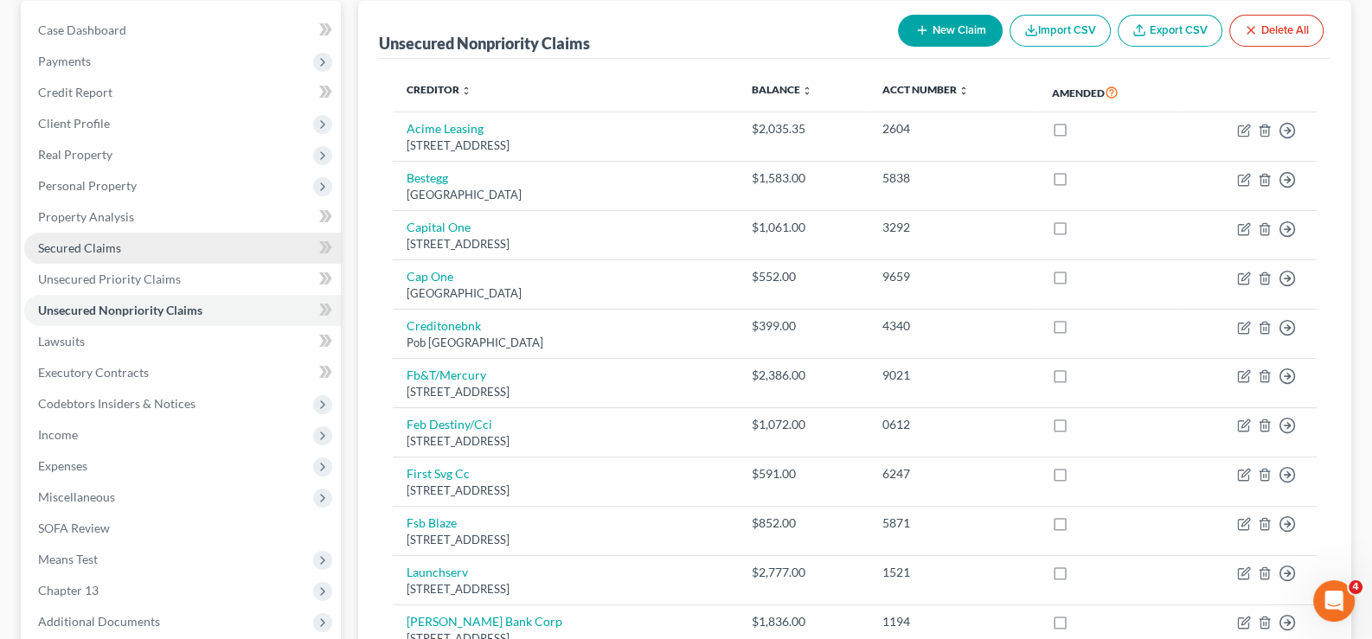
click at [98, 247] on span "Secured Claims" at bounding box center [79, 247] width 83 height 15
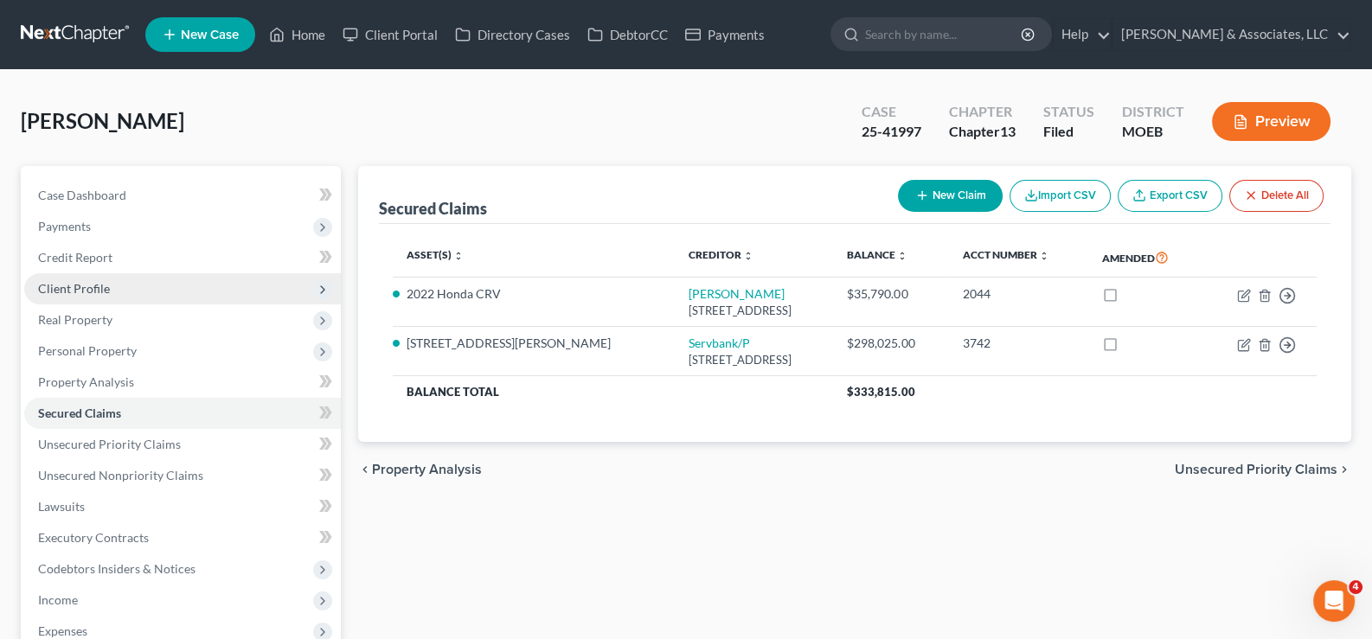
click at [78, 284] on span "Client Profile" at bounding box center [74, 288] width 72 height 15
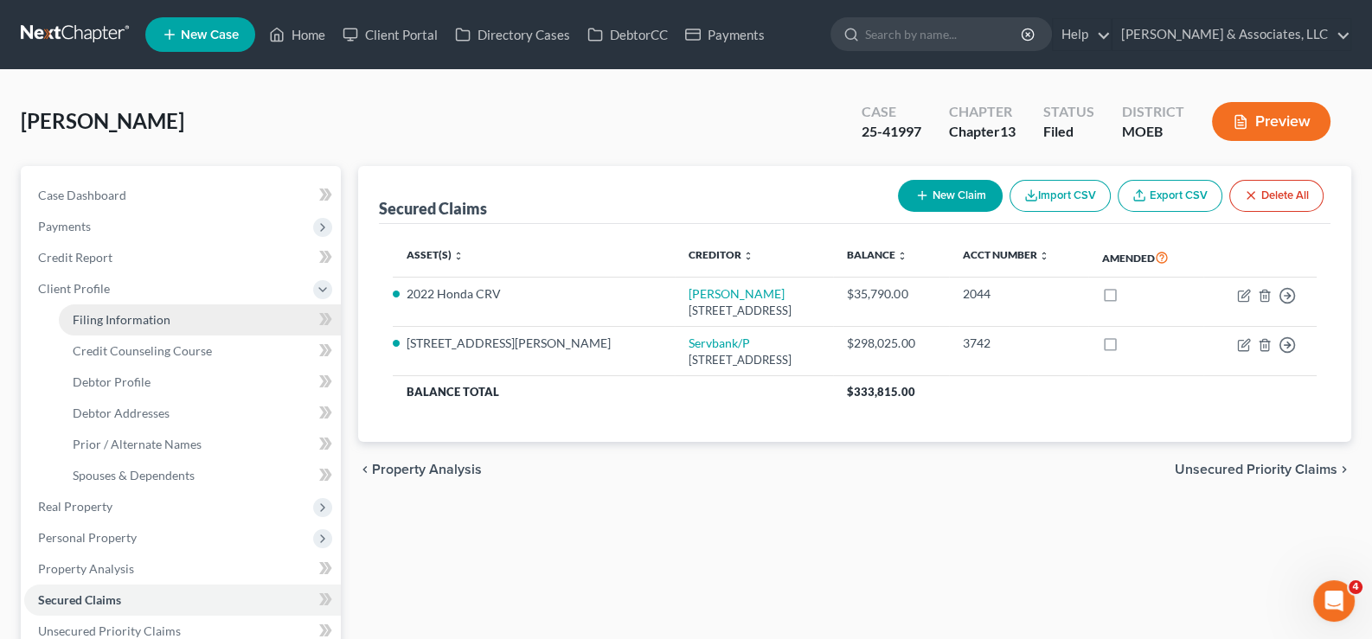
click at [91, 326] on link "Filing Information" at bounding box center [200, 320] width 282 height 31
select select "1"
select select "0"
select select "3"
select select "26"
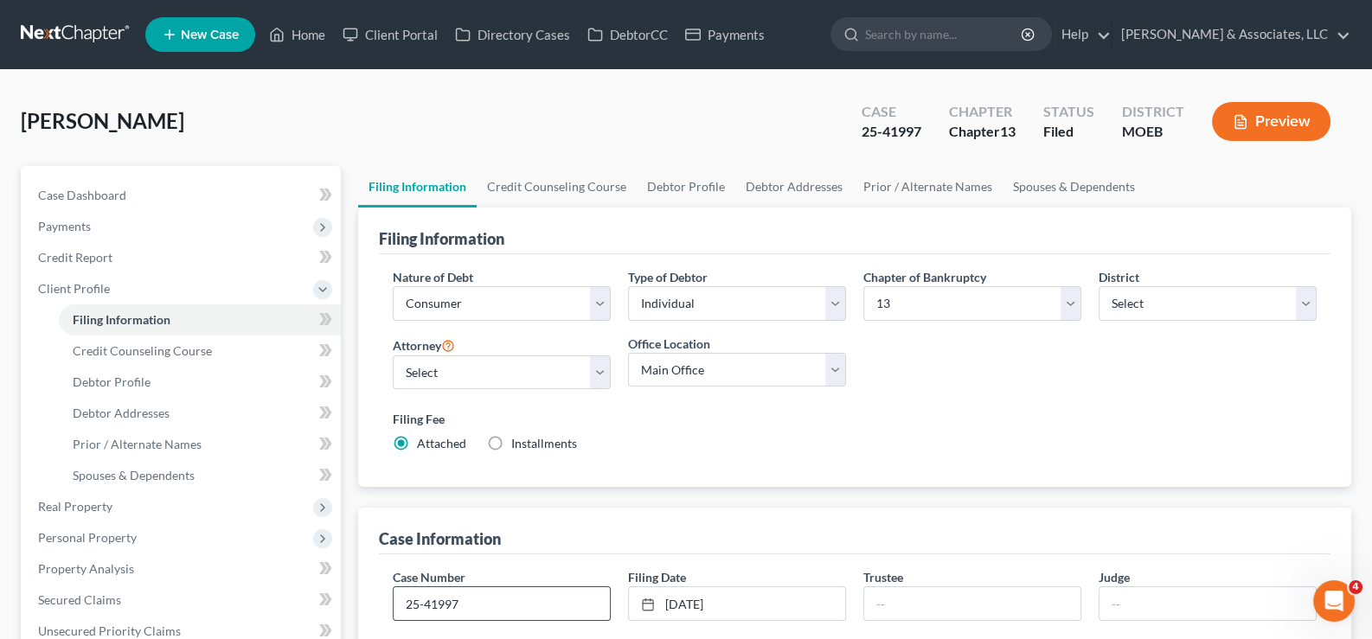
drag, startPoint x: 471, startPoint y: 606, endPoint x: 406, endPoint y: 605, distance: 64.9
click at [406, 605] on input "25-41997" at bounding box center [502, 603] width 216 height 33
click at [116, 412] on span "Debtor Addresses" at bounding box center [121, 413] width 97 height 15
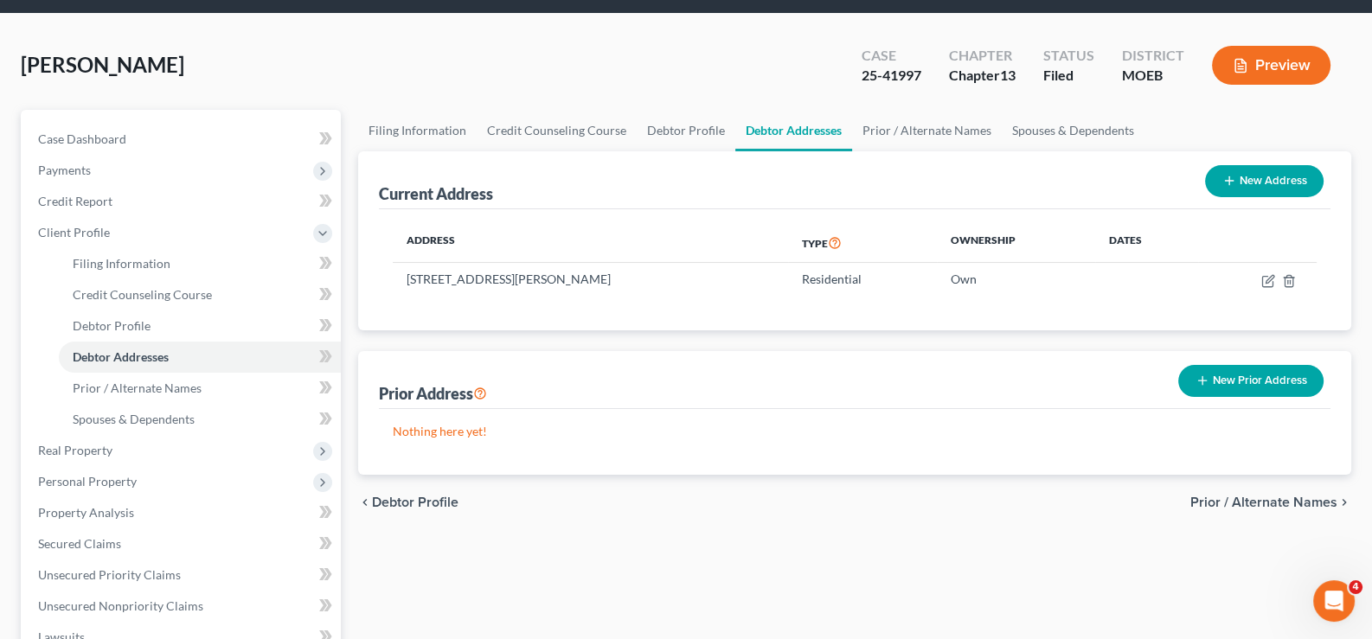
scroll to position [86, 0]
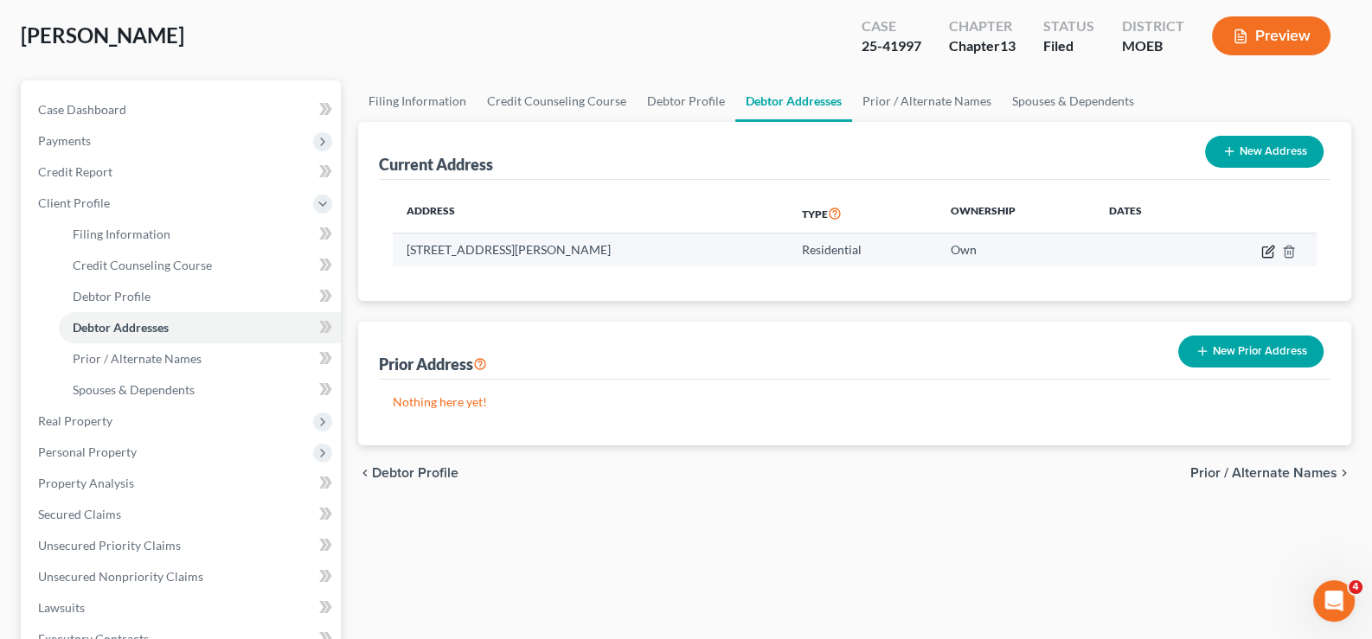
click at [1267, 247] on icon "button" at bounding box center [1270, 250] width 8 height 8
select select "26"
select select "0"
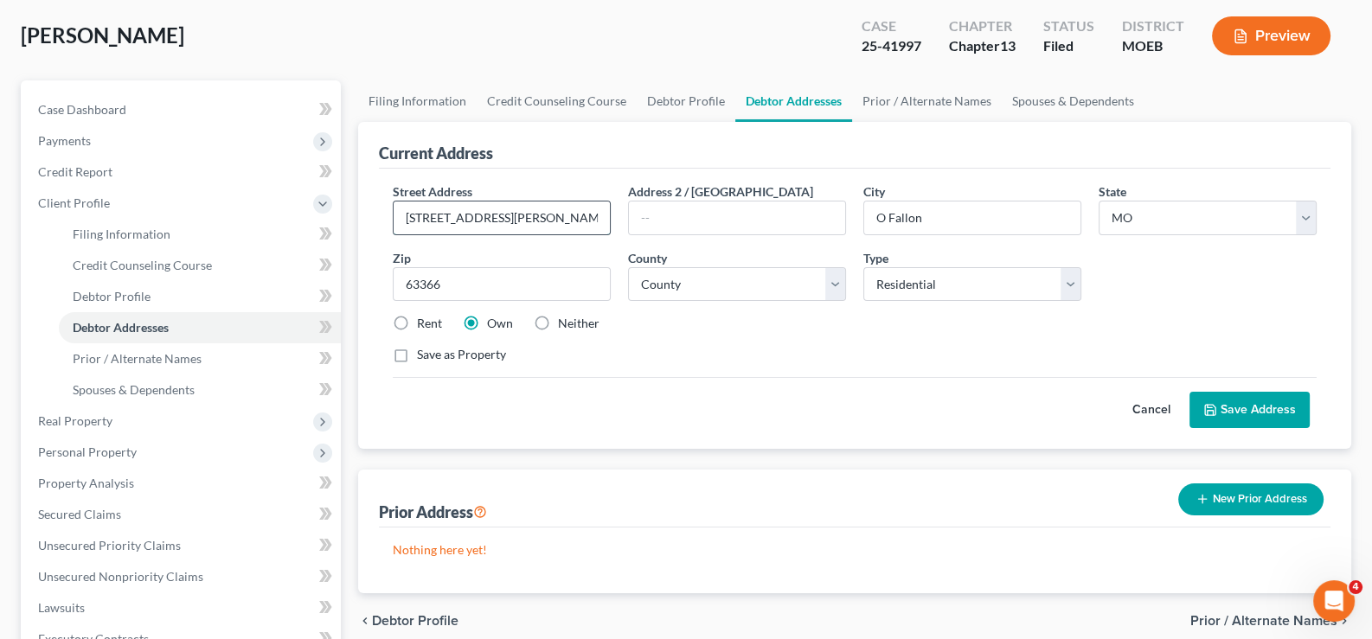
drag, startPoint x: 528, startPoint y: 215, endPoint x: 404, endPoint y: 209, distance: 123.9
click at [404, 209] on input "35 Piepers Glen Court" at bounding box center [502, 218] width 216 height 33
drag, startPoint x: 924, startPoint y: 213, endPoint x: 869, endPoint y: 222, distance: 55.3
click at [869, 222] on input "O Fallon" at bounding box center [972, 218] width 216 height 33
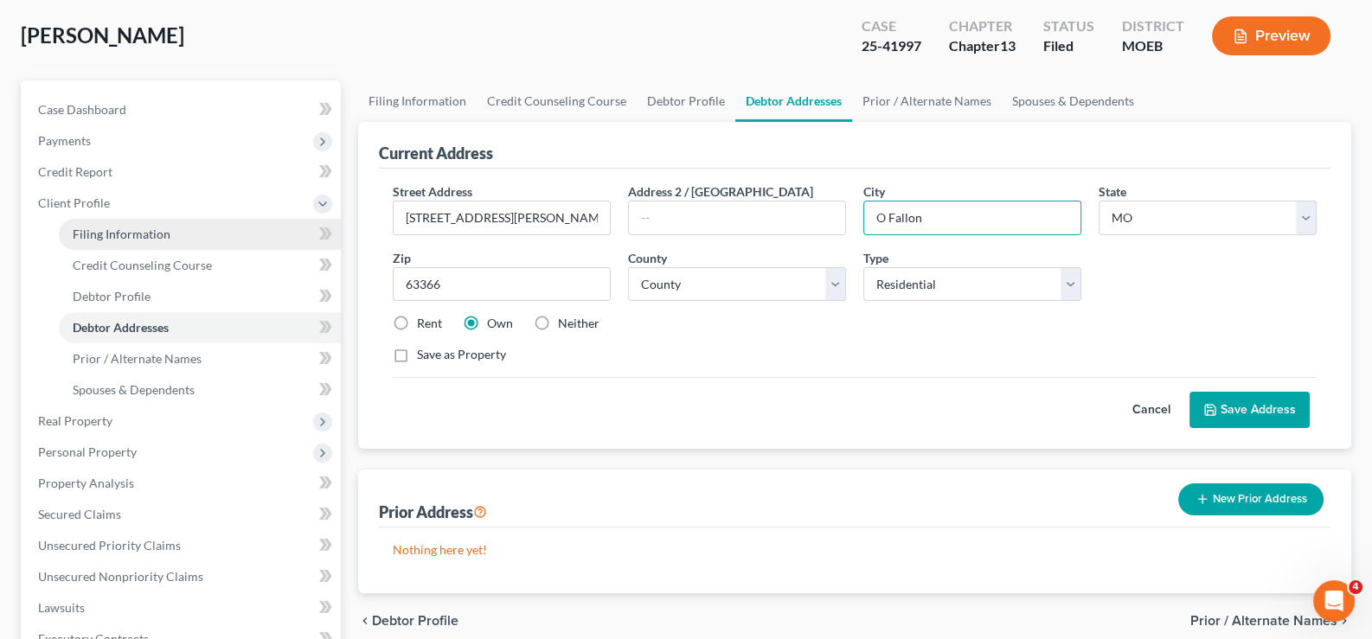
click at [97, 228] on span "Filing Information" at bounding box center [122, 234] width 98 height 15
select select "1"
select select "0"
select select "3"
select select "45"
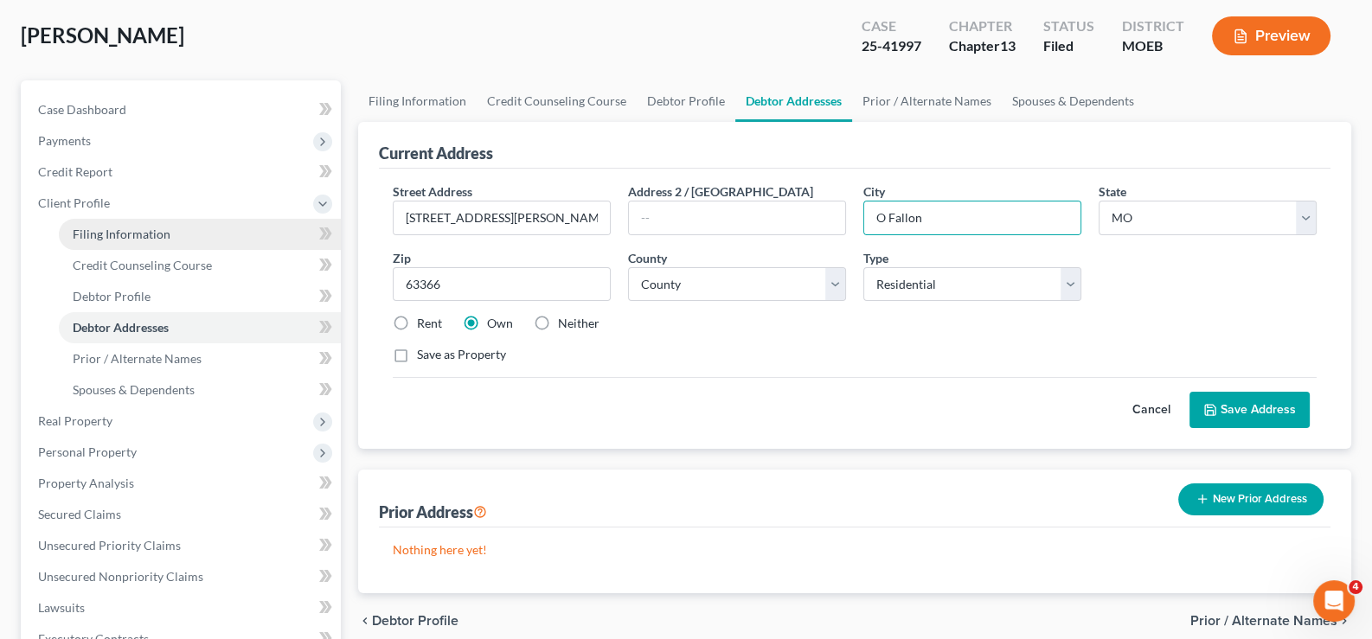
select select "0"
select select "26"
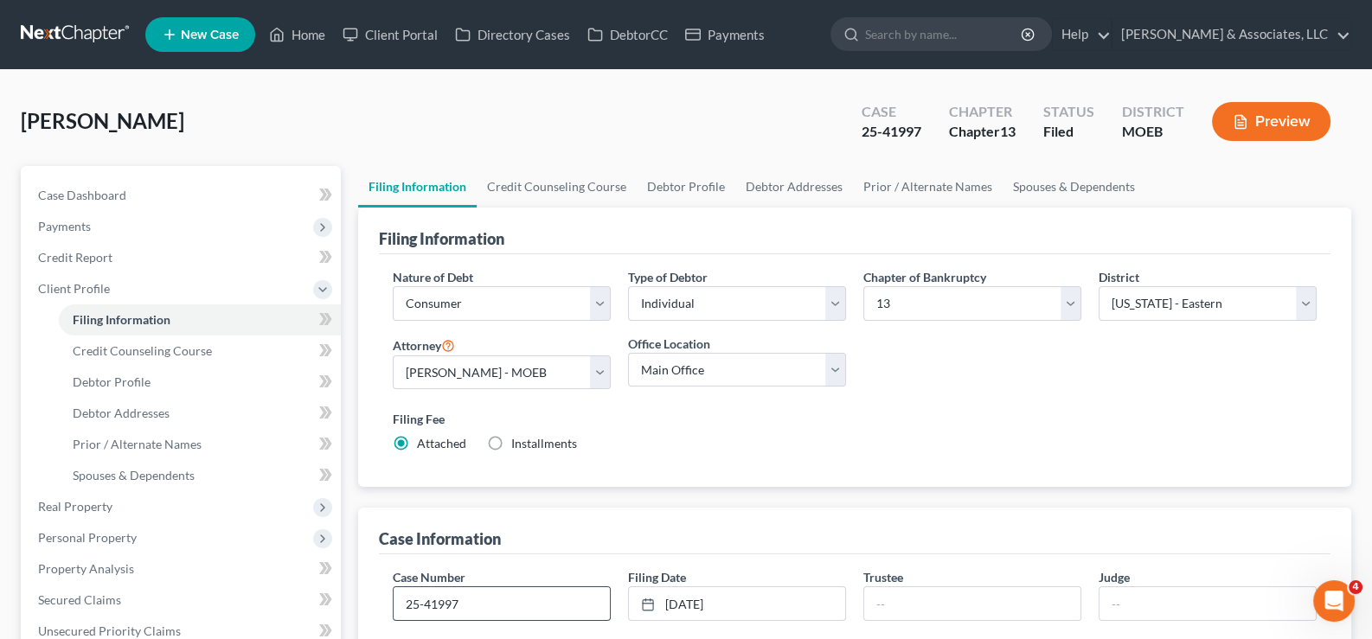
drag, startPoint x: 472, startPoint y: 600, endPoint x: 394, endPoint y: 602, distance: 77.9
click at [394, 602] on input "25-41997" at bounding box center [502, 603] width 216 height 33
click at [312, 34] on link "Home" at bounding box center [297, 34] width 74 height 31
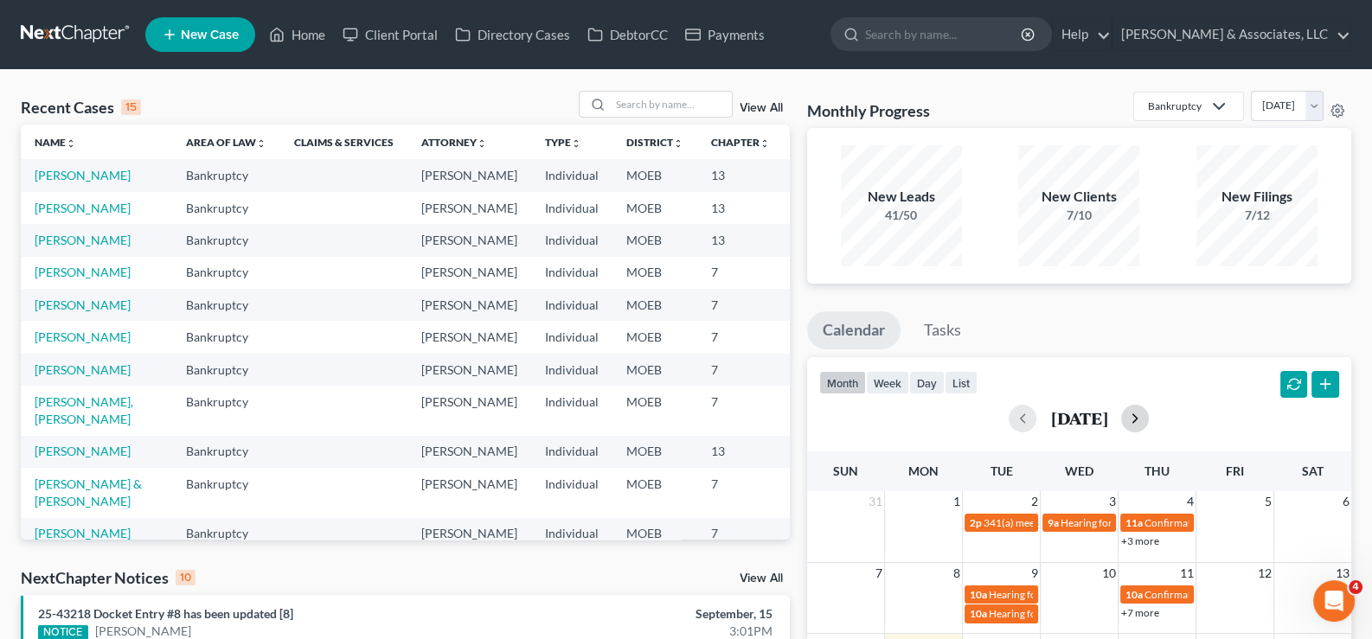
click at [1149, 415] on button "button" at bounding box center [1135, 419] width 28 height 28
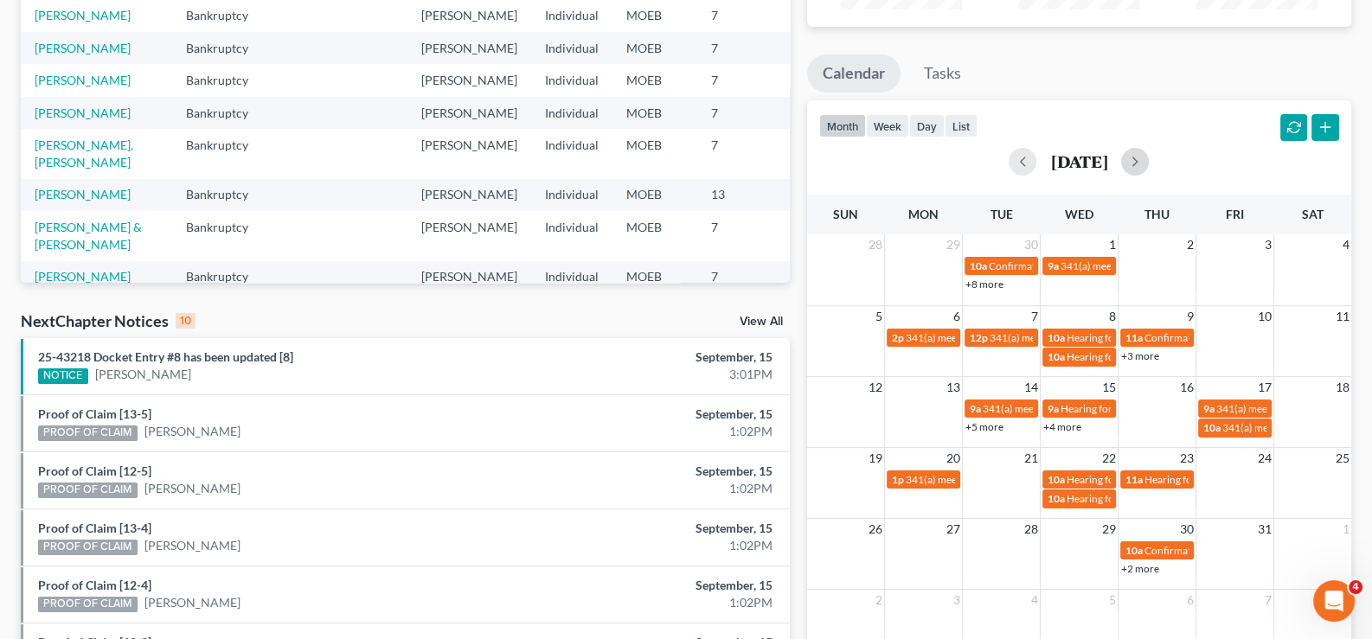
scroll to position [260, 0]
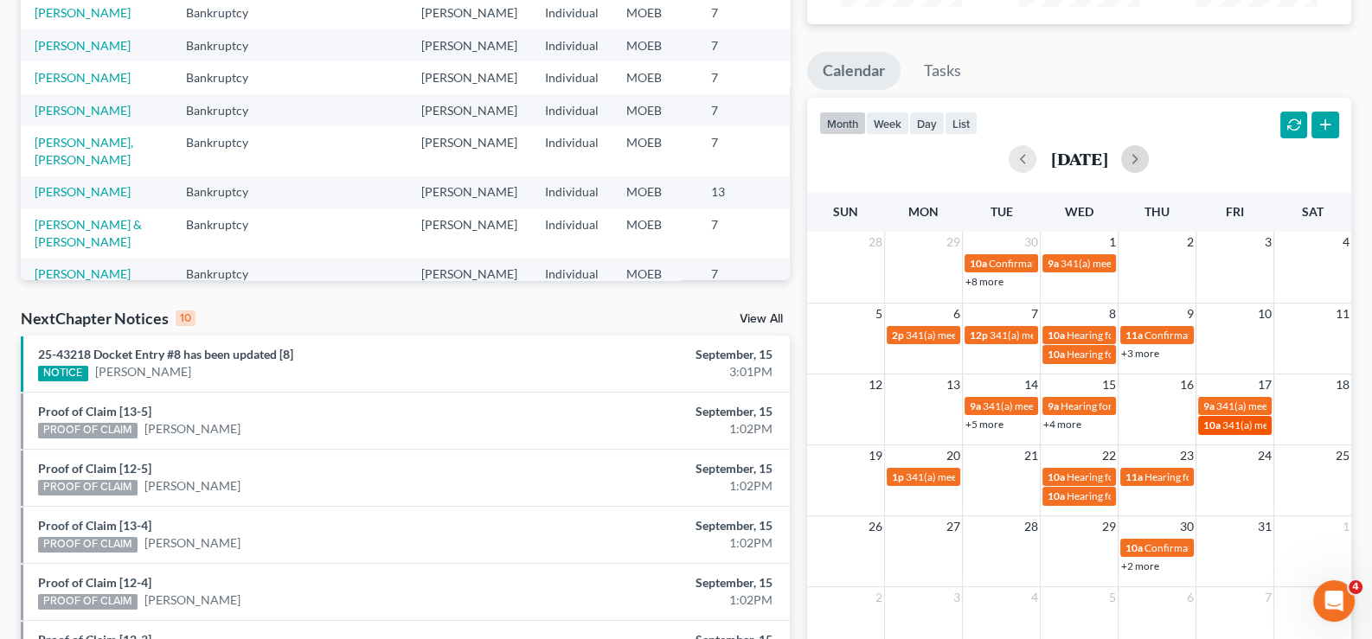
click at [1219, 431] on div "10a 341(a) meeting for Donald Johnson Jr & Erica Johnson" at bounding box center [1234, 425] width 63 height 13
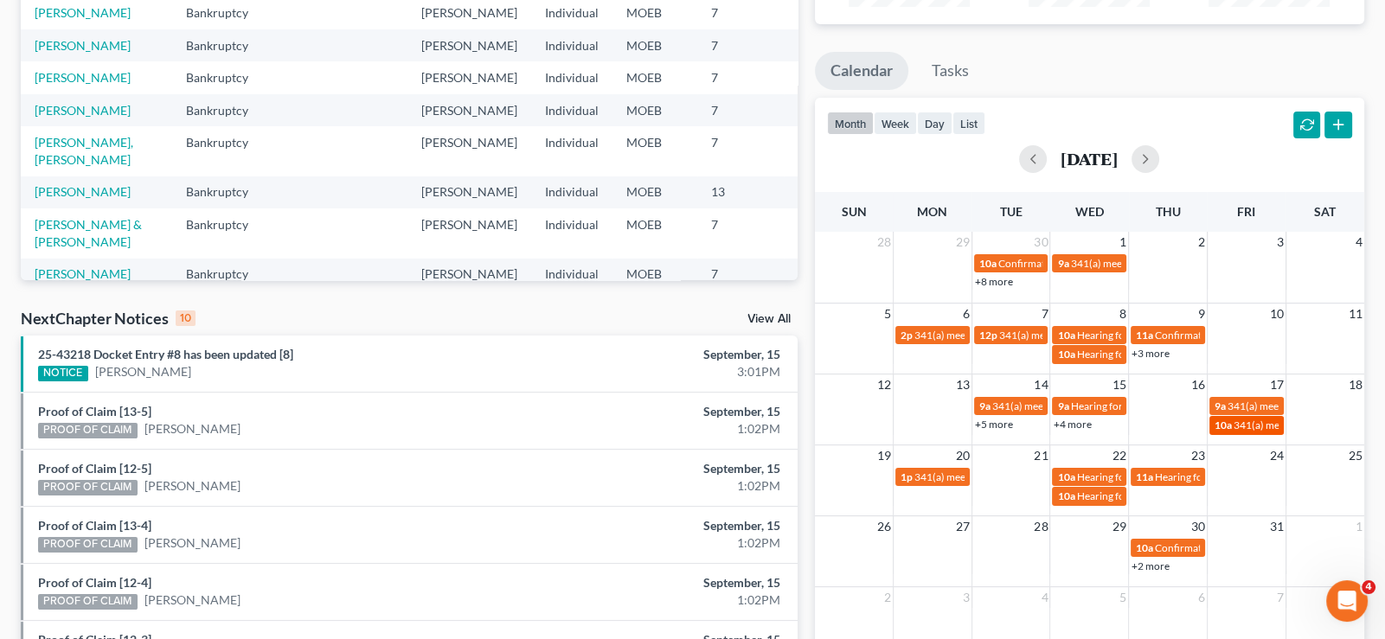
select select "Days"
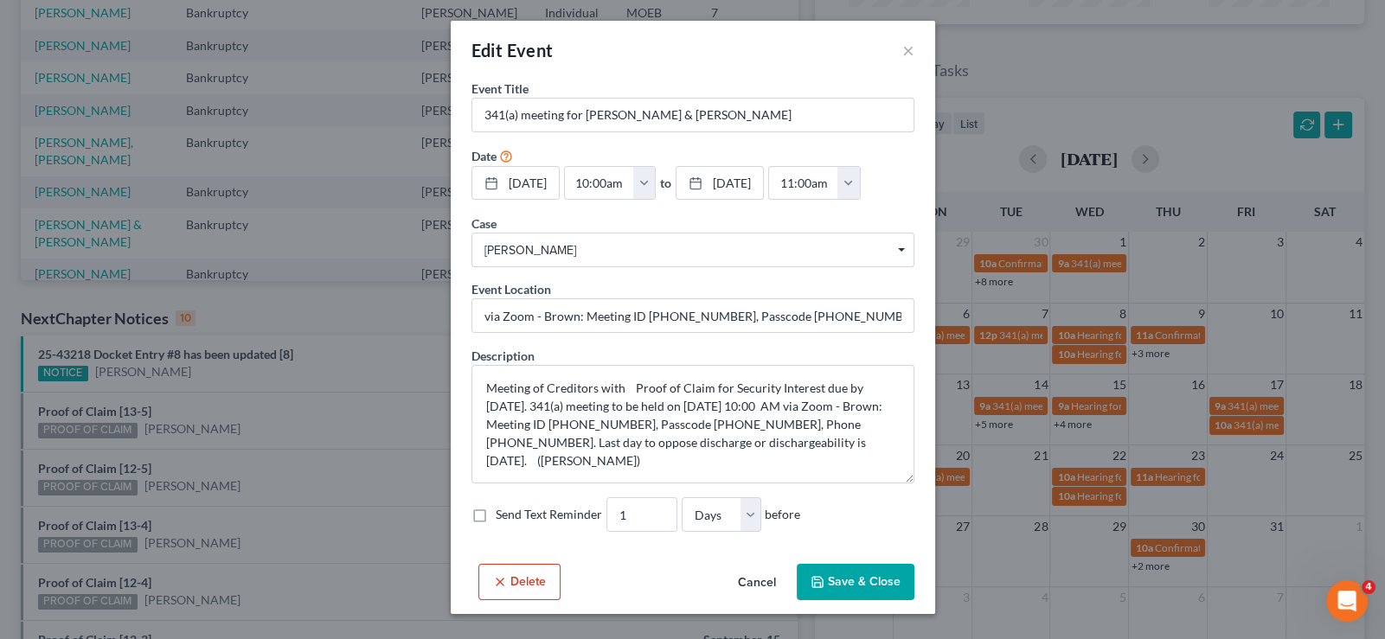
click at [753, 600] on button "Cancel" at bounding box center [757, 583] width 66 height 35
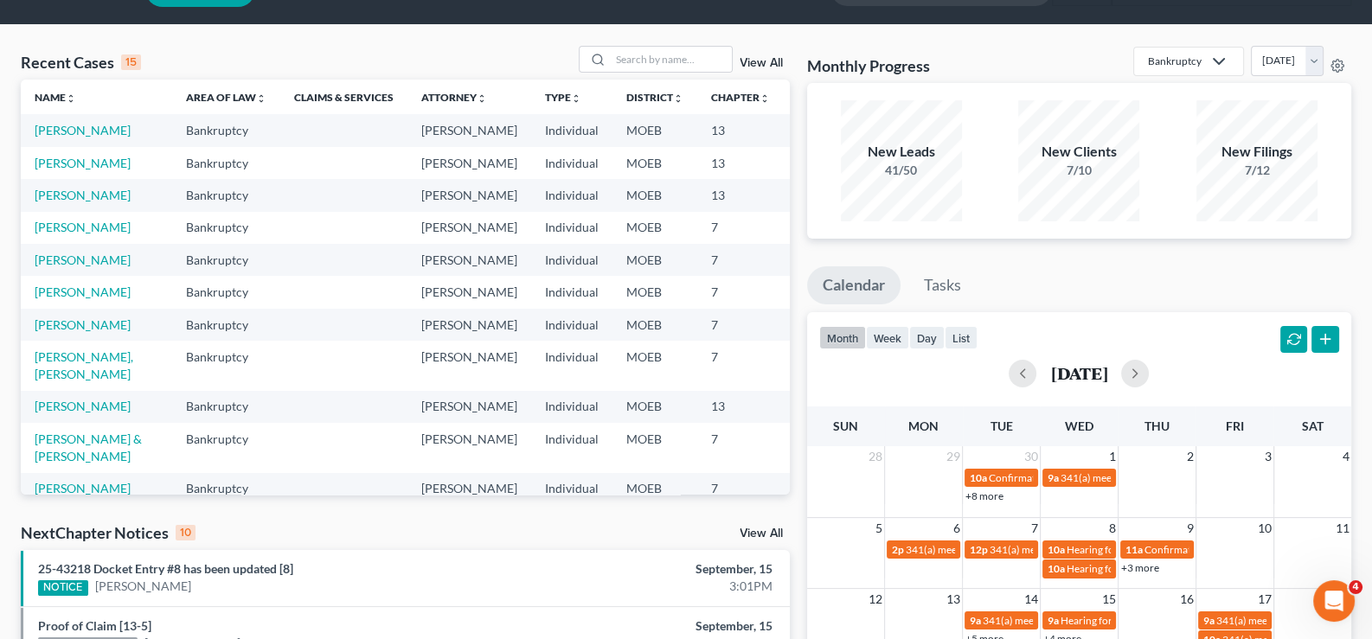
scroll to position [0, 0]
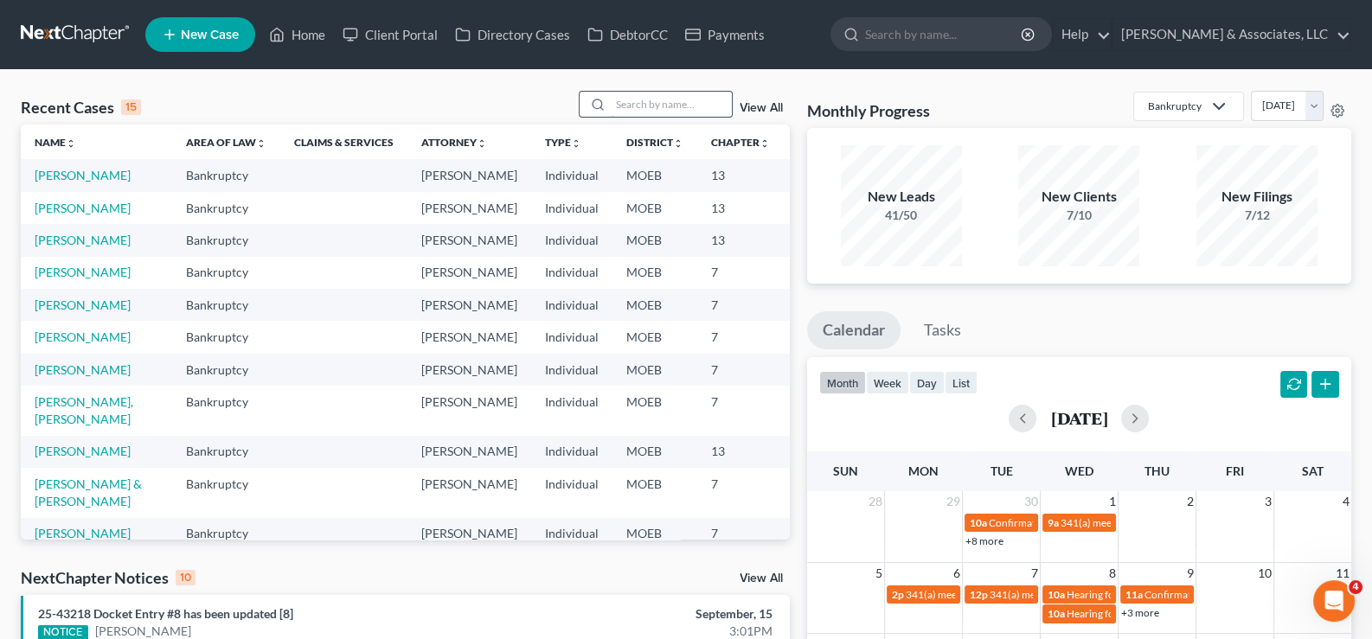
drag, startPoint x: 676, startPoint y: 107, endPoint x: 706, endPoint y: 102, distance: 29.9
click at [678, 106] on input "search" at bounding box center [671, 104] width 121 height 25
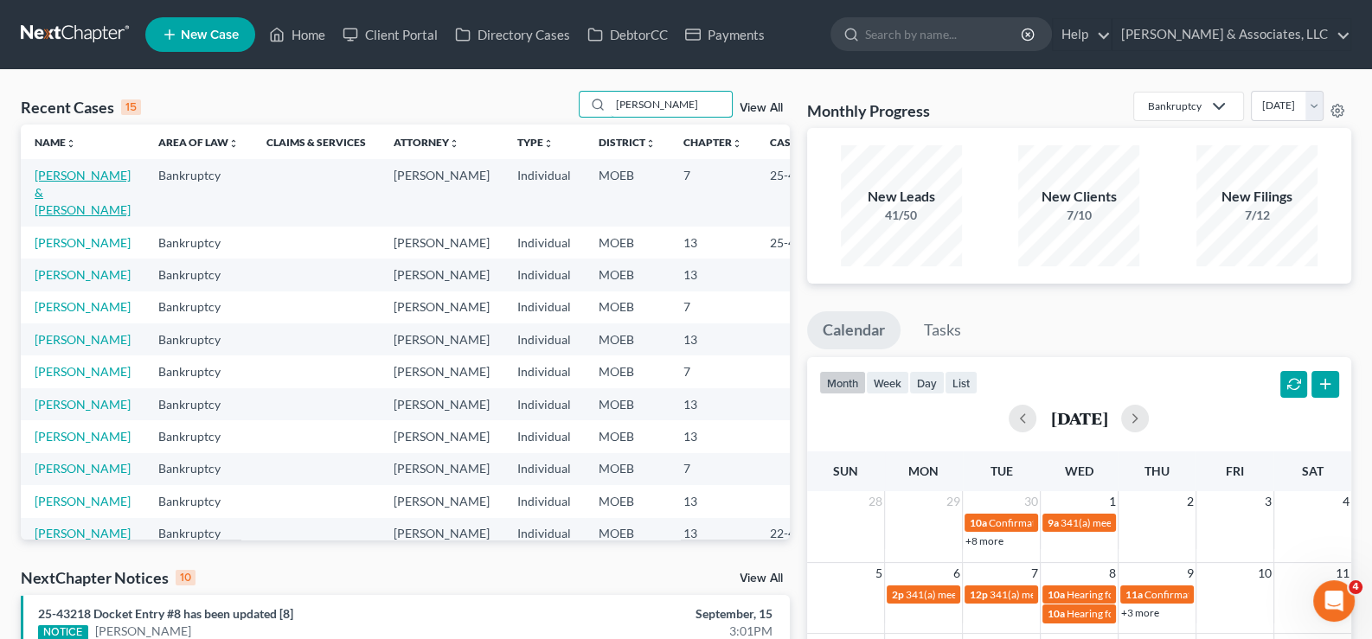
type input "johnson"
click at [44, 191] on link "Johnson, Donald & Johnson , Erica" at bounding box center [83, 192] width 96 height 49
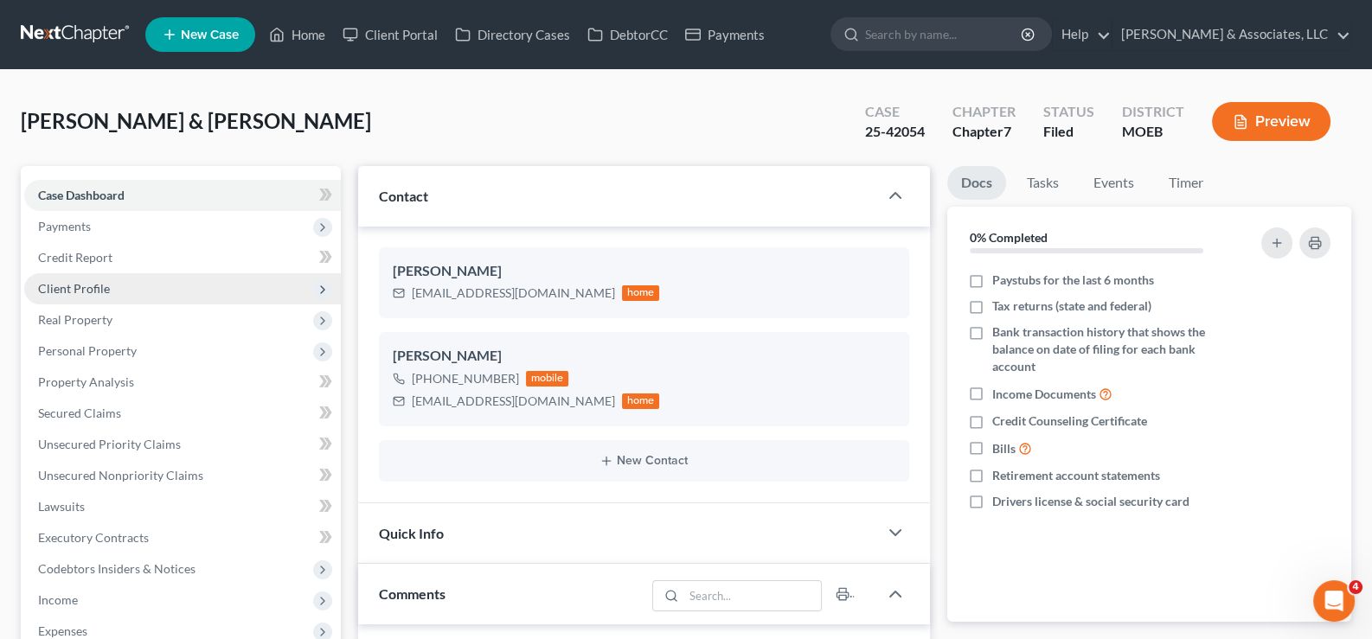
click at [73, 281] on span "Client Profile" at bounding box center [74, 288] width 72 height 15
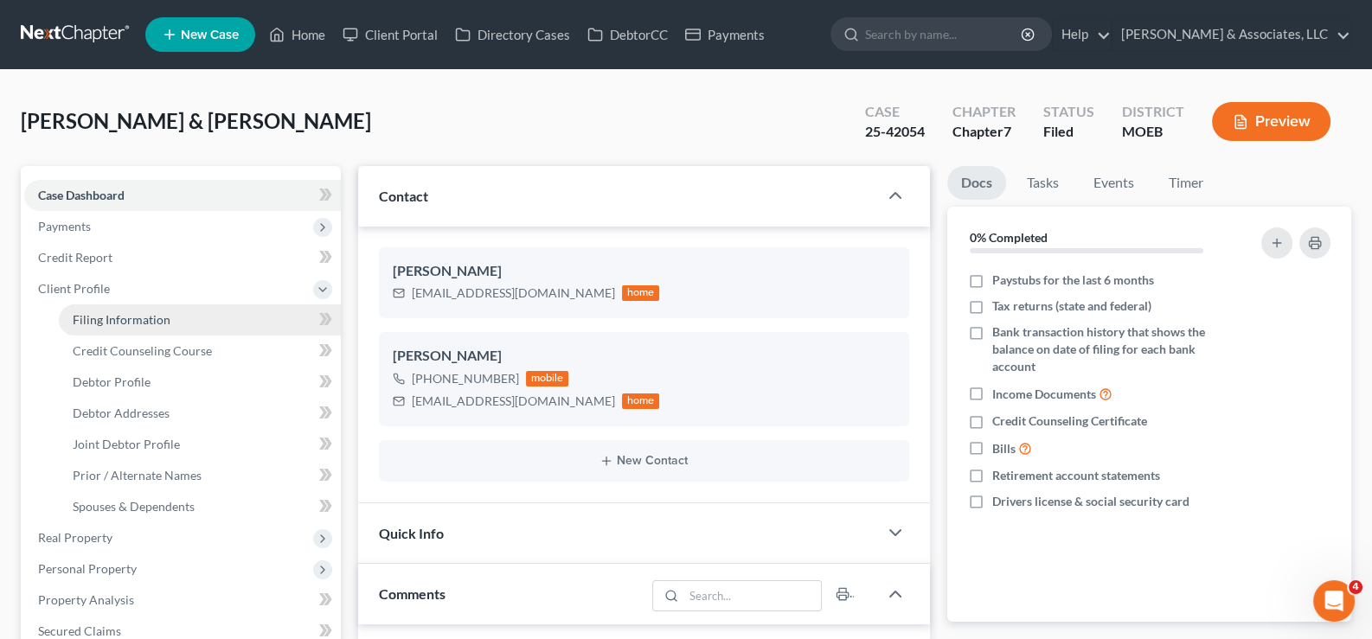
scroll to position [676, 0]
click at [92, 312] on span "Filing Information" at bounding box center [122, 319] width 98 height 15
select select "1"
select select "0"
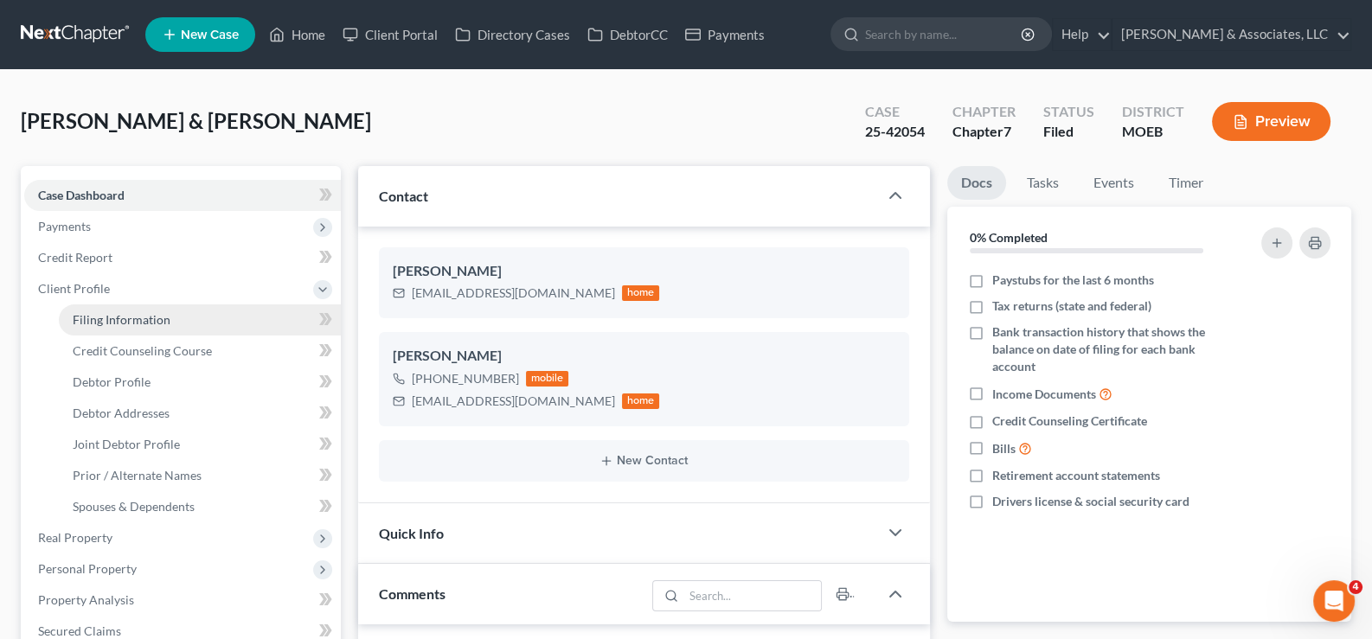
select select "45"
select select "0"
select select "26"
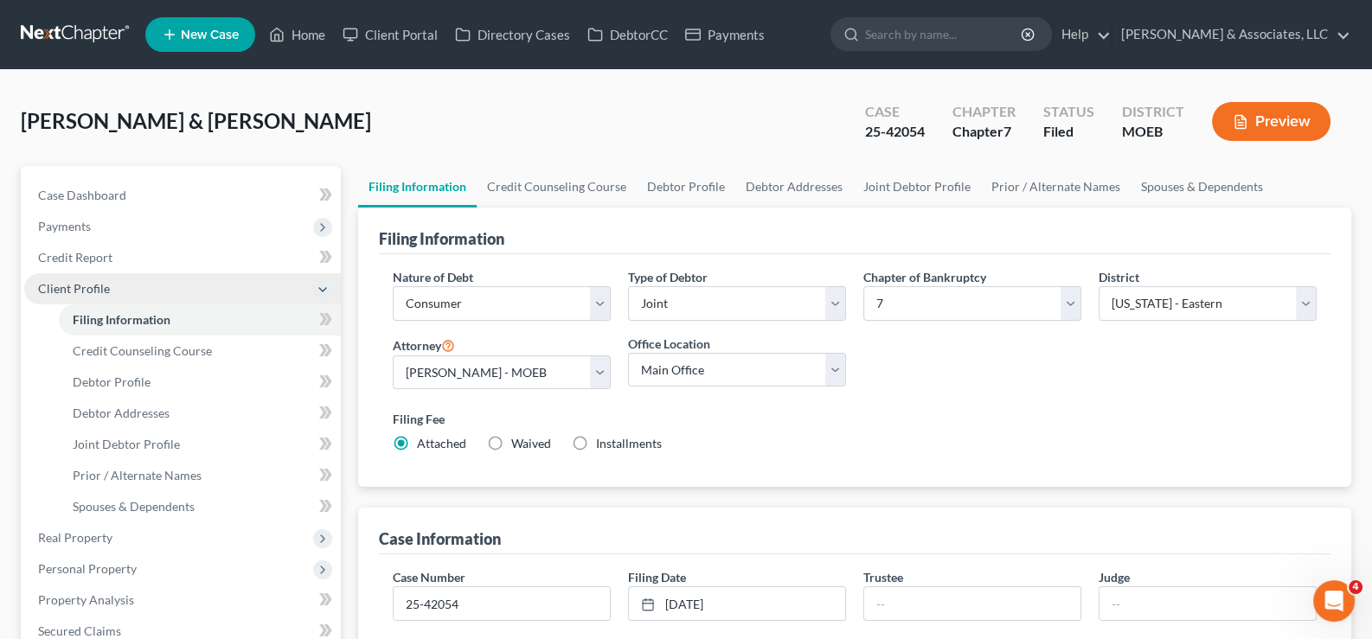
click at [43, 282] on span "Client Profile" at bounding box center [74, 288] width 72 height 15
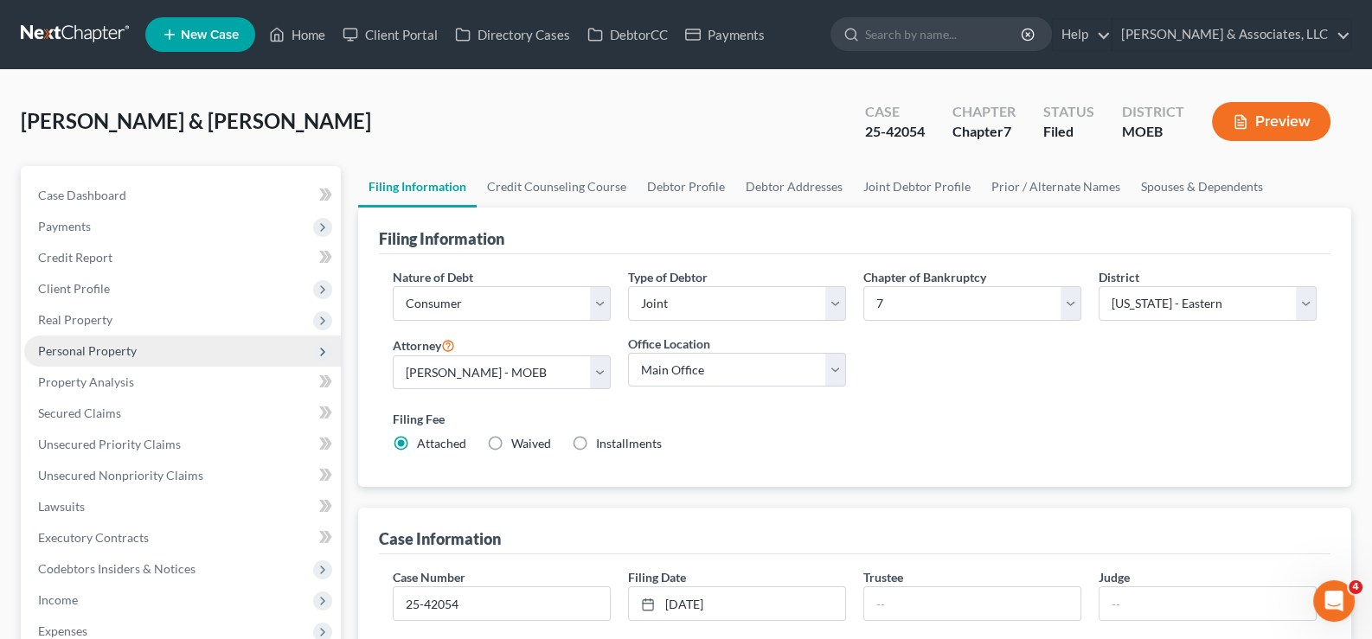
click at [65, 348] on span "Personal Property" at bounding box center [87, 350] width 99 height 15
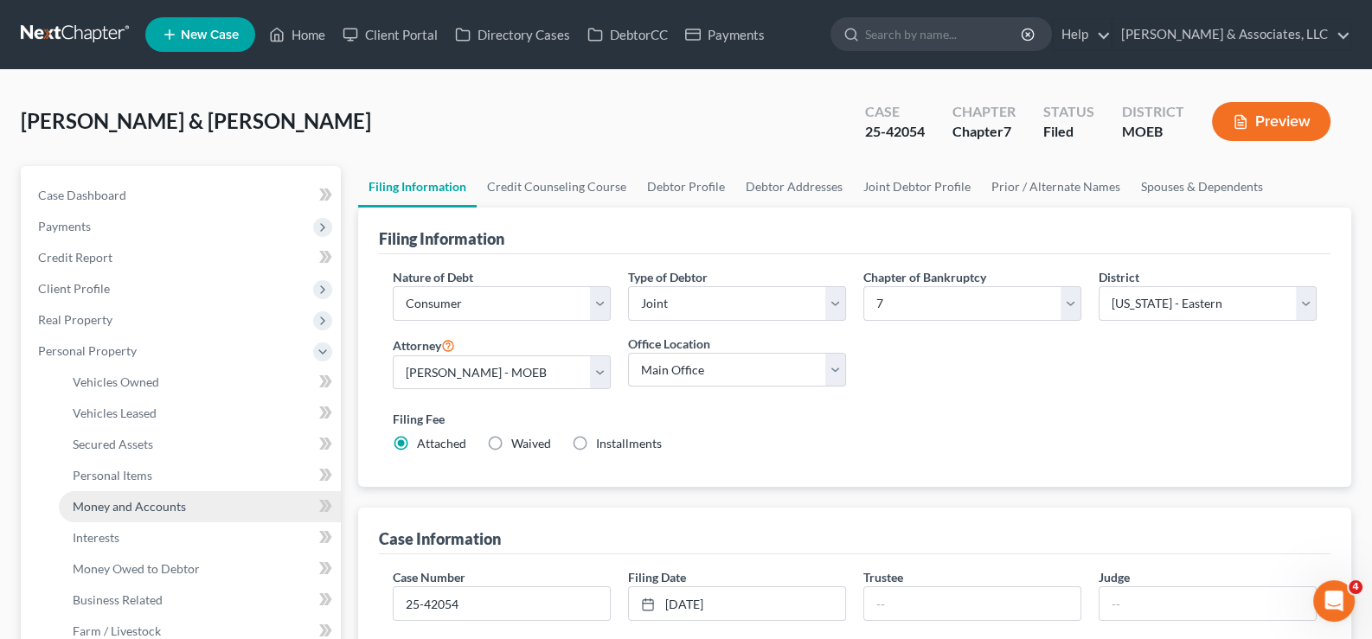
click at [94, 499] on span "Money and Accounts" at bounding box center [129, 506] width 113 height 15
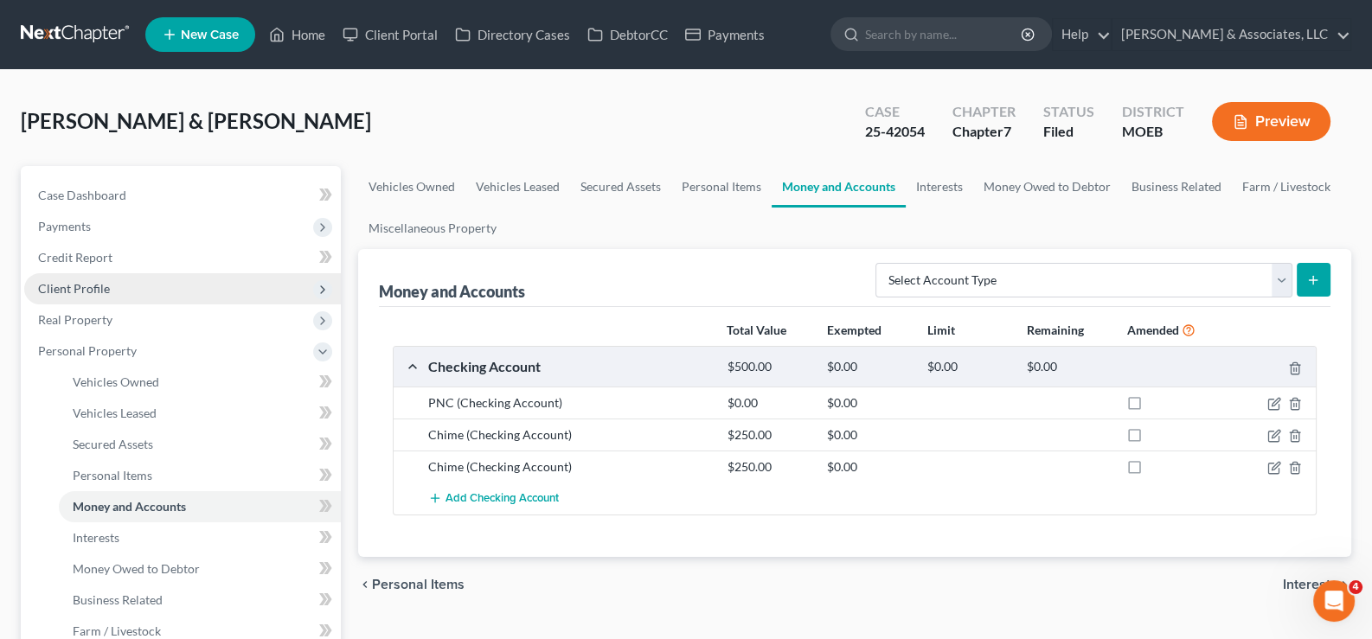
click at [60, 290] on span "Client Profile" at bounding box center [74, 288] width 72 height 15
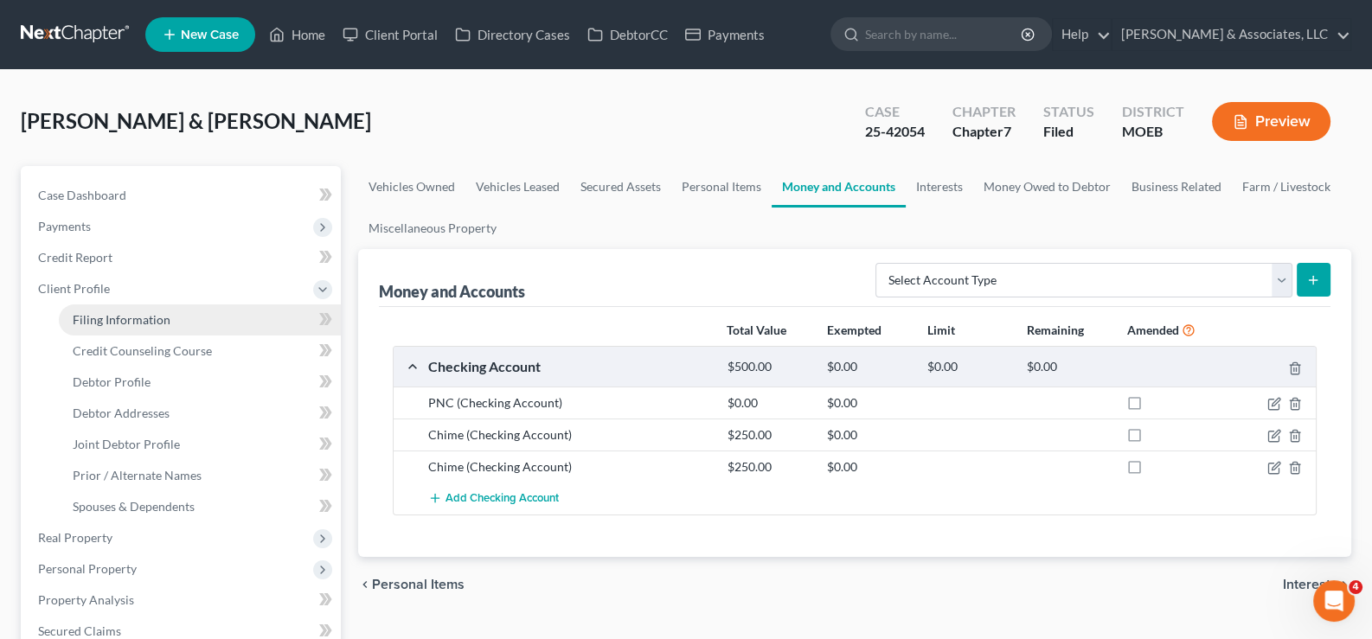
click at [87, 317] on span "Filing Information" at bounding box center [122, 319] width 98 height 15
select select "1"
select select "0"
select select "45"
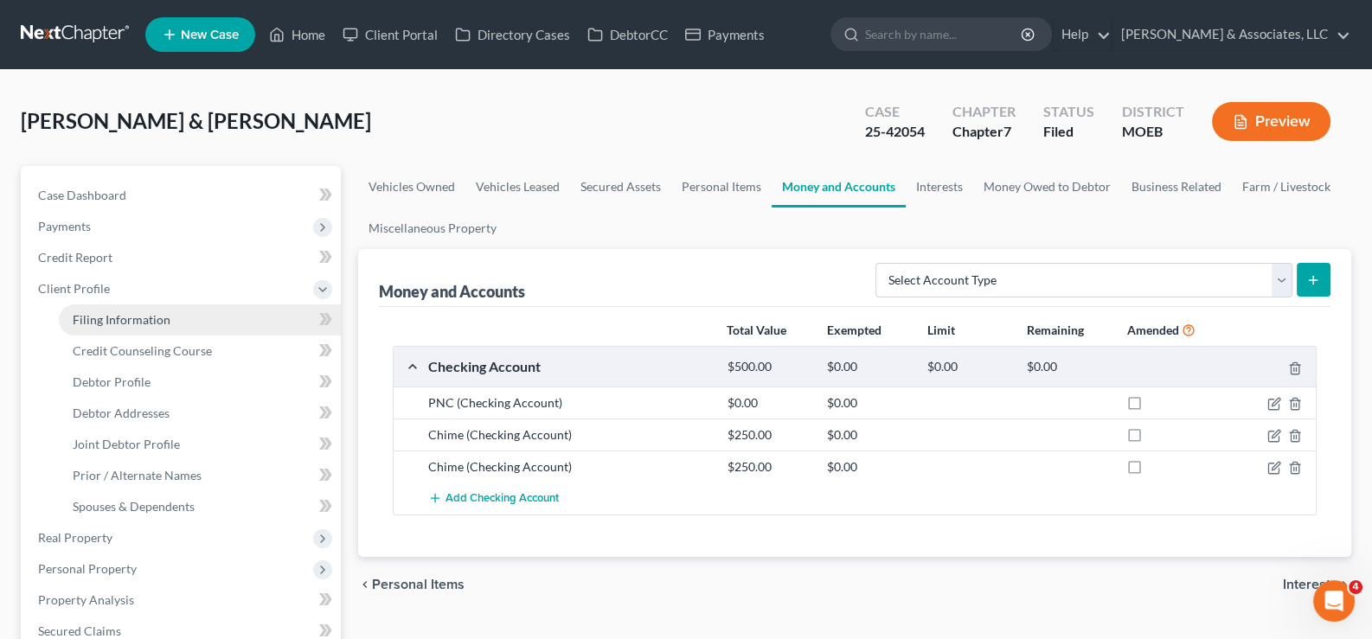
select select "0"
select select "26"
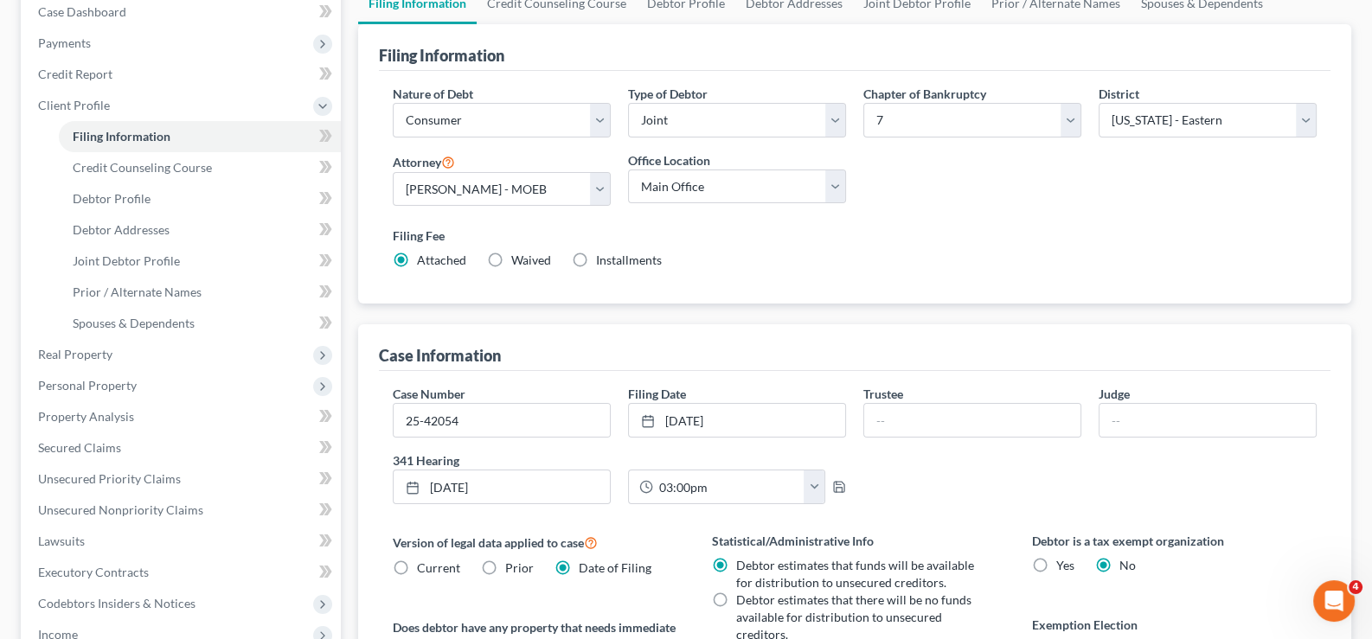
scroll to position [260, 0]
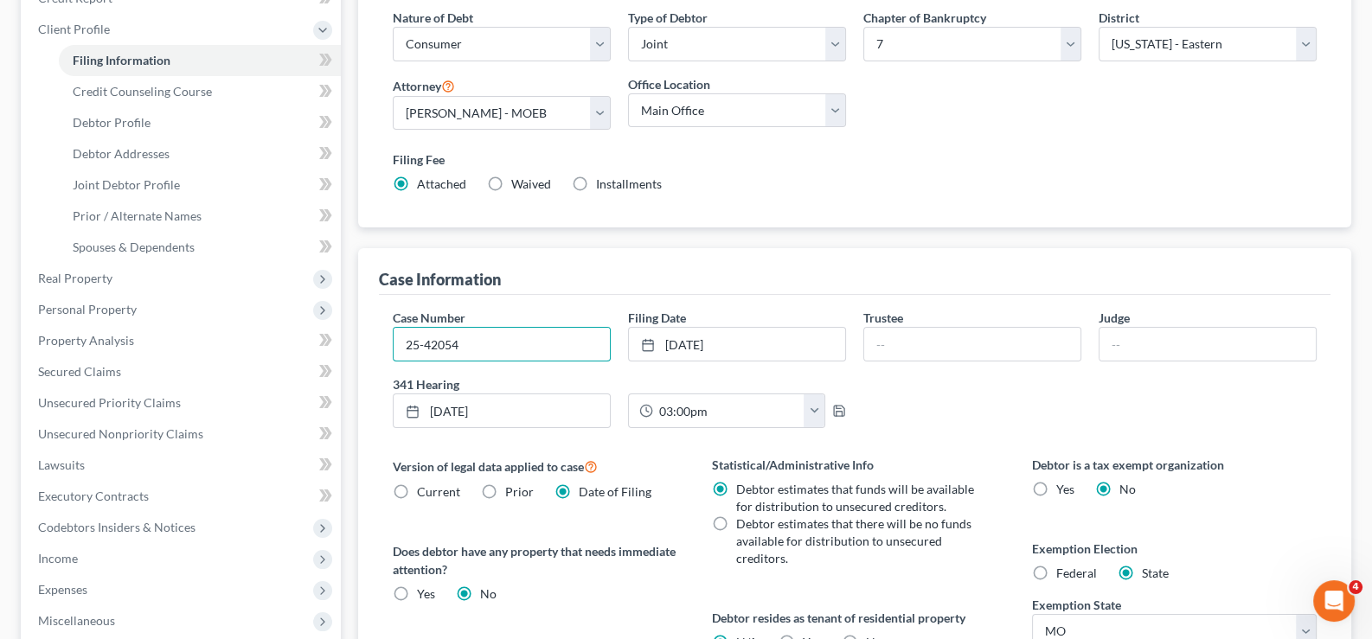
drag, startPoint x: 475, startPoint y: 345, endPoint x: 385, endPoint y: 349, distance: 90.1
click at [385, 349] on div "Case Number 25-42054" at bounding box center [501, 335] width 235 height 53
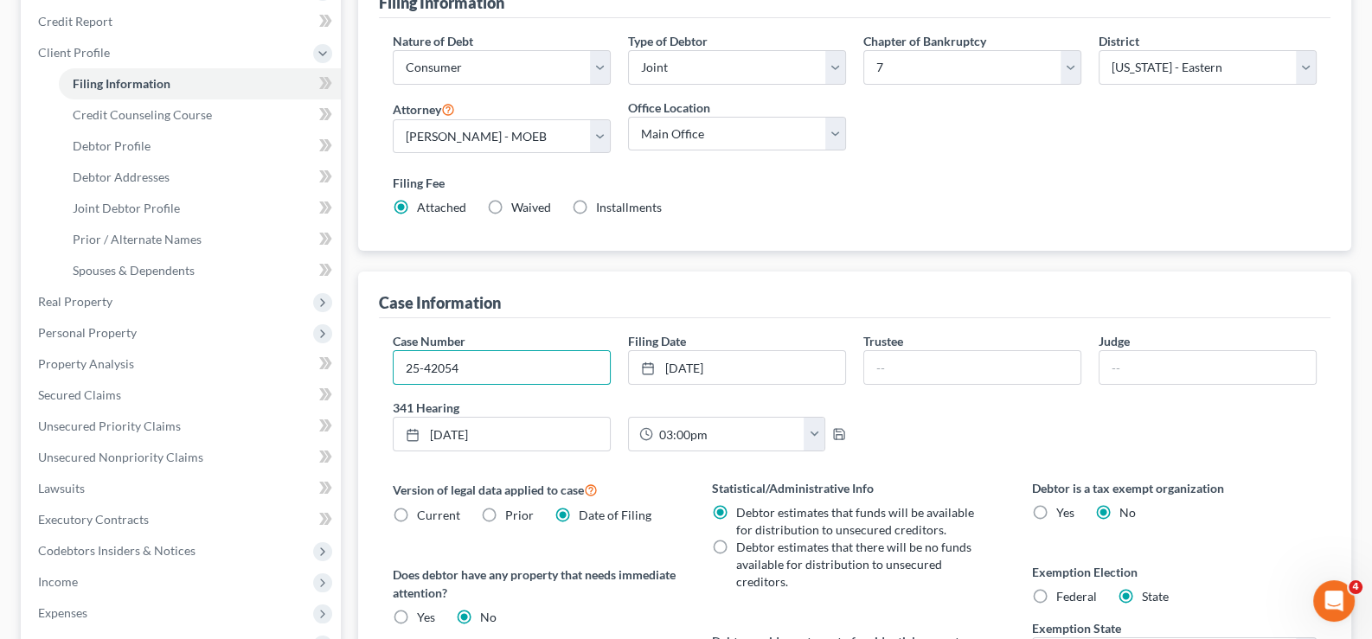
scroll to position [0, 0]
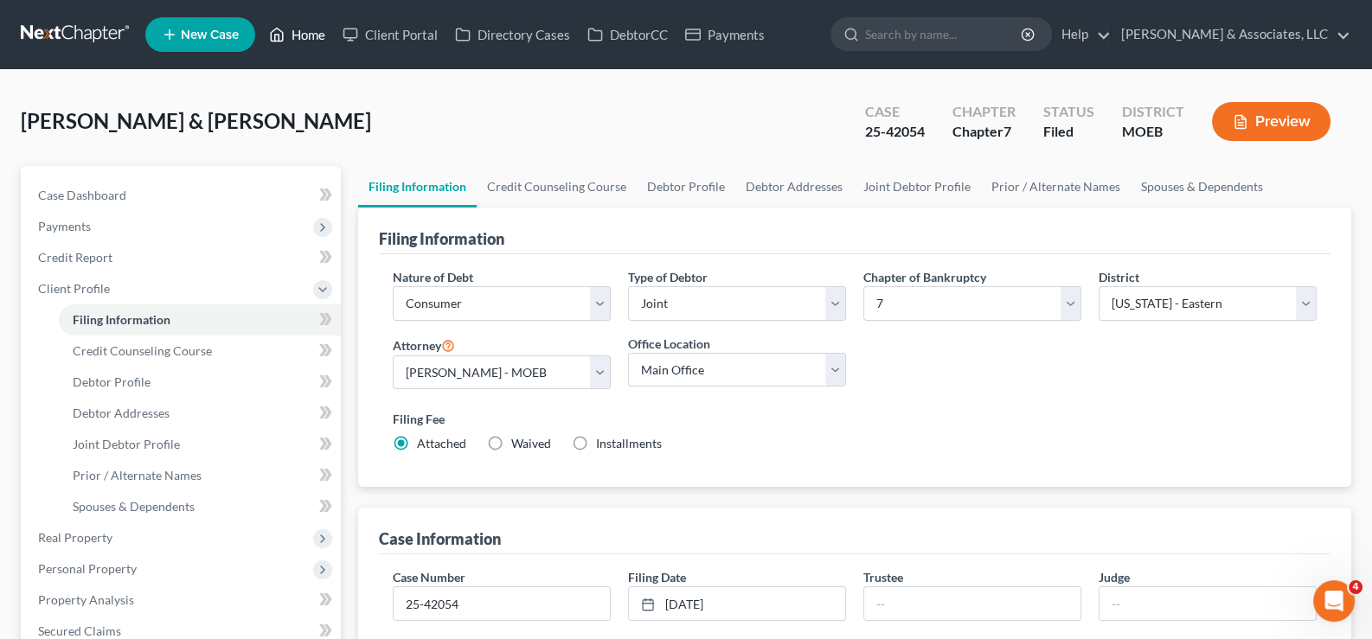
click at [313, 34] on link "Home" at bounding box center [297, 34] width 74 height 31
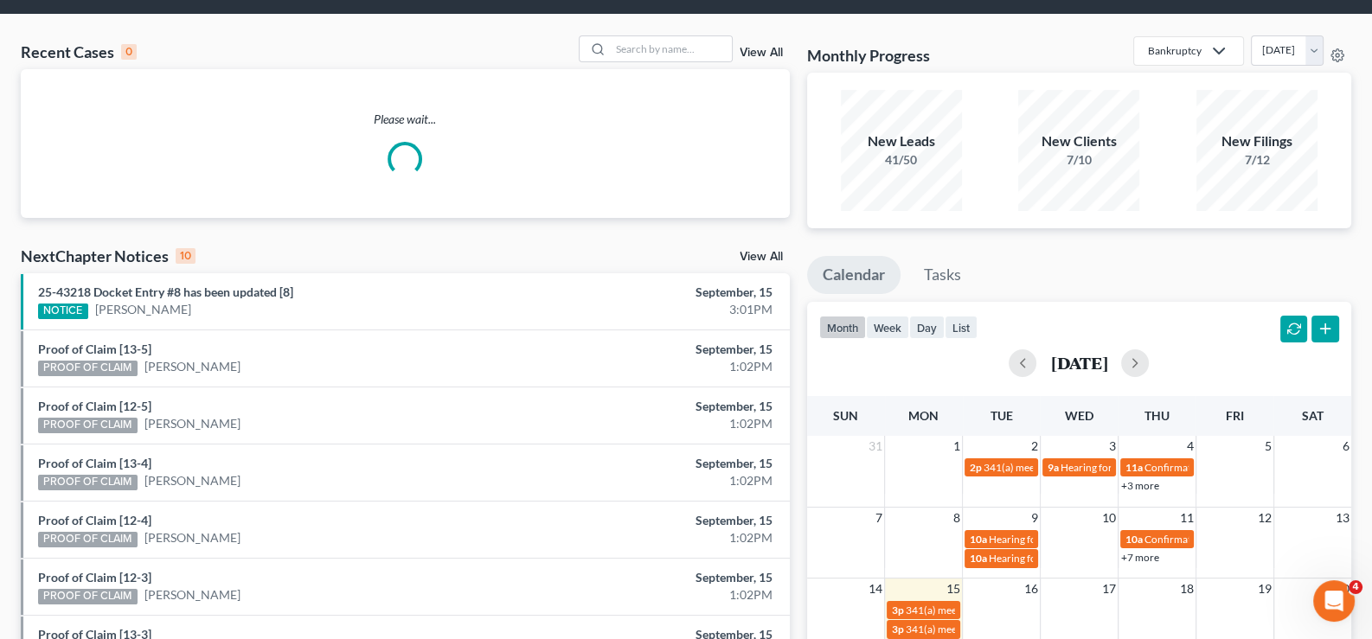
scroll to position [86, 0]
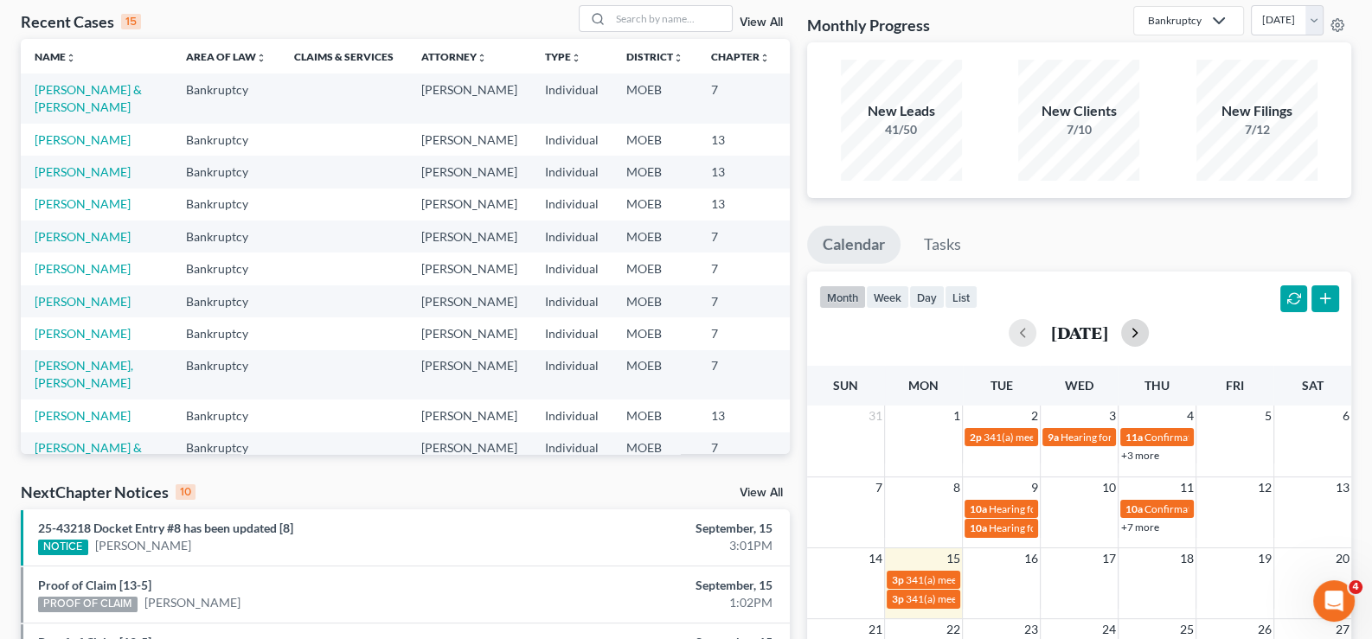
click at [1149, 332] on button "button" at bounding box center [1135, 333] width 28 height 28
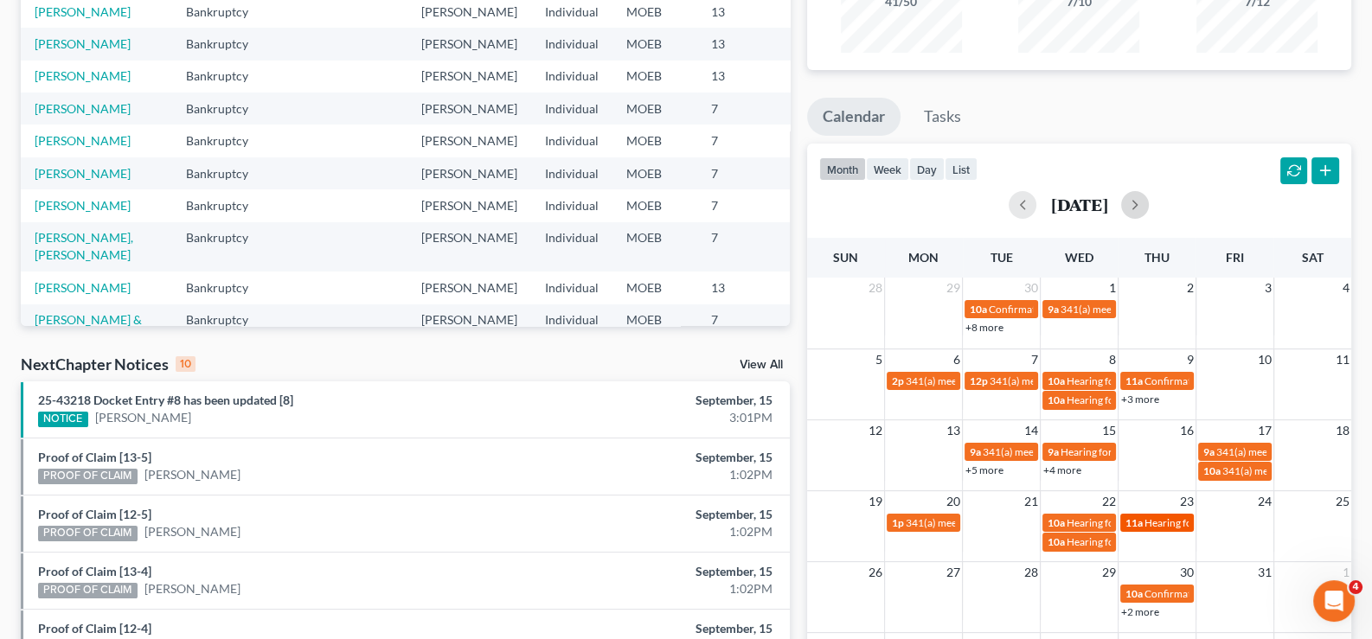
scroll to position [260, 0]
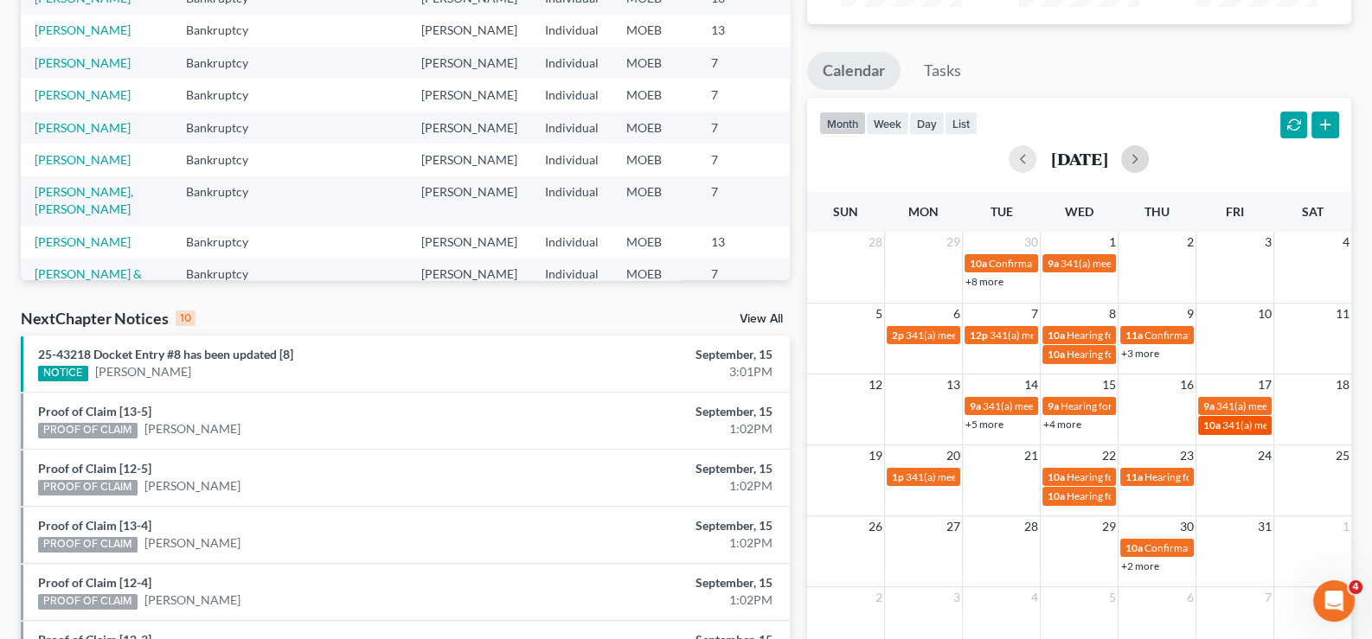
click at [1208, 421] on span "10a" at bounding box center [1211, 425] width 17 height 13
select select "Days"
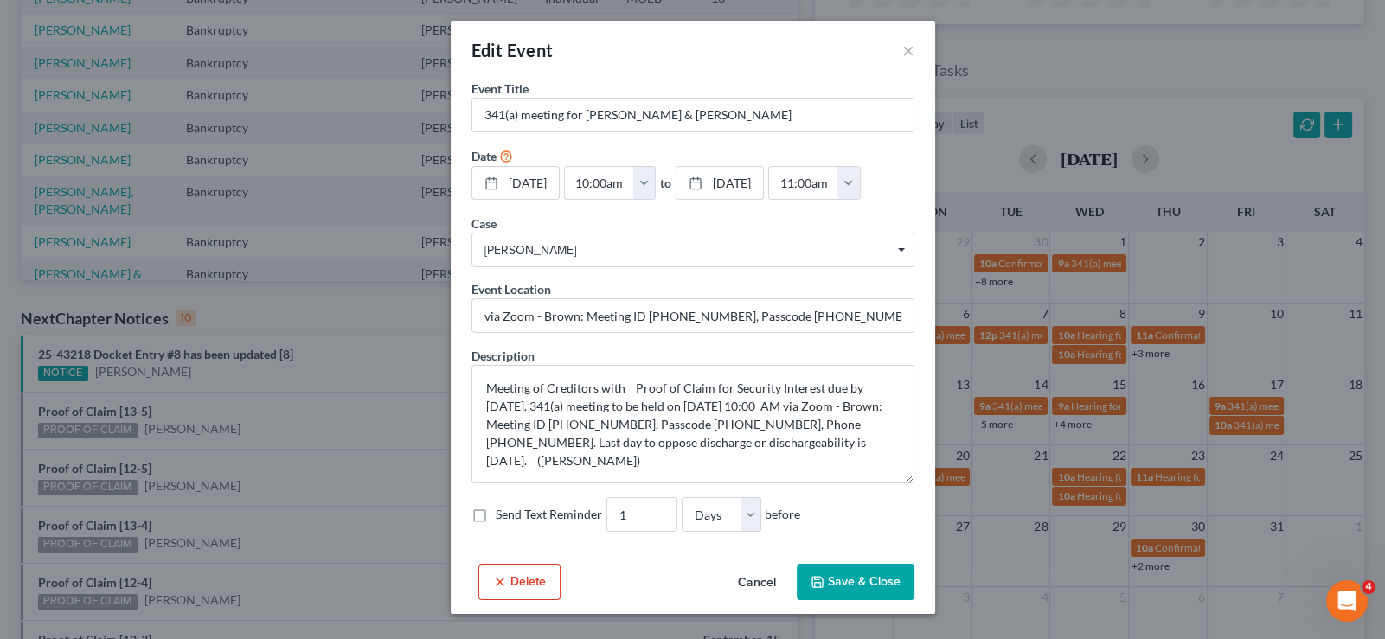
click at [747, 600] on button "Cancel" at bounding box center [757, 583] width 66 height 35
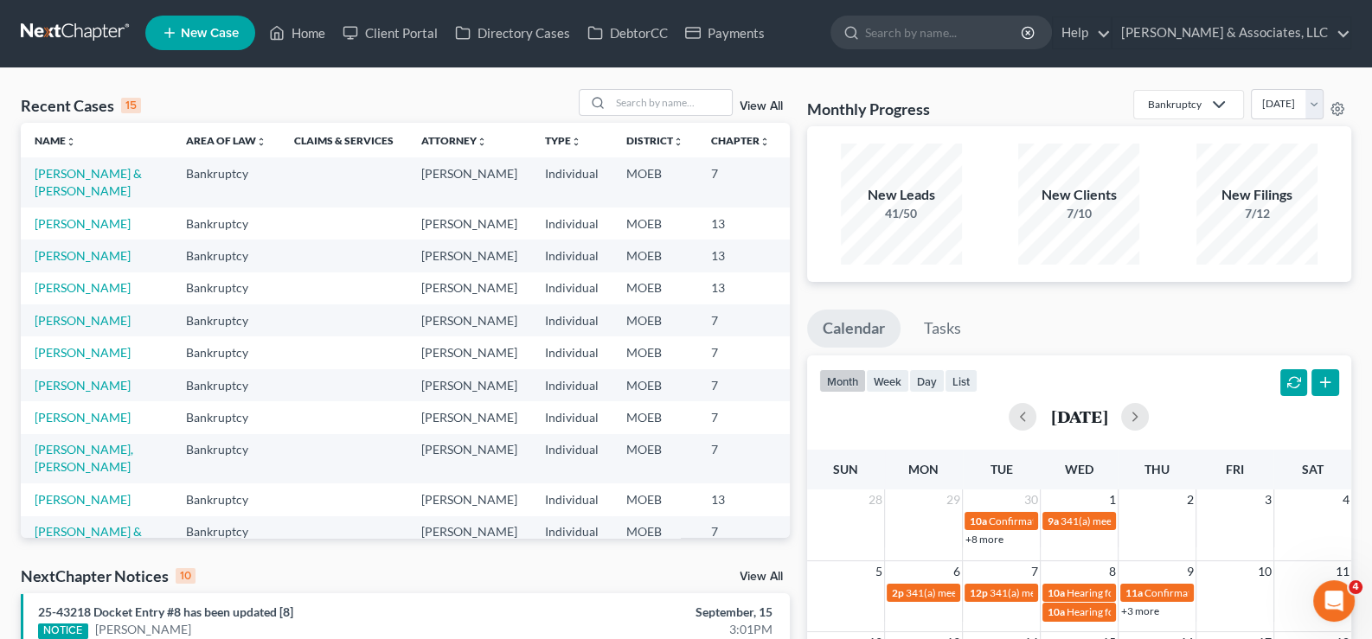
scroll to position [0, 0]
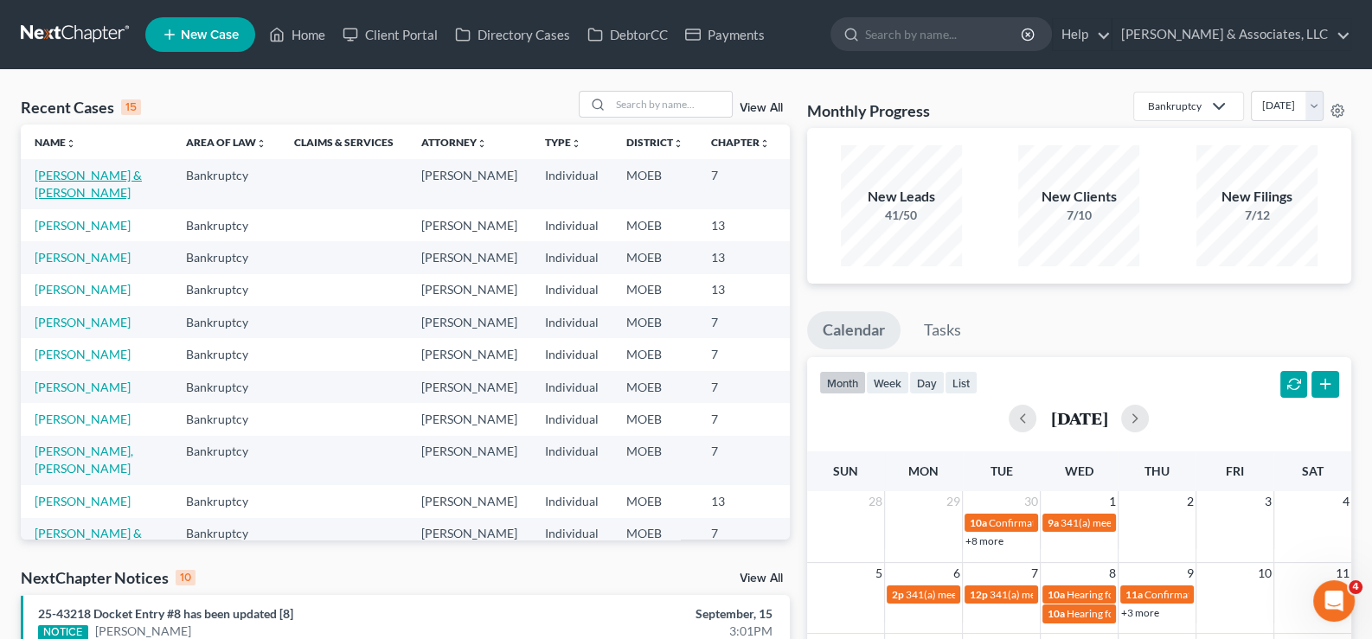
click at [48, 184] on link "Johnson, Donald & Johnson , Erica" at bounding box center [88, 184] width 107 height 32
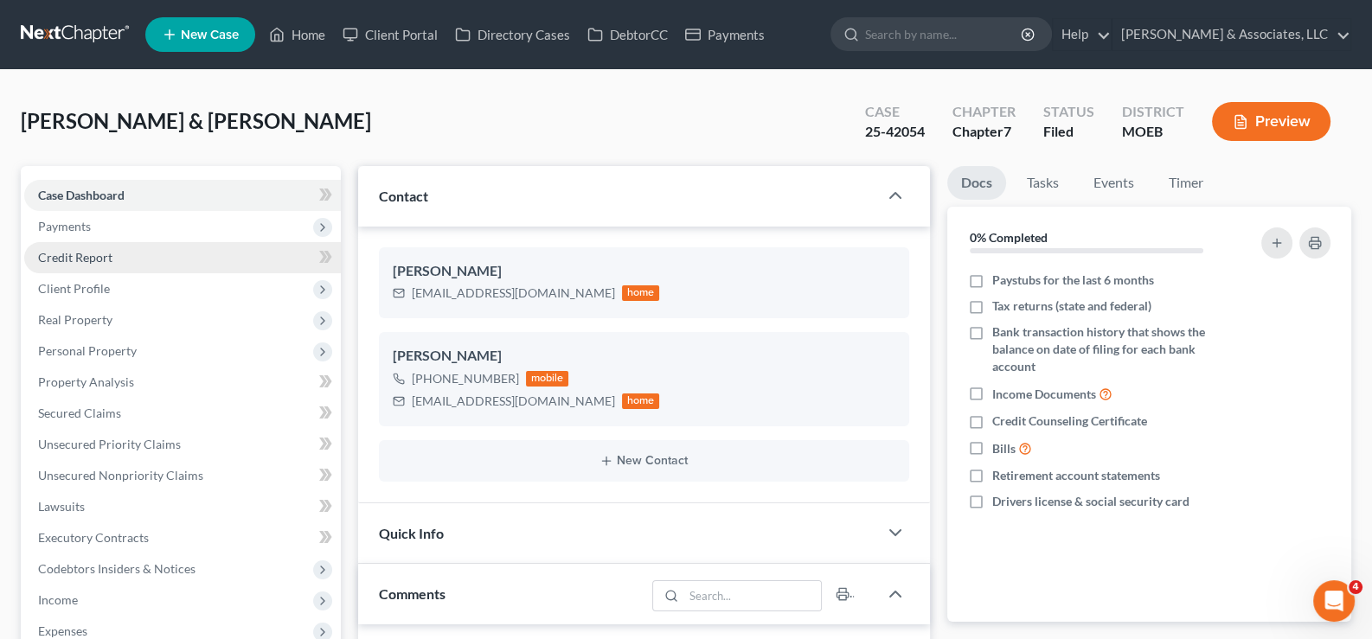
scroll to position [676, 0]
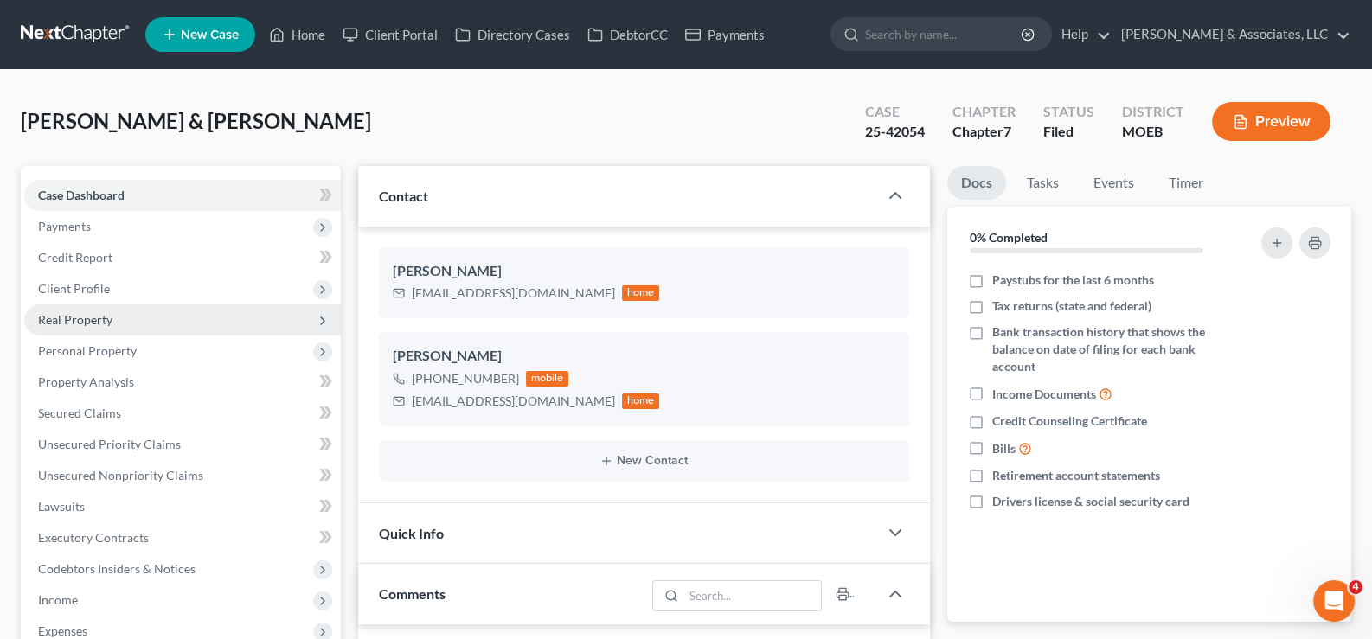
click at [59, 281] on span "Client Profile" at bounding box center [74, 288] width 72 height 15
click at [109, 315] on span "Filing Information" at bounding box center [122, 319] width 98 height 15
select select "1"
select select "0"
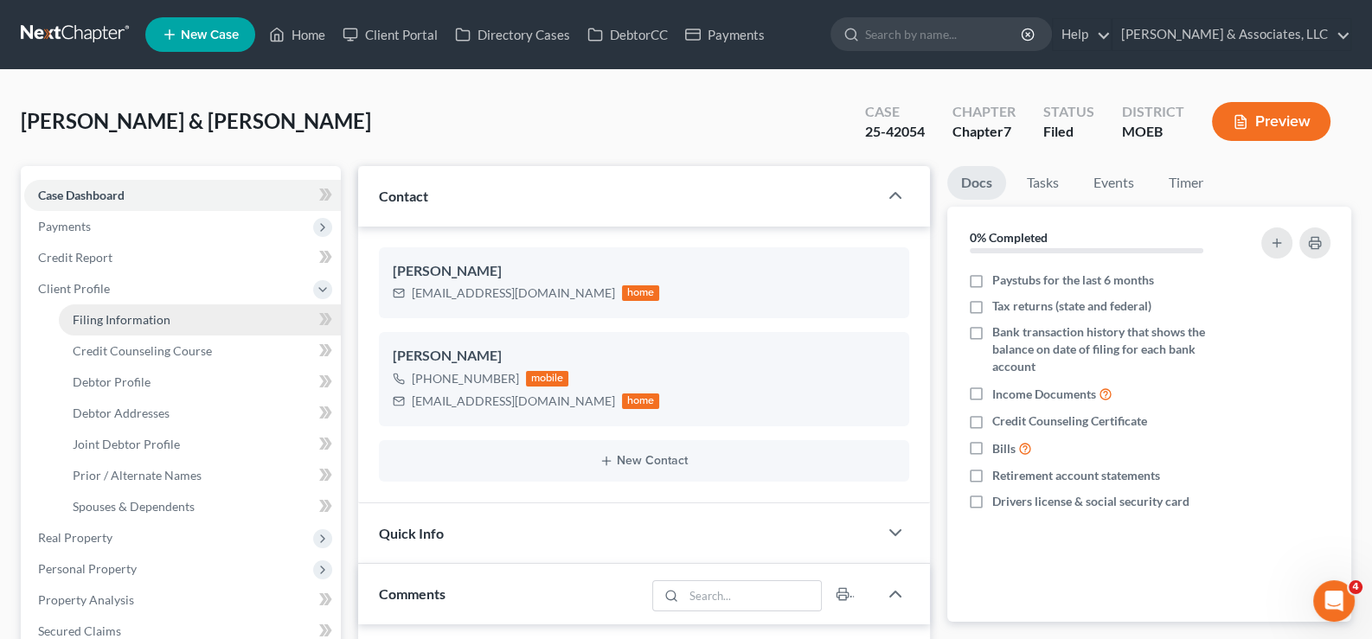
select select "45"
select select "0"
select select "26"
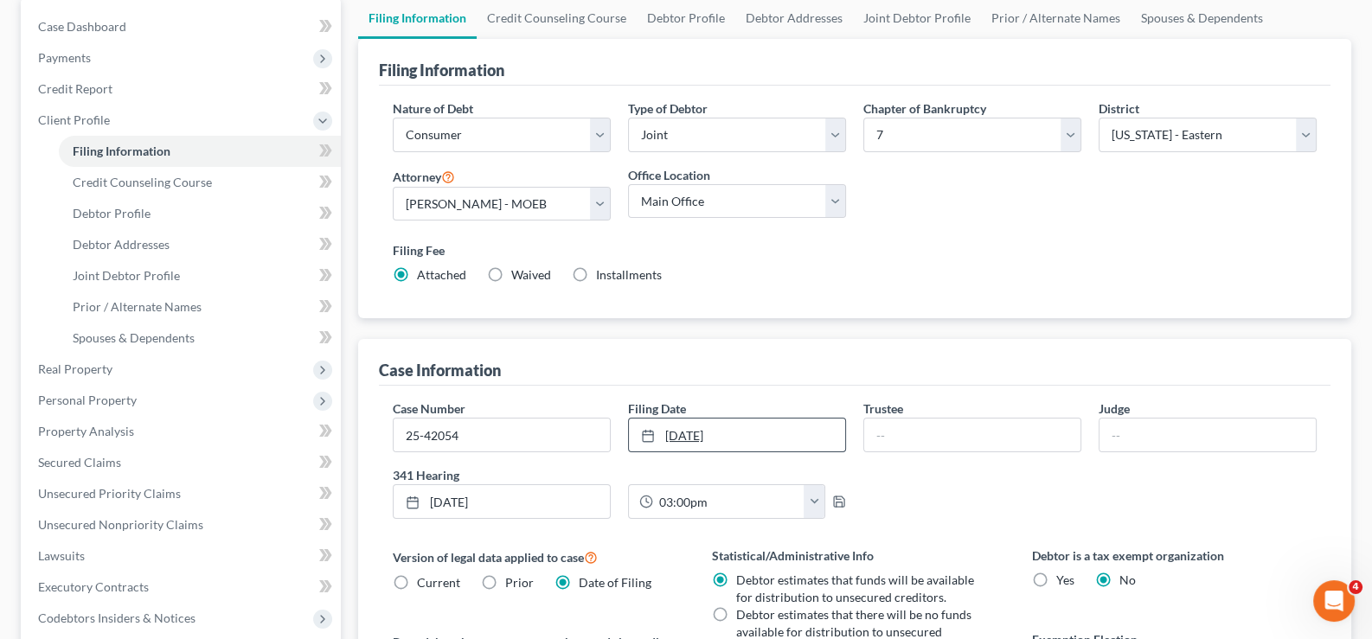
scroll to position [172, 0]
